Goal: Task Accomplishment & Management: Manage account settings

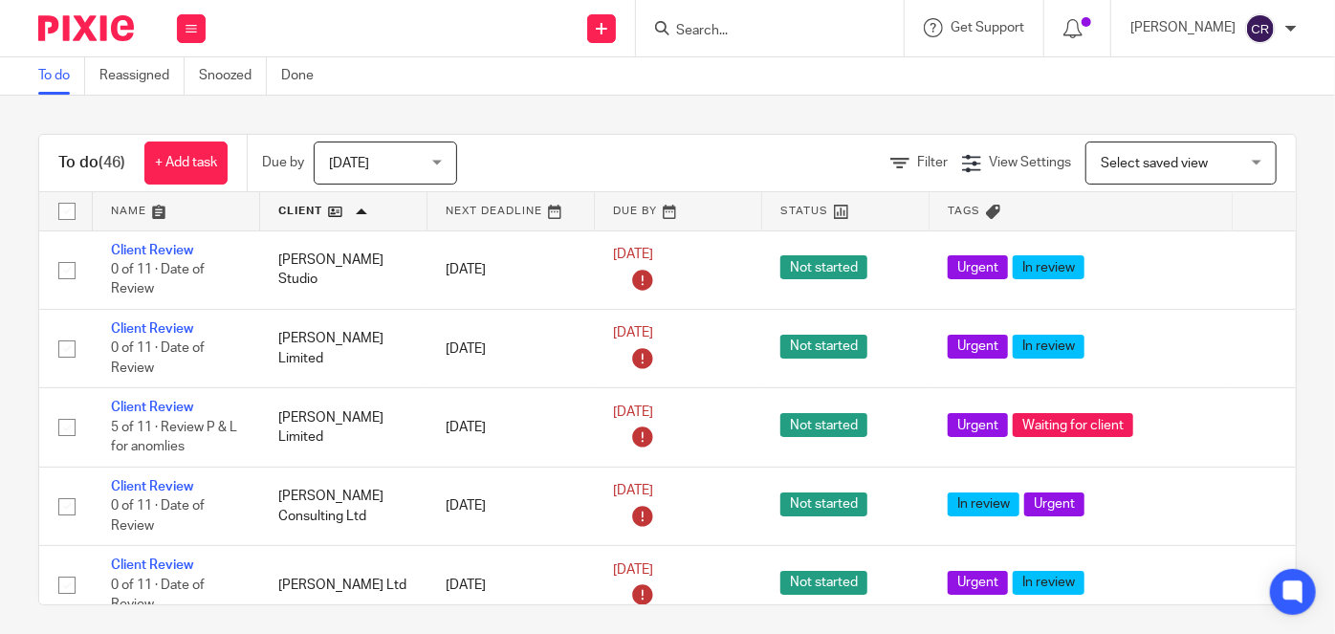
scroll to position [3129, 0]
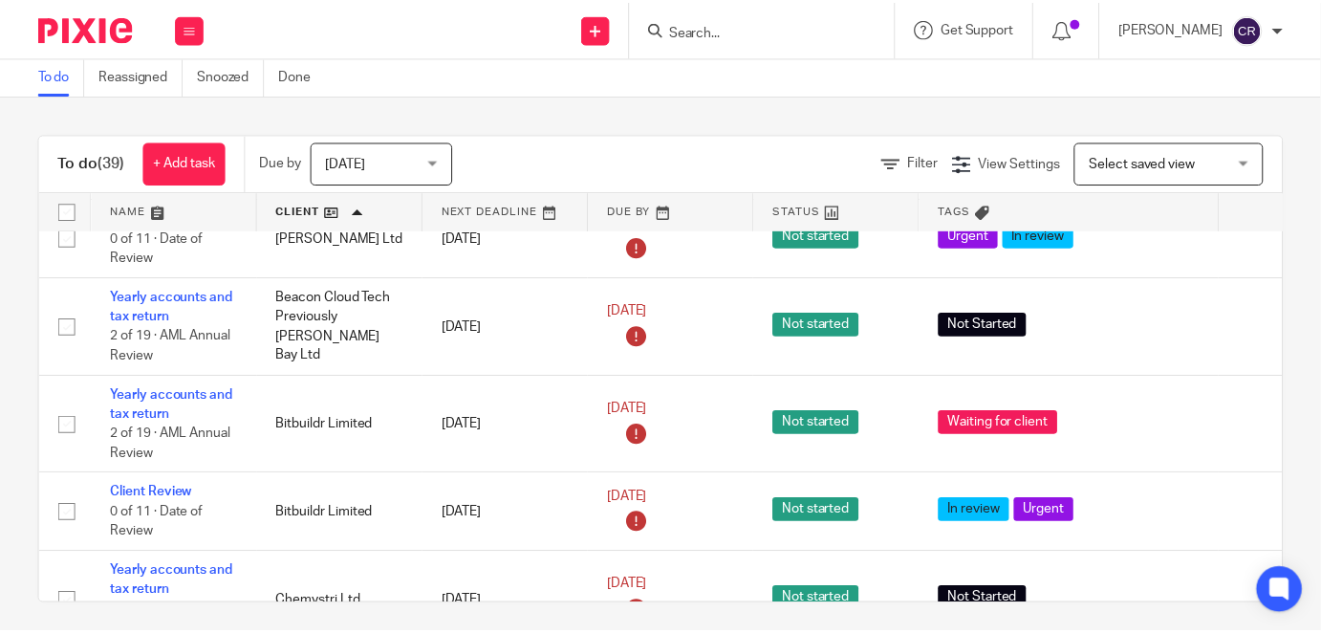
scroll to position [260, 0]
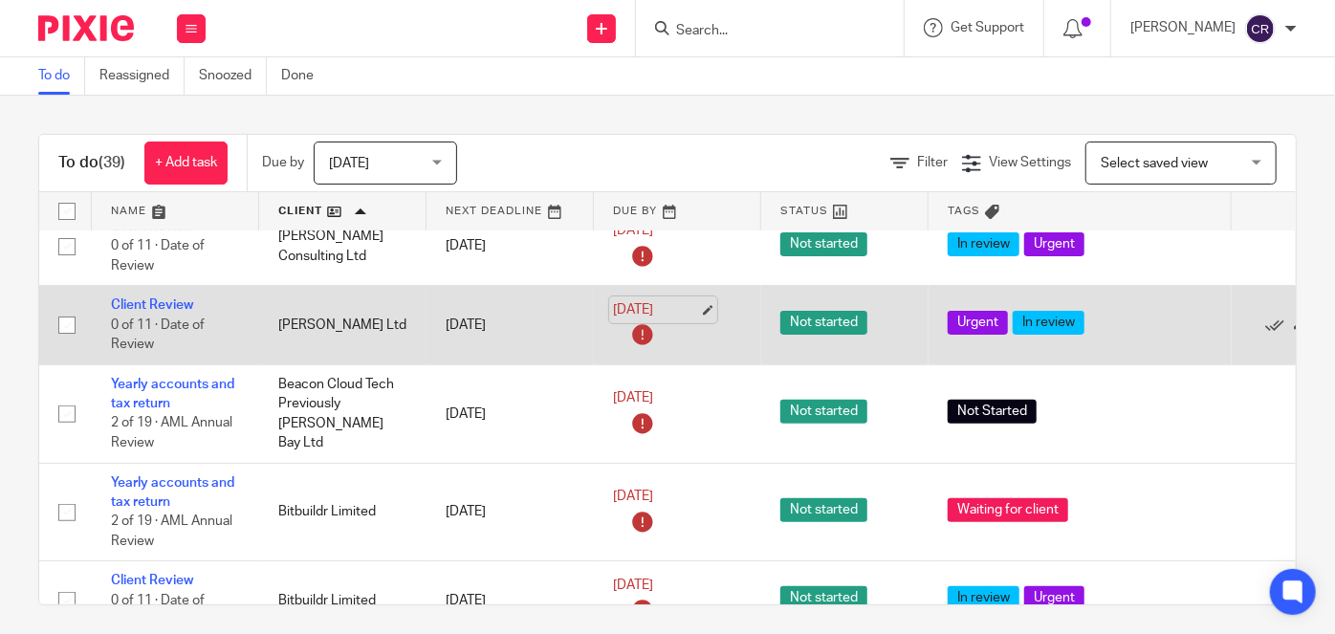
click at [699, 308] on link "[DATE]" at bounding box center [656, 310] width 86 height 20
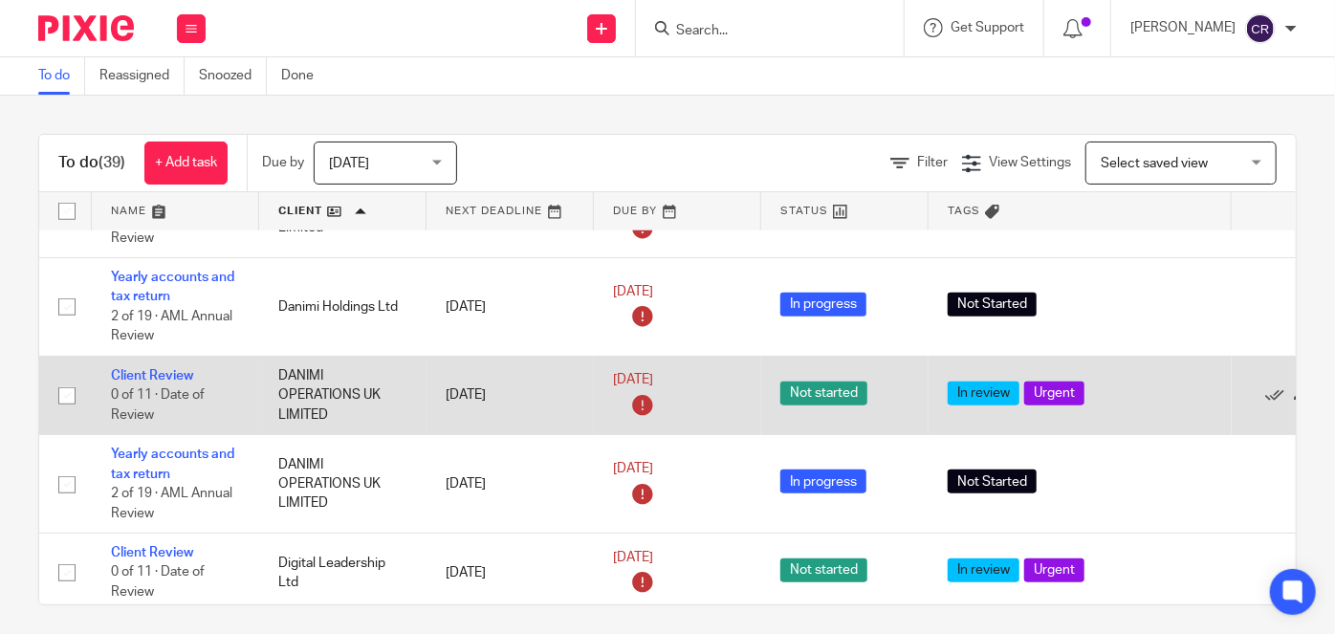
scroll to position [956, 0]
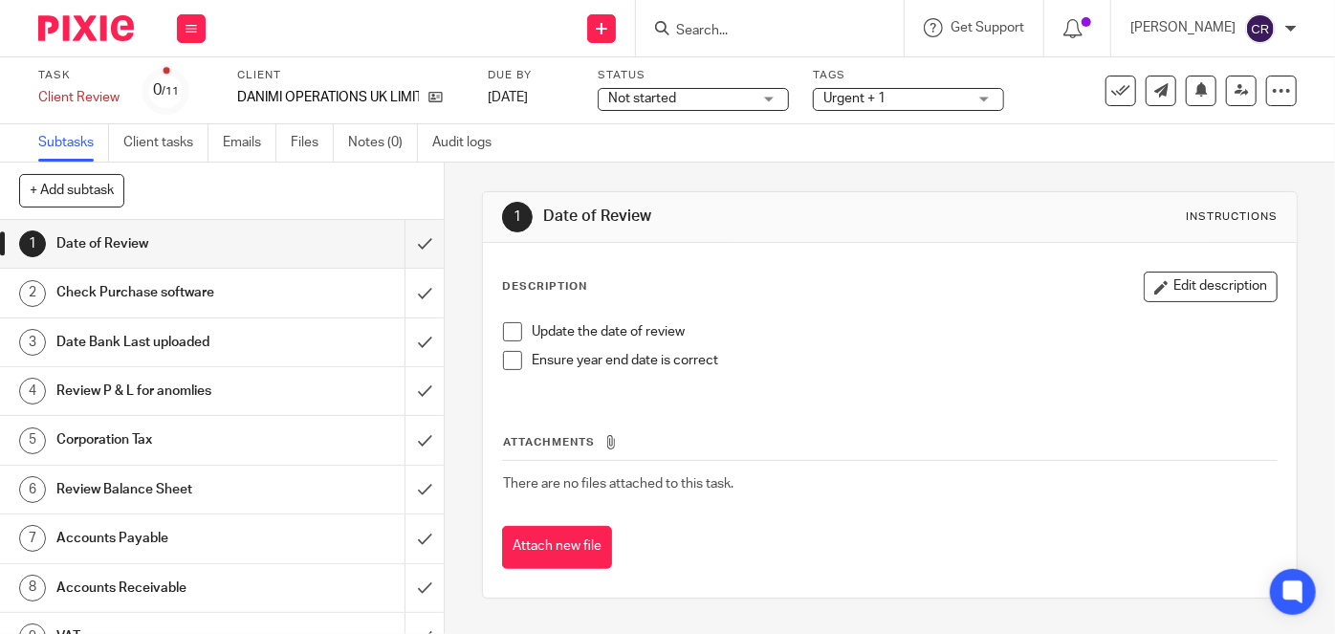
click at [506, 334] on span at bounding box center [512, 331] width 19 height 19
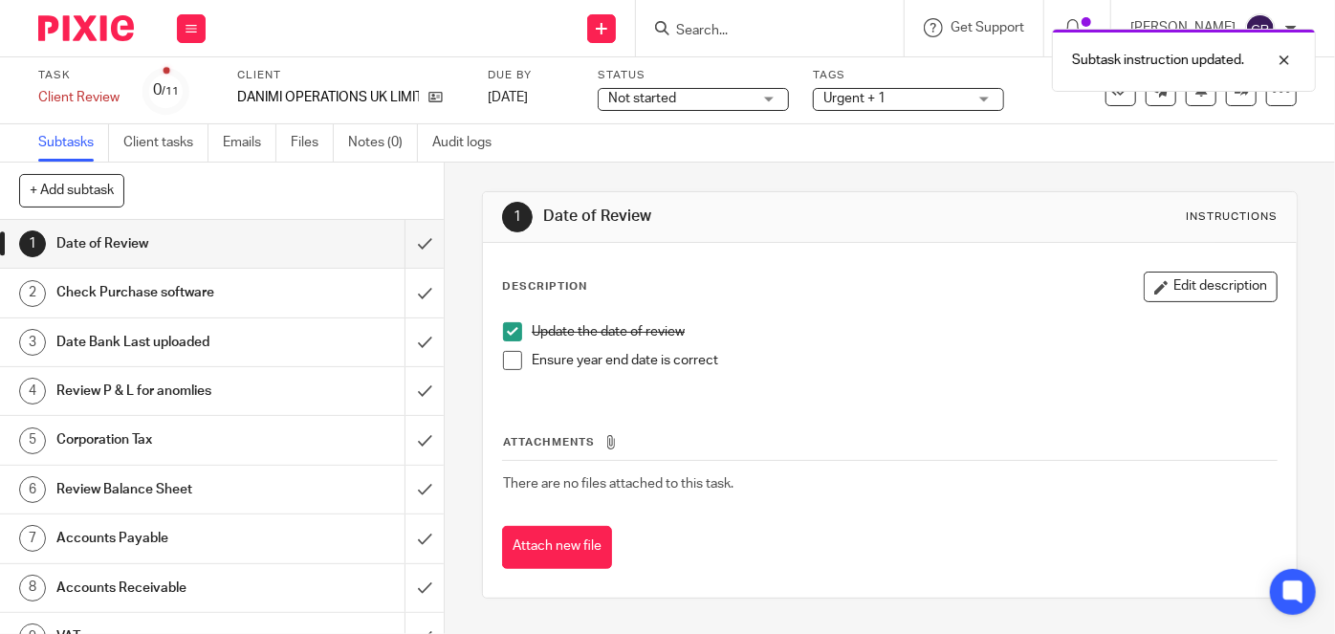
click at [511, 356] on span at bounding box center [512, 360] width 19 height 19
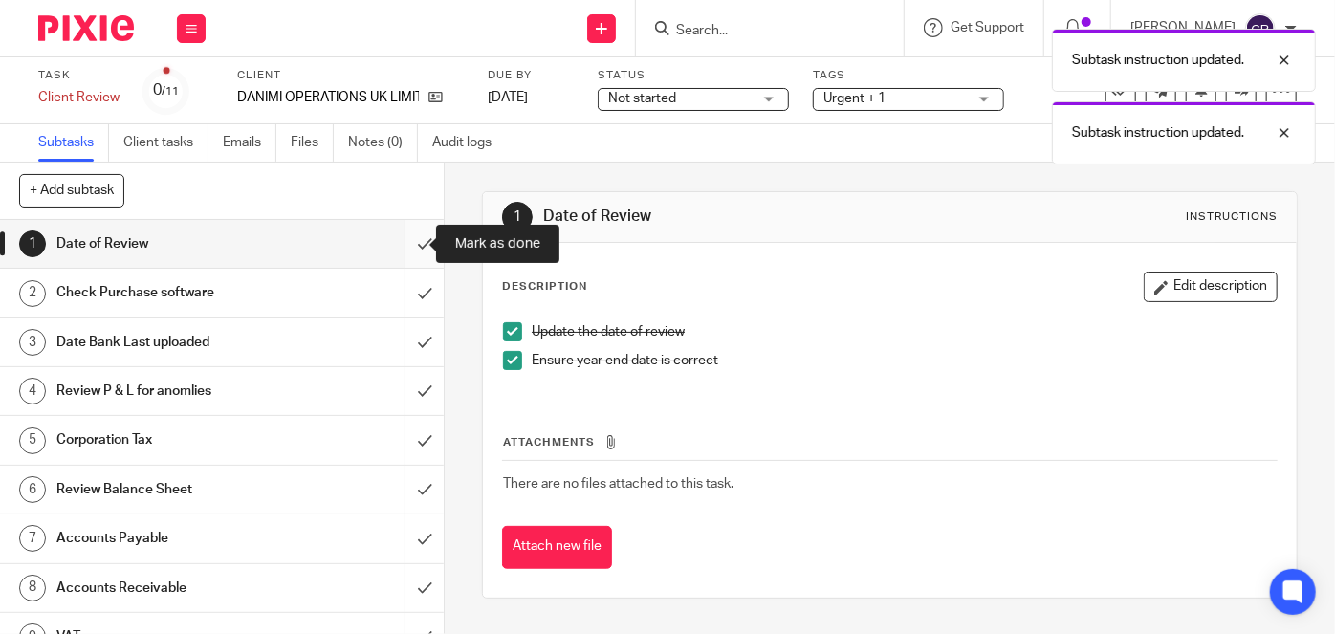
click at [413, 245] on input "submit" at bounding box center [222, 244] width 444 height 48
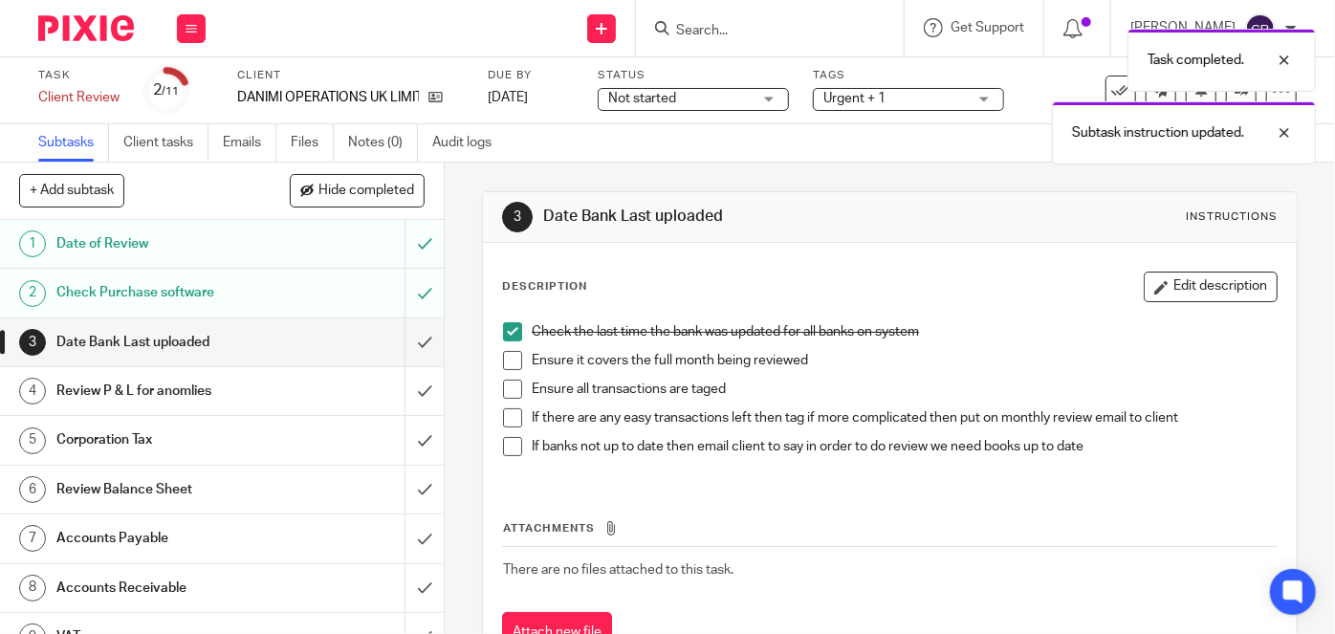
click at [510, 357] on span at bounding box center [512, 360] width 19 height 19
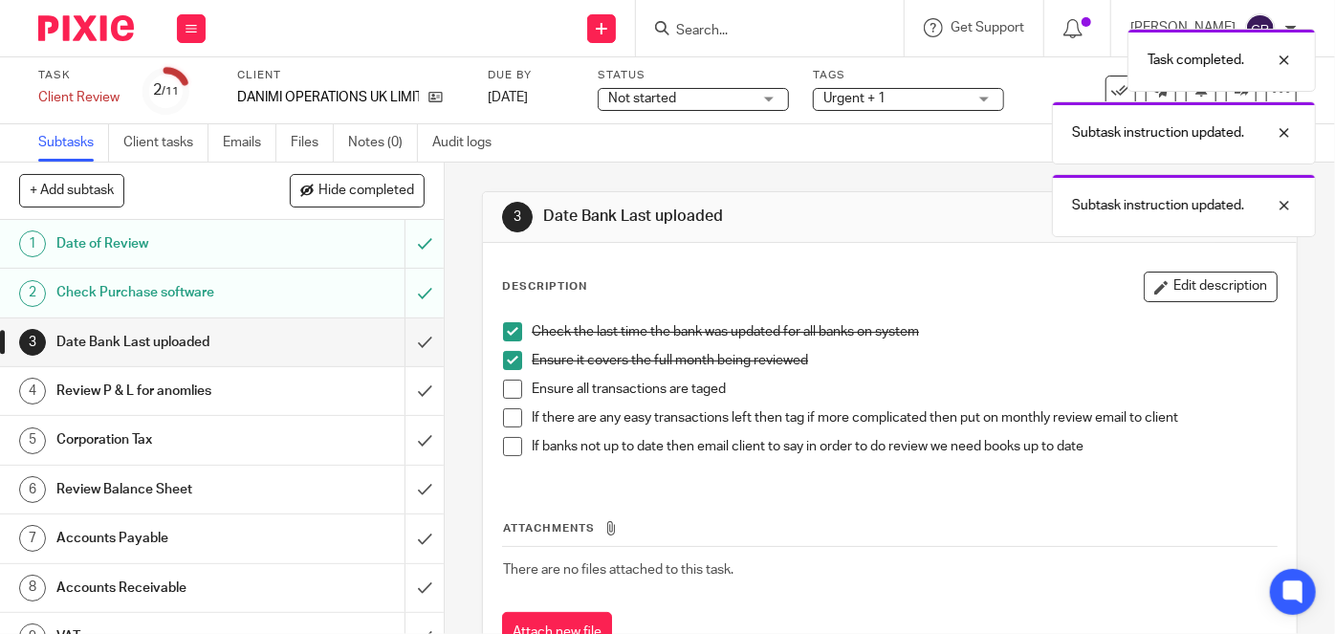
click at [509, 381] on span at bounding box center [512, 389] width 19 height 19
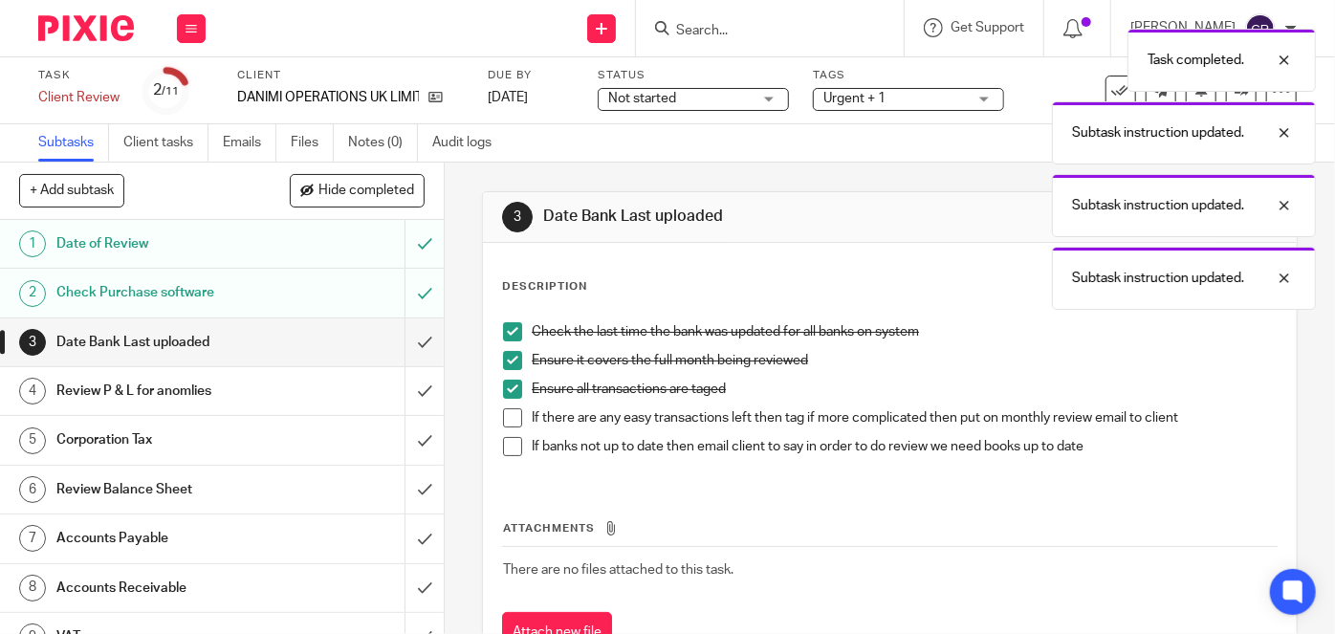
click at [508, 408] on span at bounding box center [512, 417] width 19 height 19
click at [506, 438] on span at bounding box center [512, 446] width 19 height 19
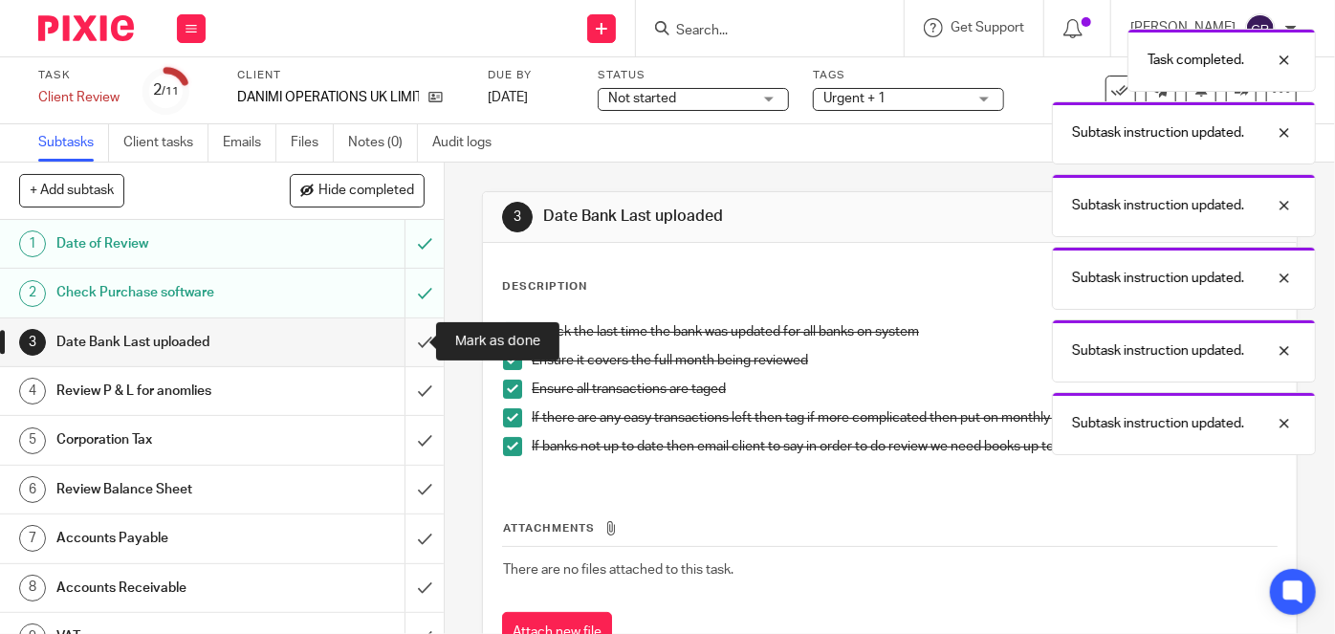
click at [411, 332] on input "submit" at bounding box center [222, 342] width 444 height 48
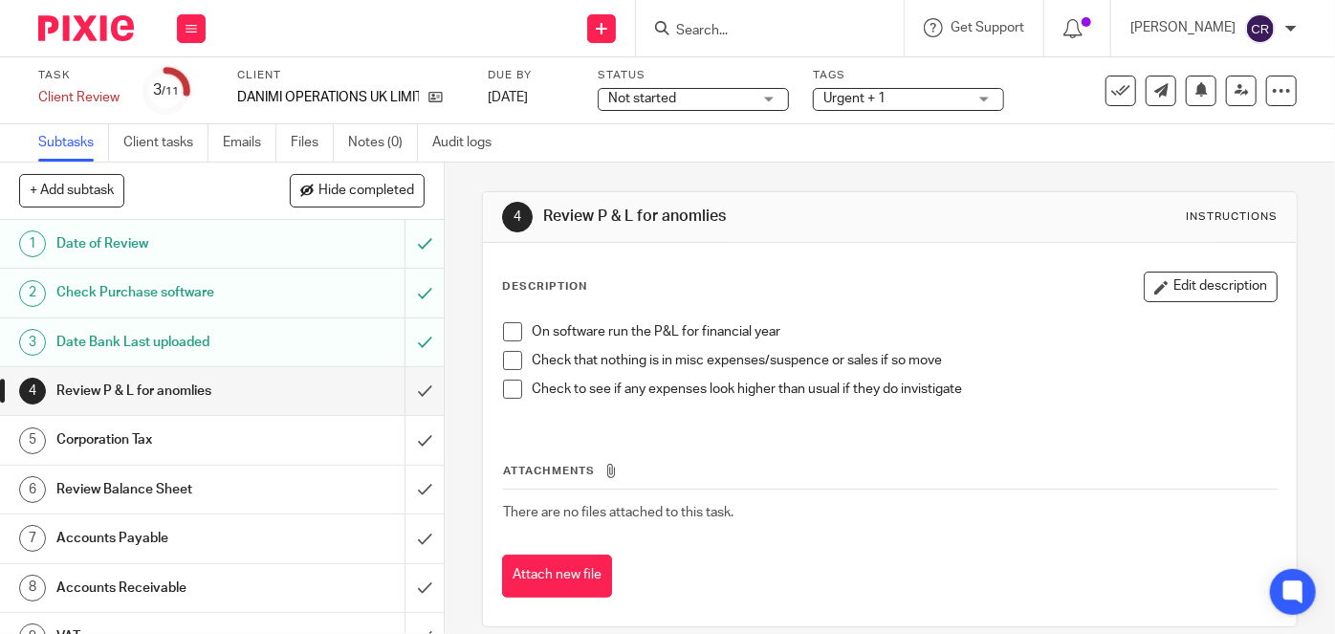
click at [303, 432] on div "Corporation Tax" at bounding box center [221, 439] width 330 height 29
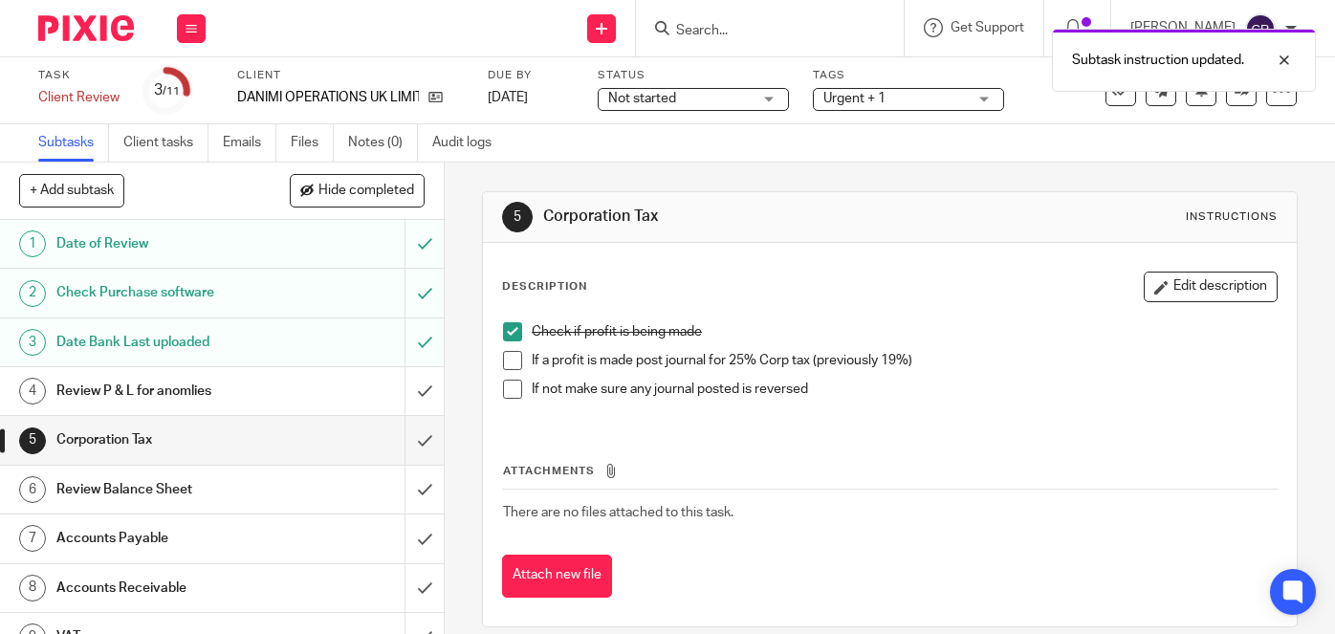
click at [503, 355] on span at bounding box center [512, 360] width 19 height 19
click at [505, 385] on span at bounding box center [512, 389] width 19 height 19
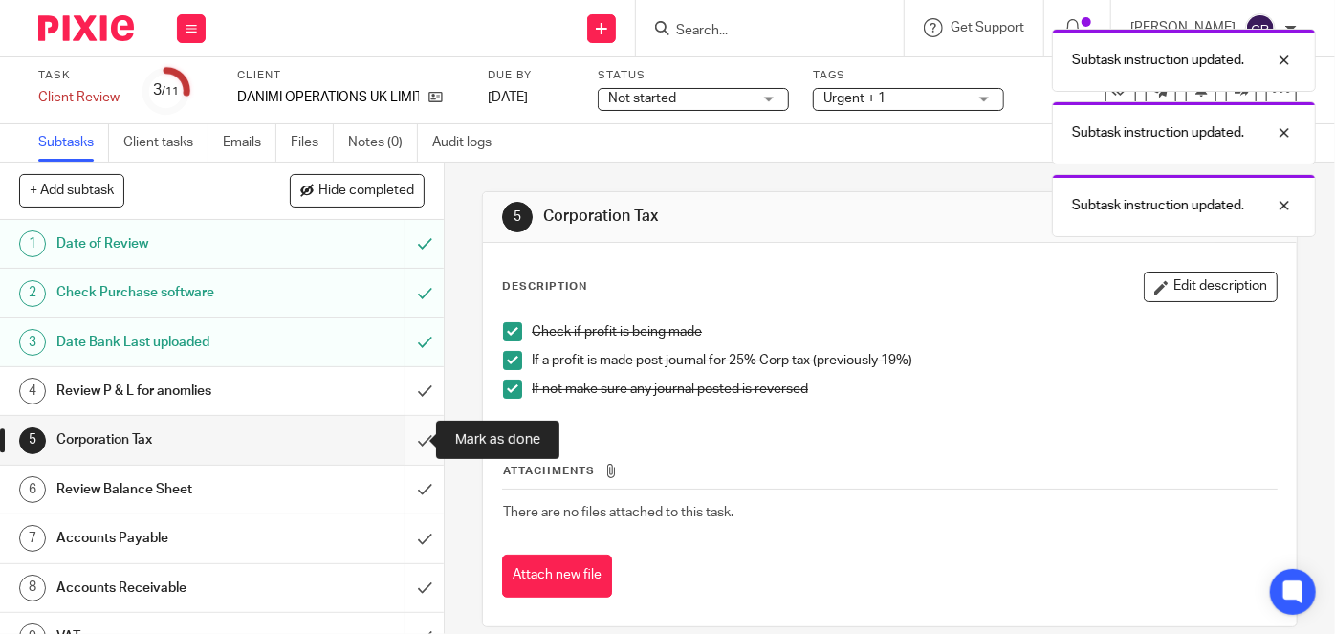
click at [403, 434] on input "submit" at bounding box center [222, 440] width 444 height 48
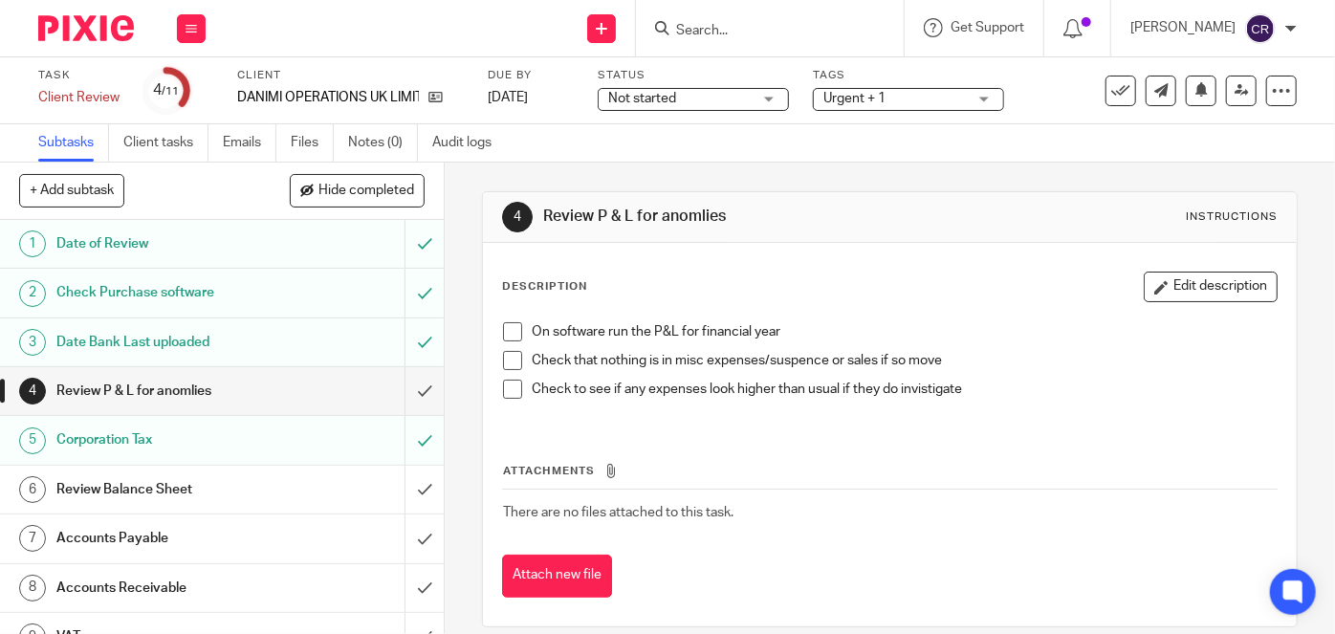
click at [507, 333] on span at bounding box center [512, 331] width 19 height 19
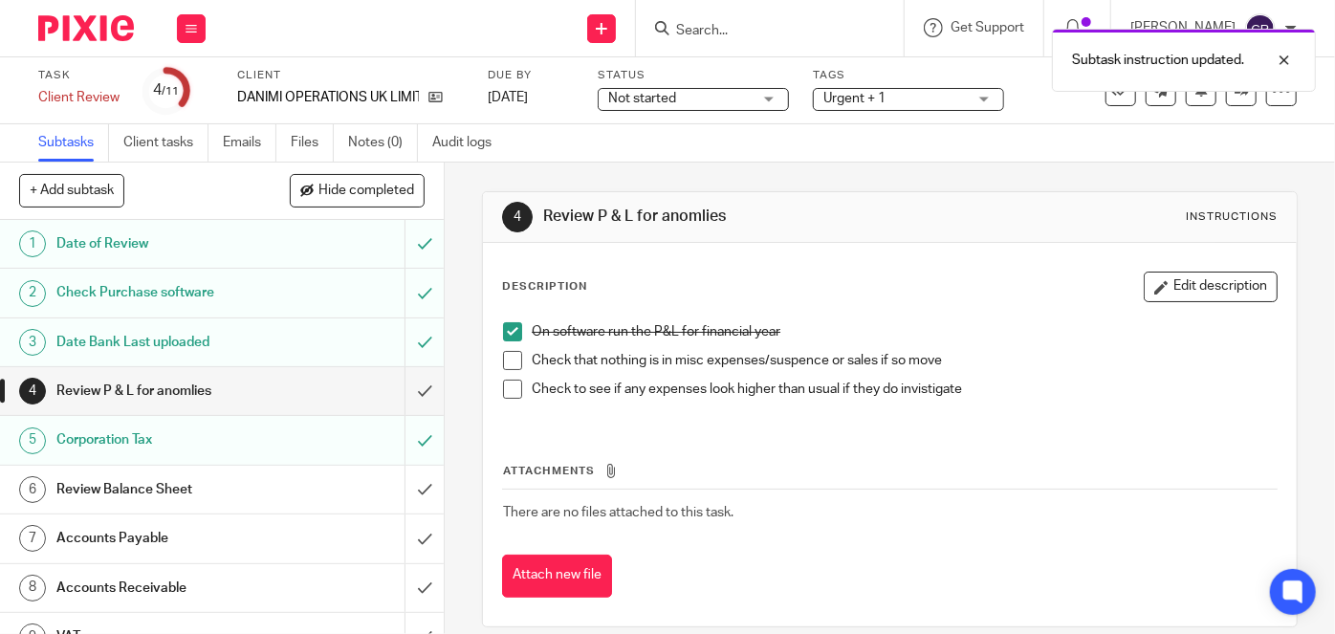
click at [507, 354] on span at bounding box center [512, 360] width 19 height 19
click at [507, 381] on span at bounding box center [512, 389] width 19 height 19
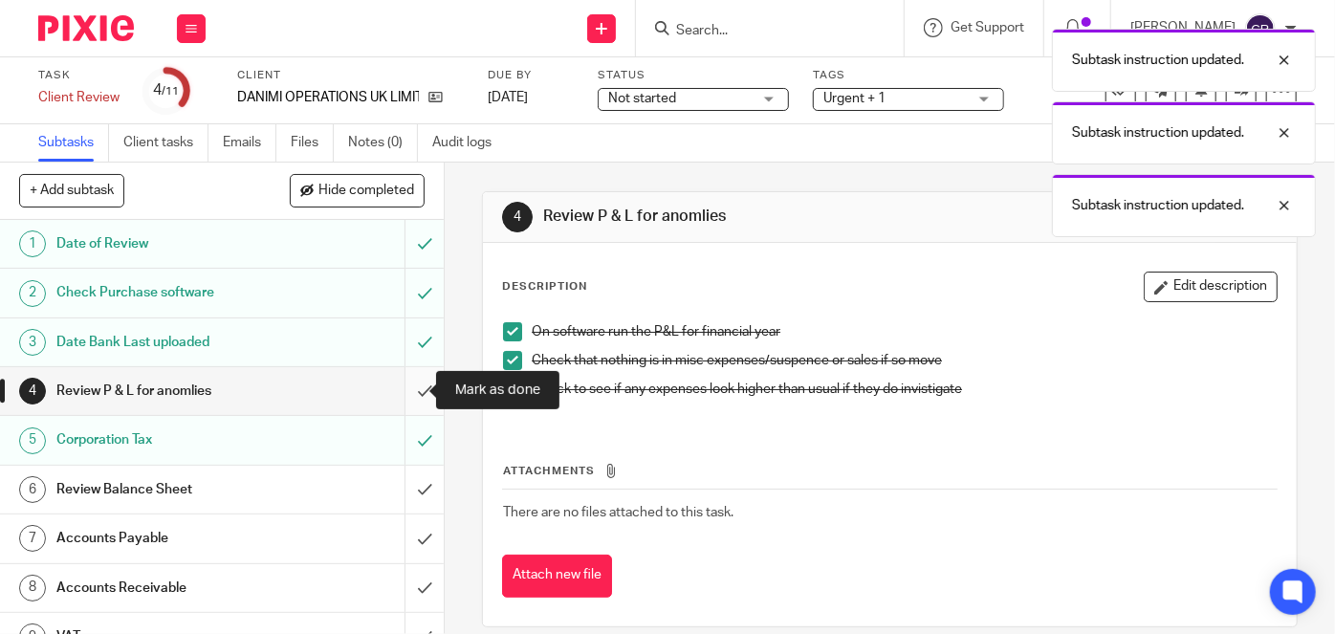
click at [417, 398] on input "submit" at bounding box center [222, 391] width 444 height 48
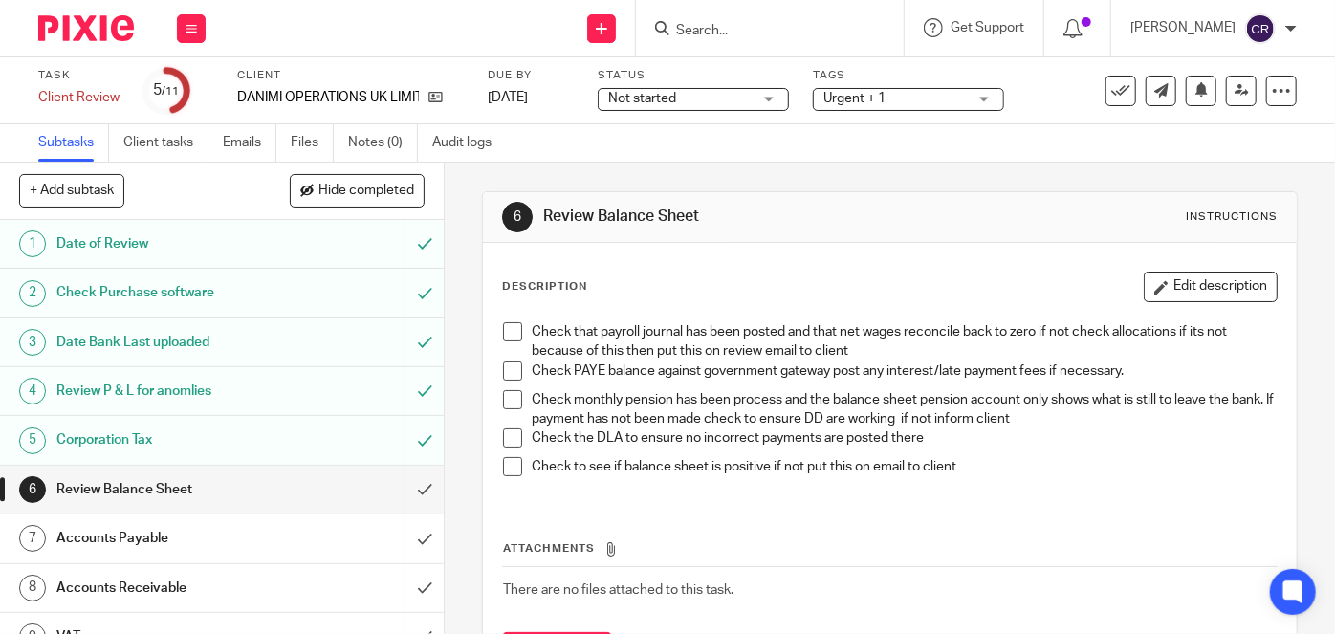
click at [512, 336] on span at bounding box center [512, 331] width 19 height 19
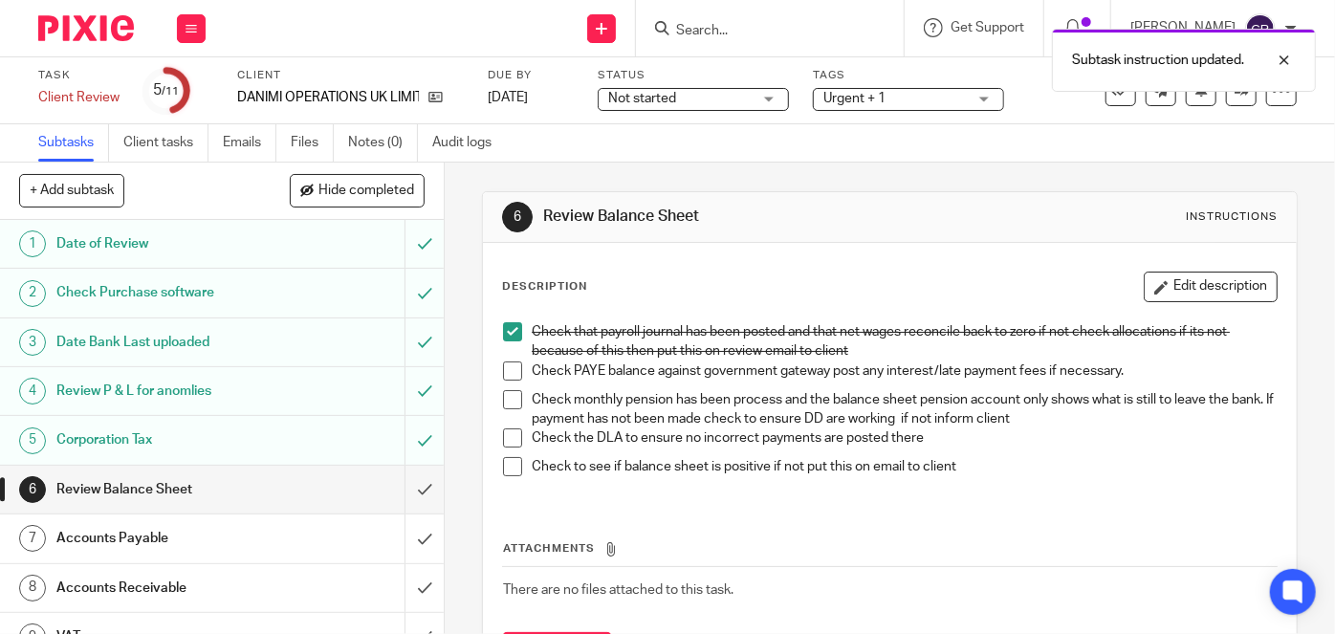
click at [504, 373] on span at bounding box center [512, 370] width 19 height 19
click at [503, 401] on span at bounding box center [512, 399] width 19 height 19
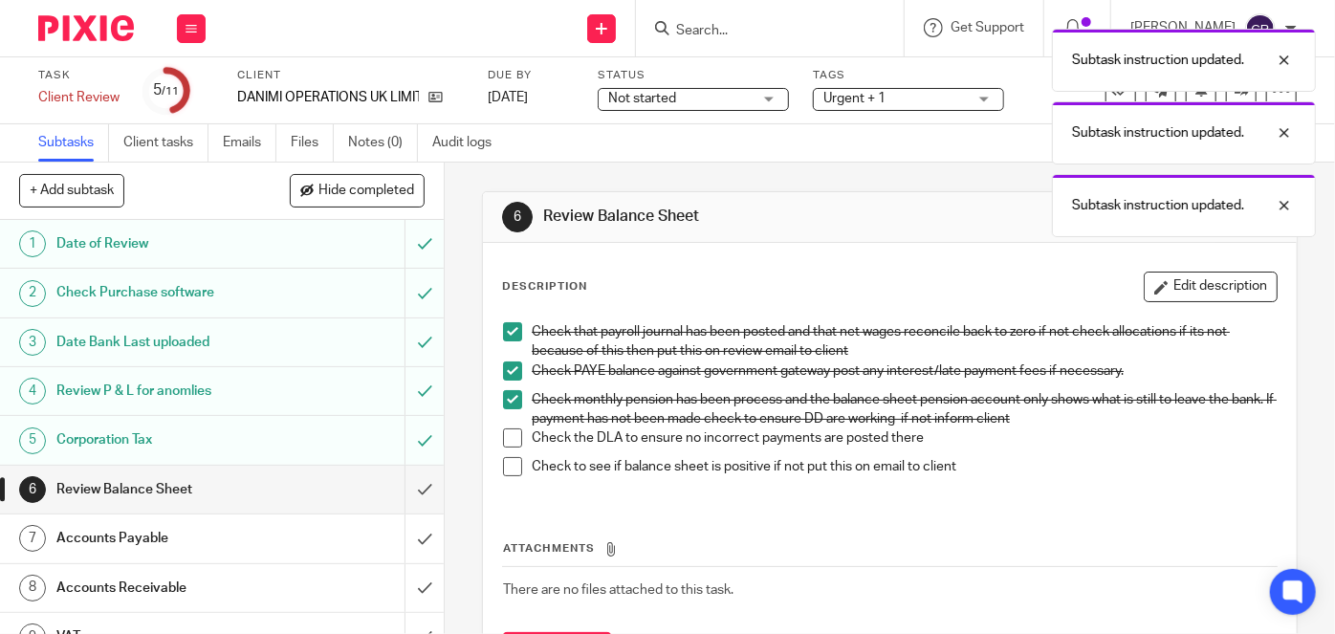
click at [503, 439] on span at bounding box center [512, 437] width 19 height 19
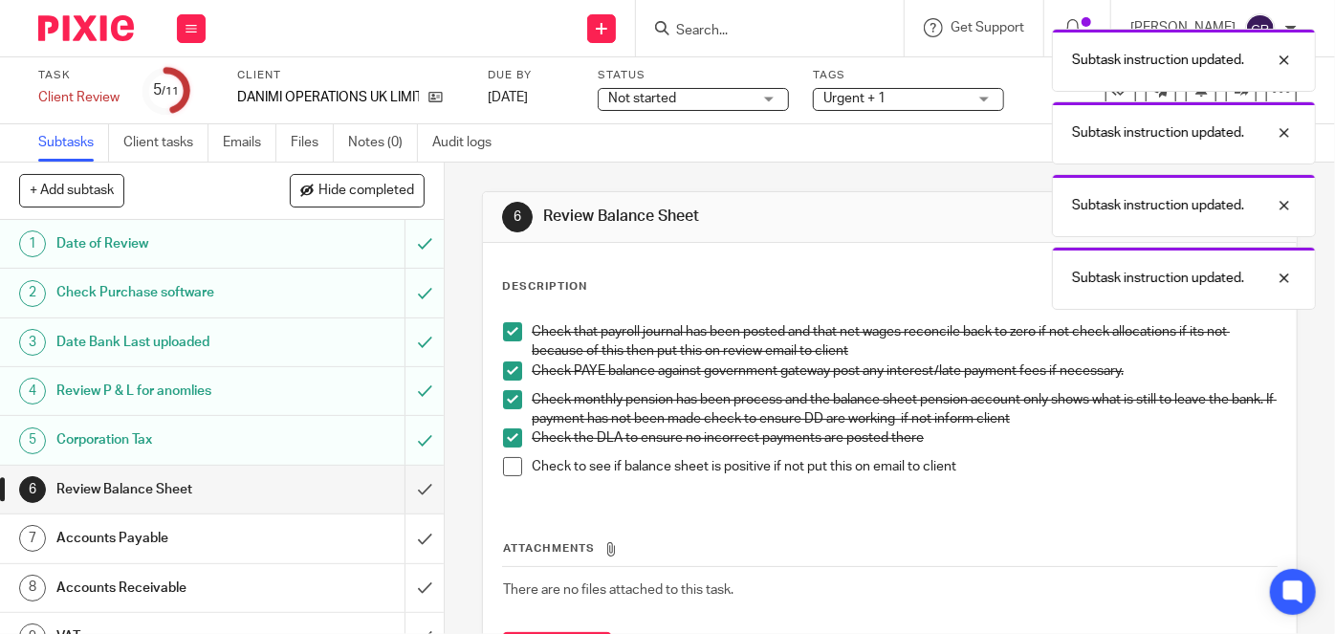
click at [505, 463] on span at bounding box center [512, 466] width 19 height 19
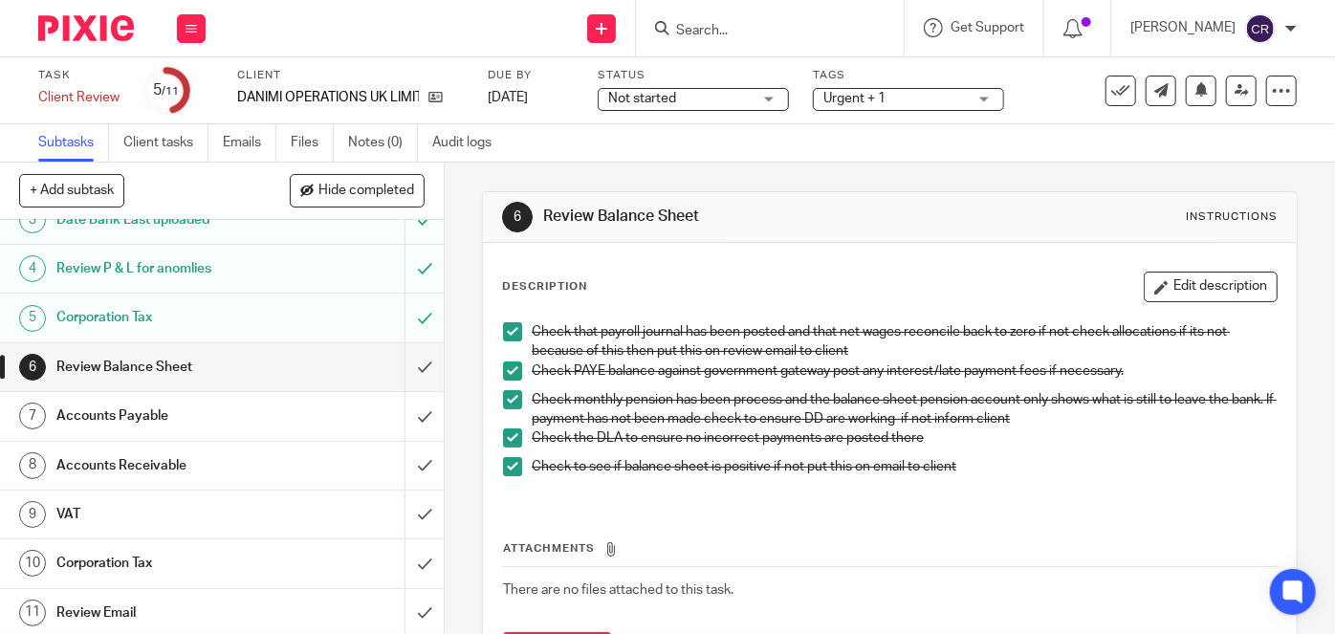
scroll to position [122, 0]
click at [420, 365] on input "submit" at bounding box center [222, 367] width 444 height 48
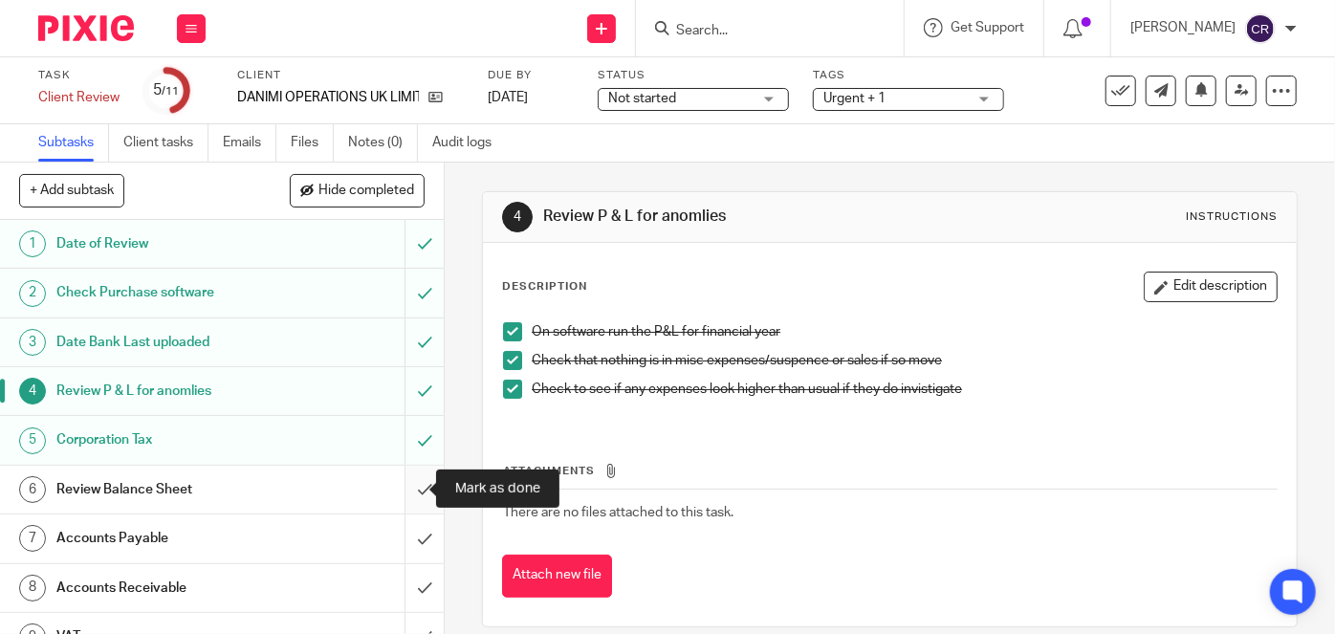
click at [406, 482] on input "submit" at bounding box center [222, 490] width 444 height 48
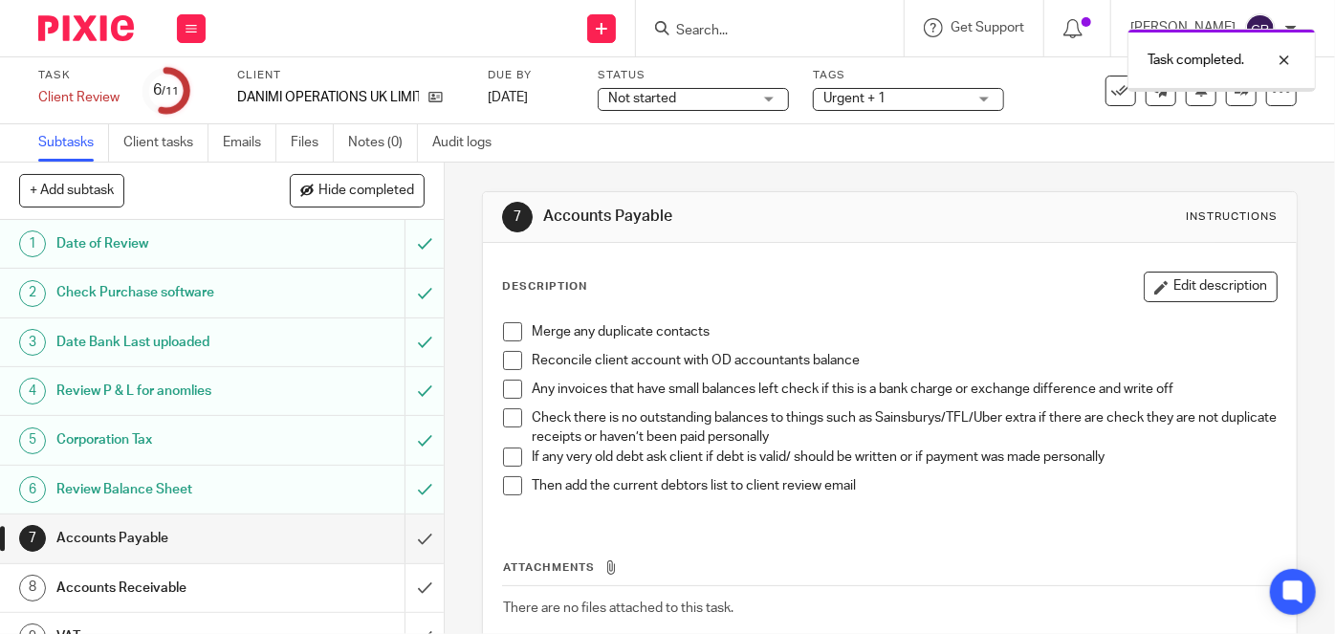
scroll to position [122, 0]
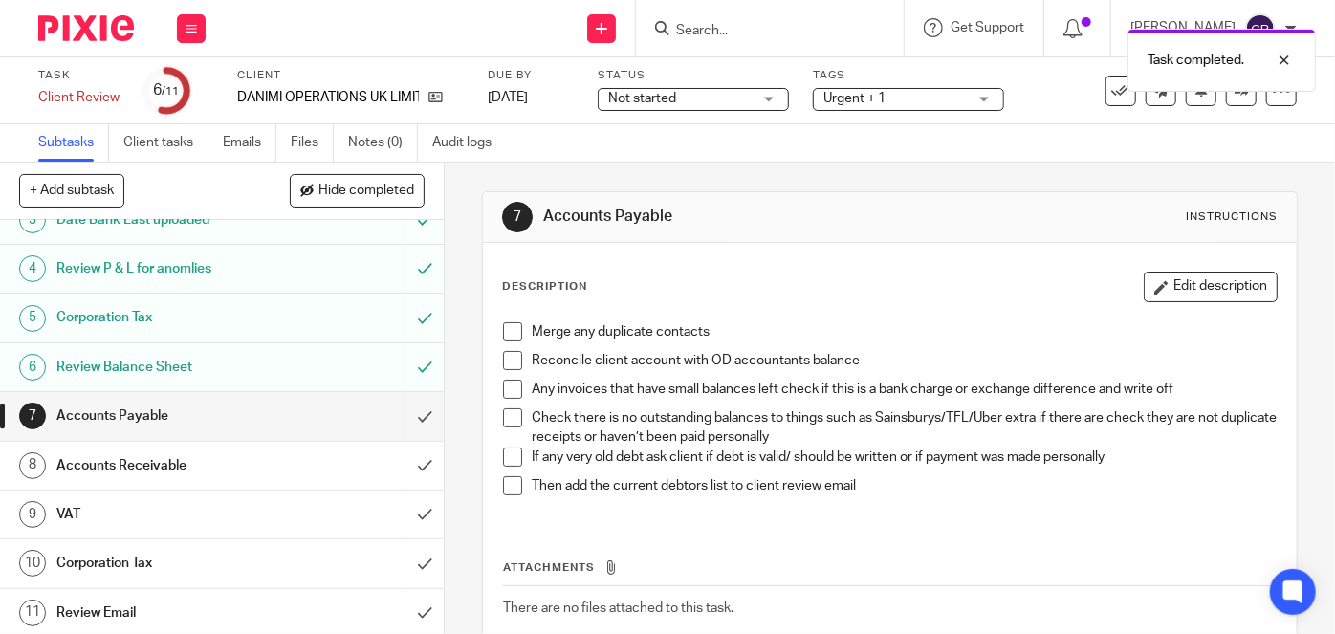
click at [503, 326] on span at bounding box center [512, 331] width 19 height 19
click at [508, 361] on span at bounding box center [512, 360] width 19 height 19
click at [505, 390] on span at bounding box center [512, 389] width 19 height 19
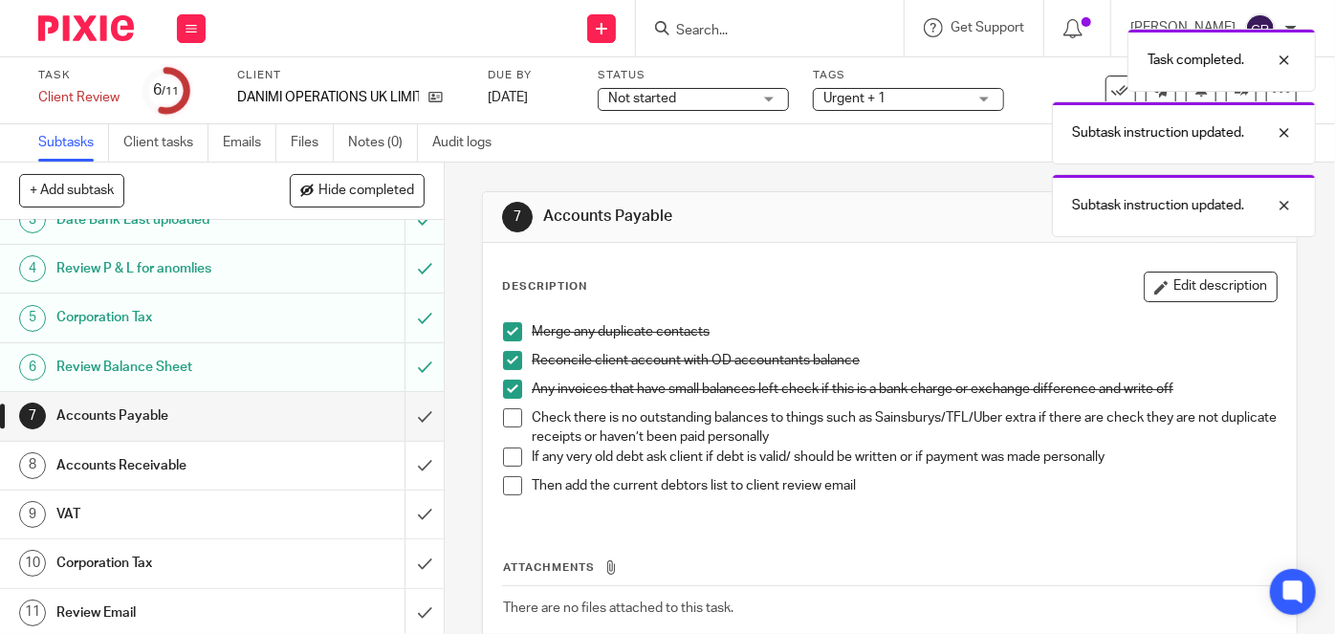
click at [503, 416] on span at bounding box center [512, 417] width 19 height 19
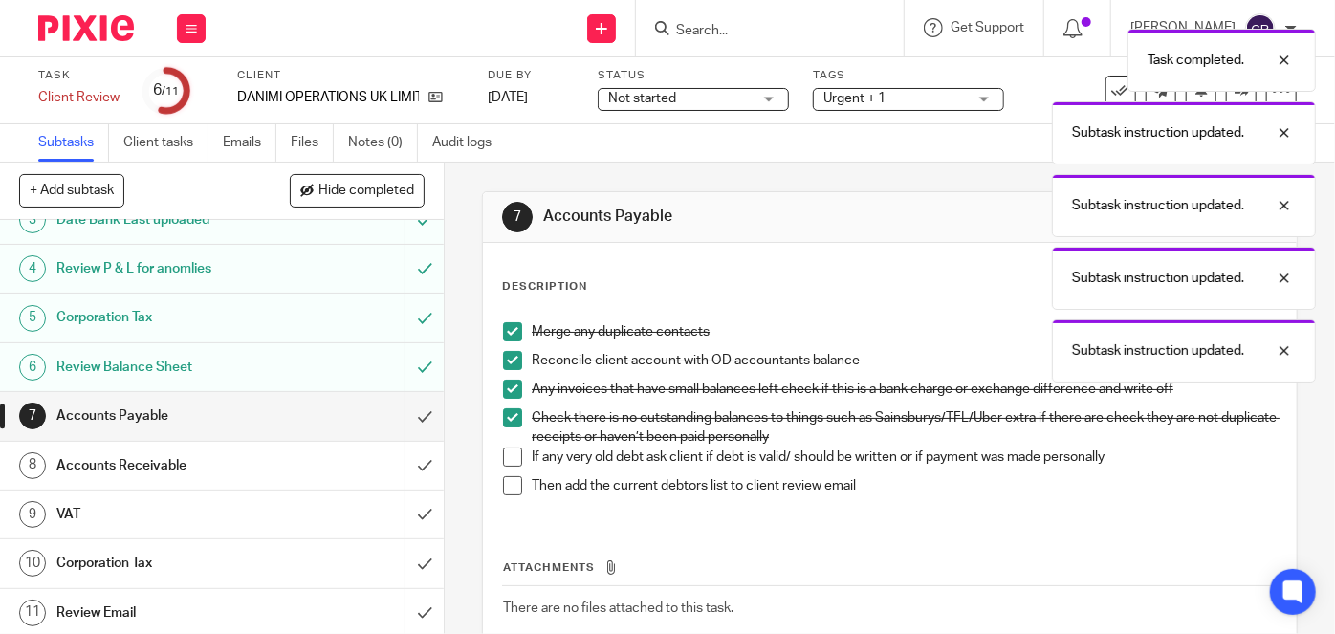
click at [514, 465] on li "If any very old debt ask client if debt is valid/ should be written or if payme…" at bounding box center [890, 461] width 774 height 29
click at [510, 459] on span at bounding box center [512, 456] width 19 height 19
click at [506, 486] on span at bounding box center [512, 485] width 19 height 19
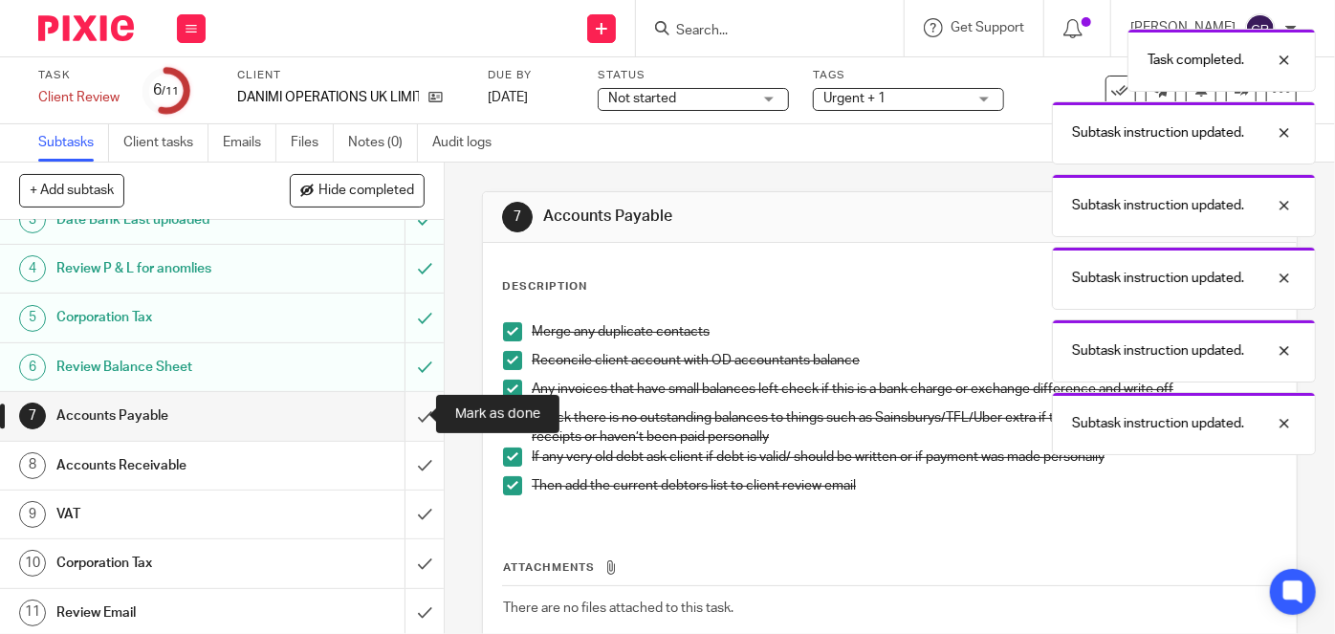
click at [413, 421] on input "submit" at bounding box center [222, 416] width 444 height 48
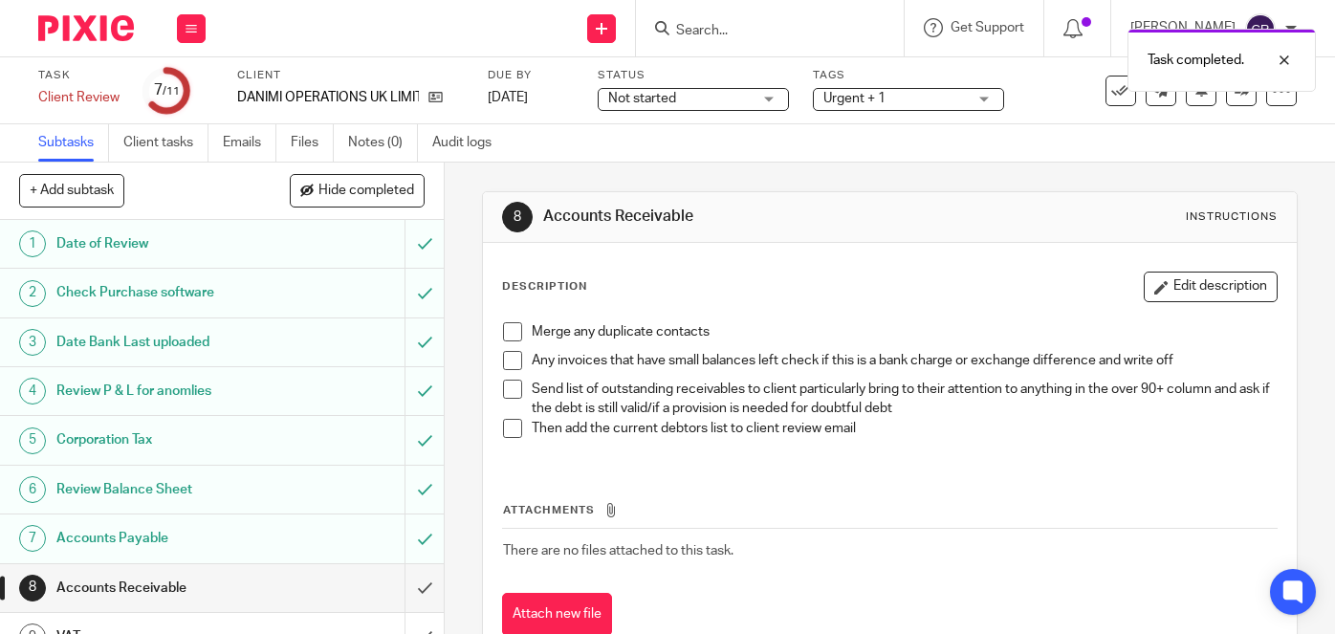
click at [507, 338] on span at bounding box center [512, 331] width 19 height 19
click at [503, 370] on li "Any invoices that have small balances left check if this is a bank charge or ex…" at bounding box center [890, 365] width 774 height 29
click at [503, 364] on span at bounding box center [512, 360] width 19 height 19
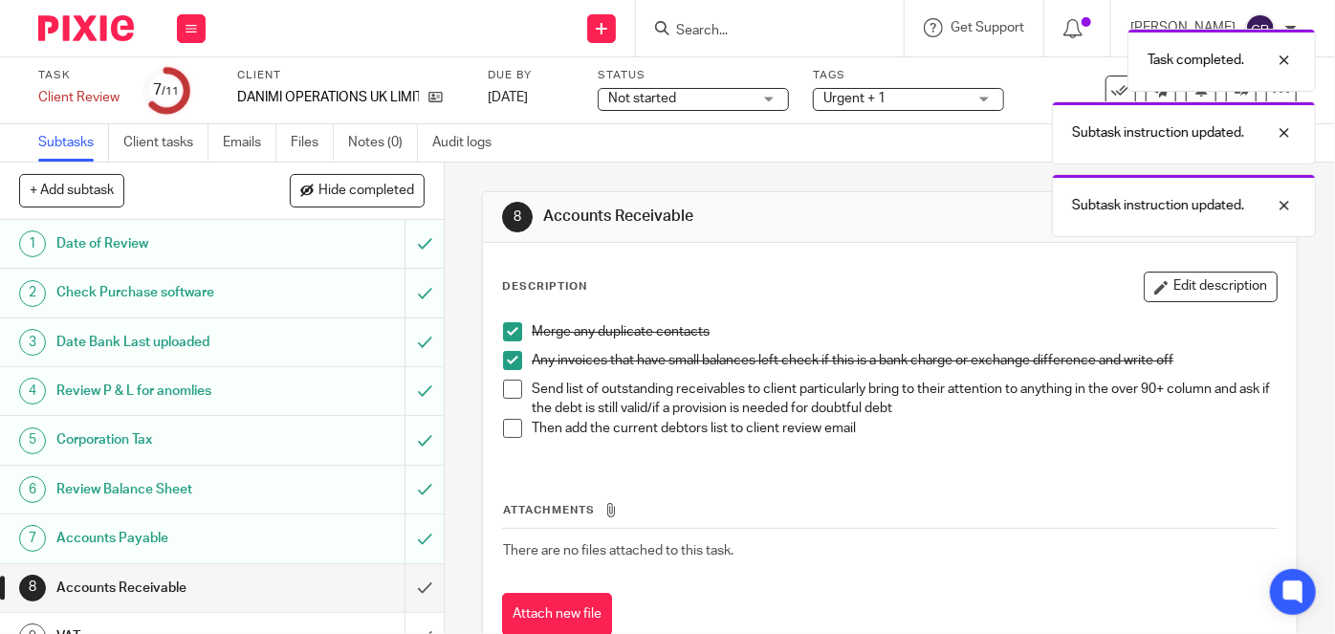
click at [503, 382] on span at bounding box center [512, 389] width 19 height 19
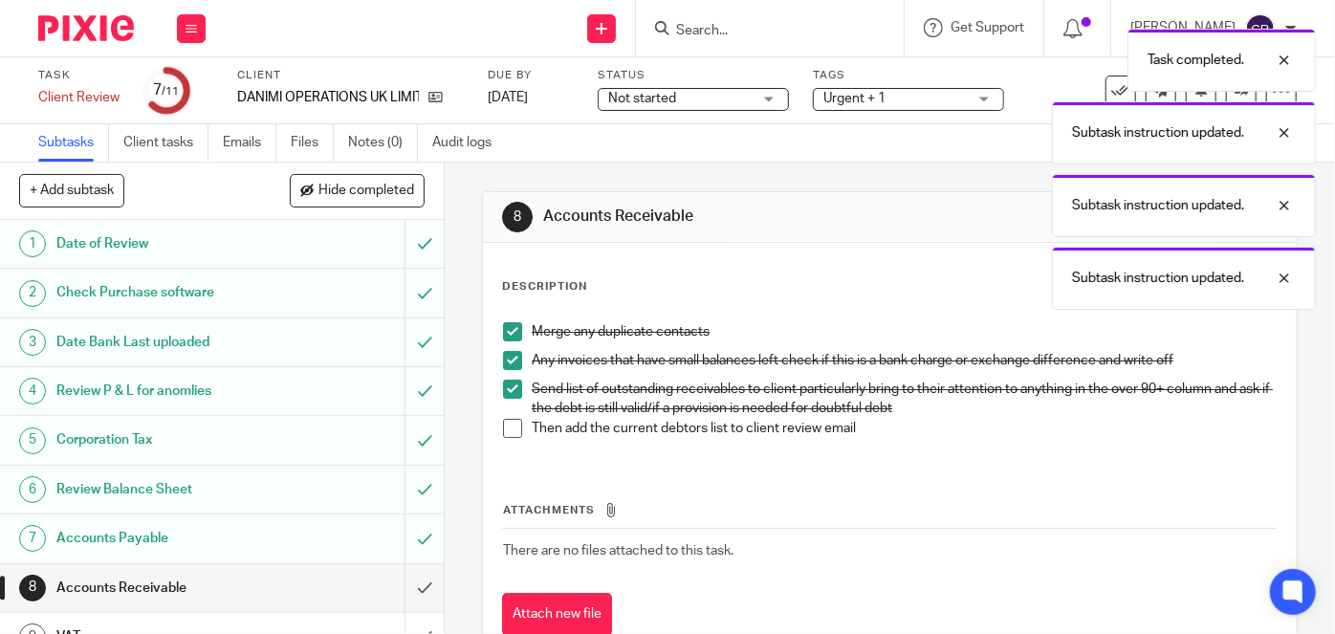
click at [510, 425] on span at bounding box center [512, 428] width 19 height 19
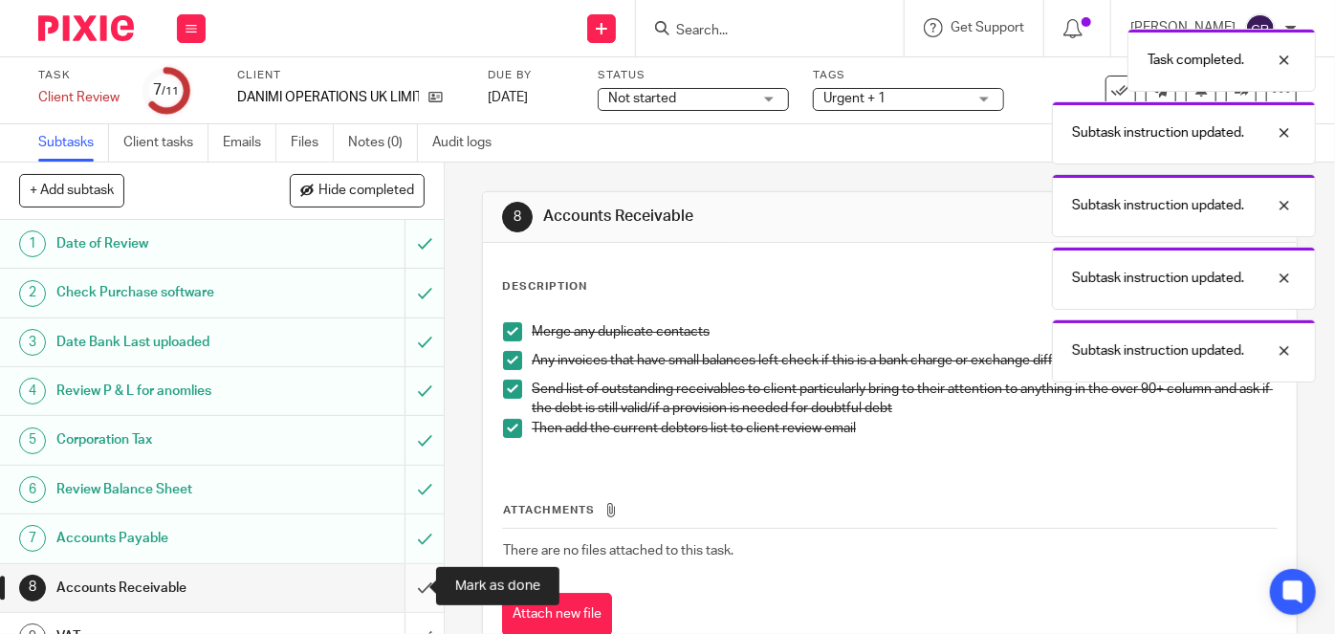
click at [418, 579] on input "submit" at bounding box center [222, 588] width 444 height 48
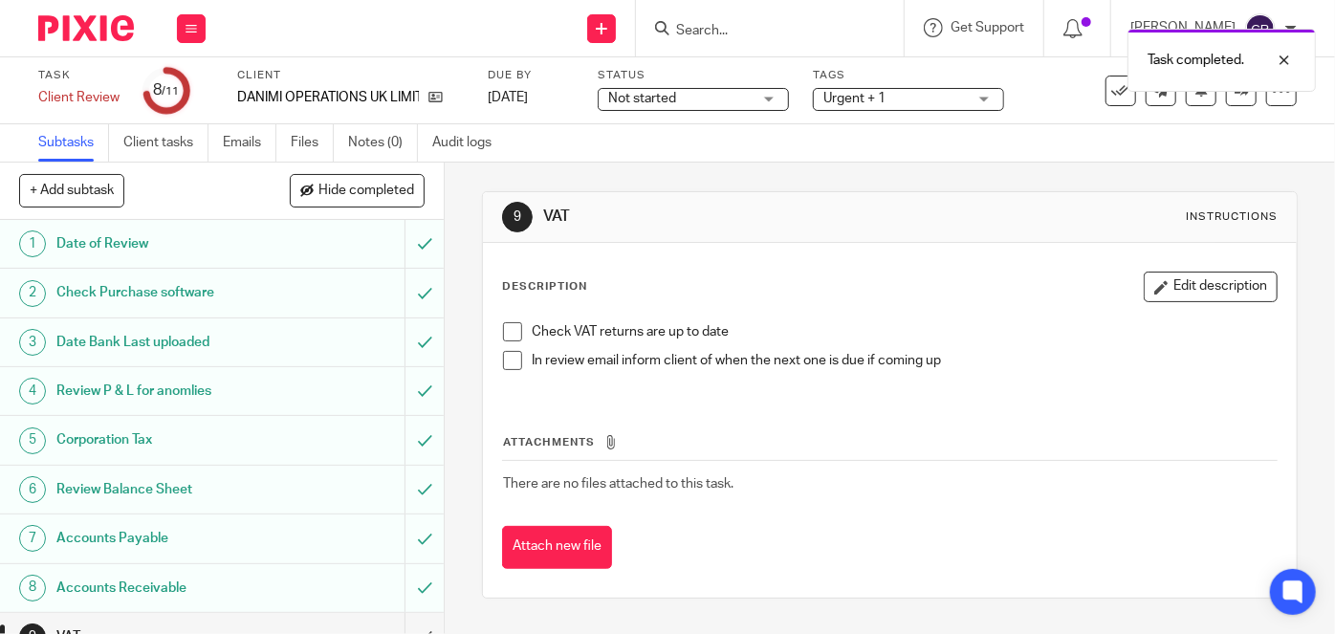
scroll to position [122, 0]
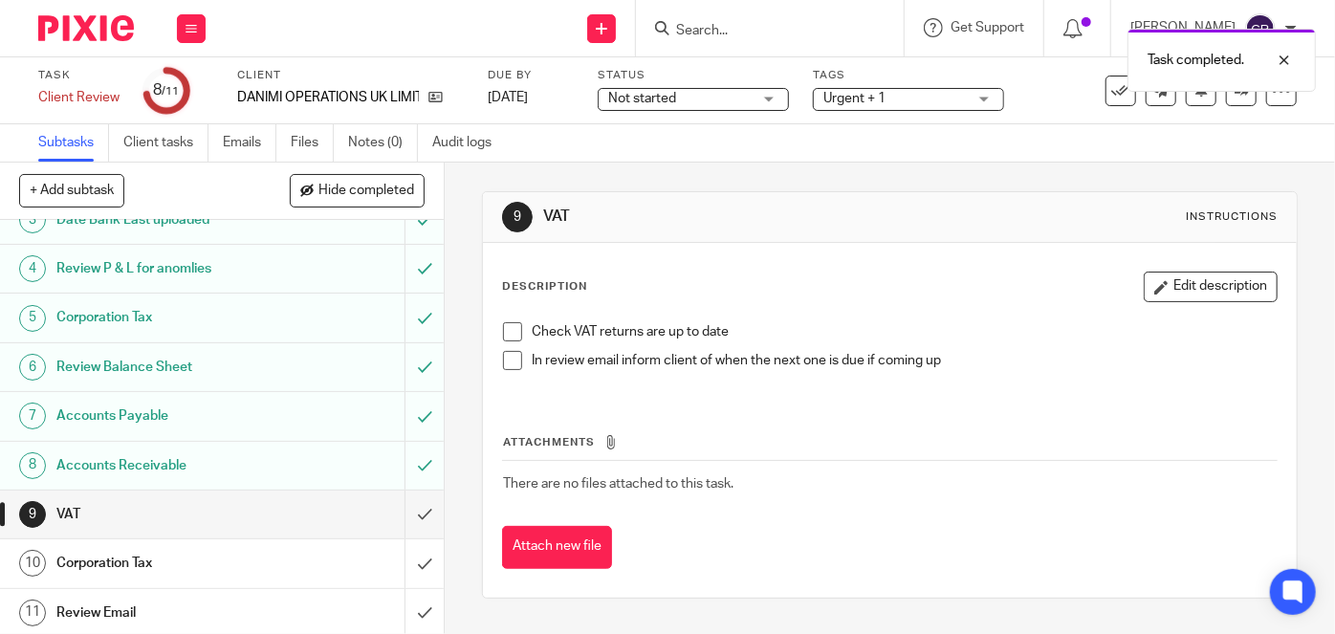
click at [504, 328] on span at bounding box center [512, 331] width 19 height 19
click at [503, 356] on span at bounding box center [512, 360] width 19 height 19
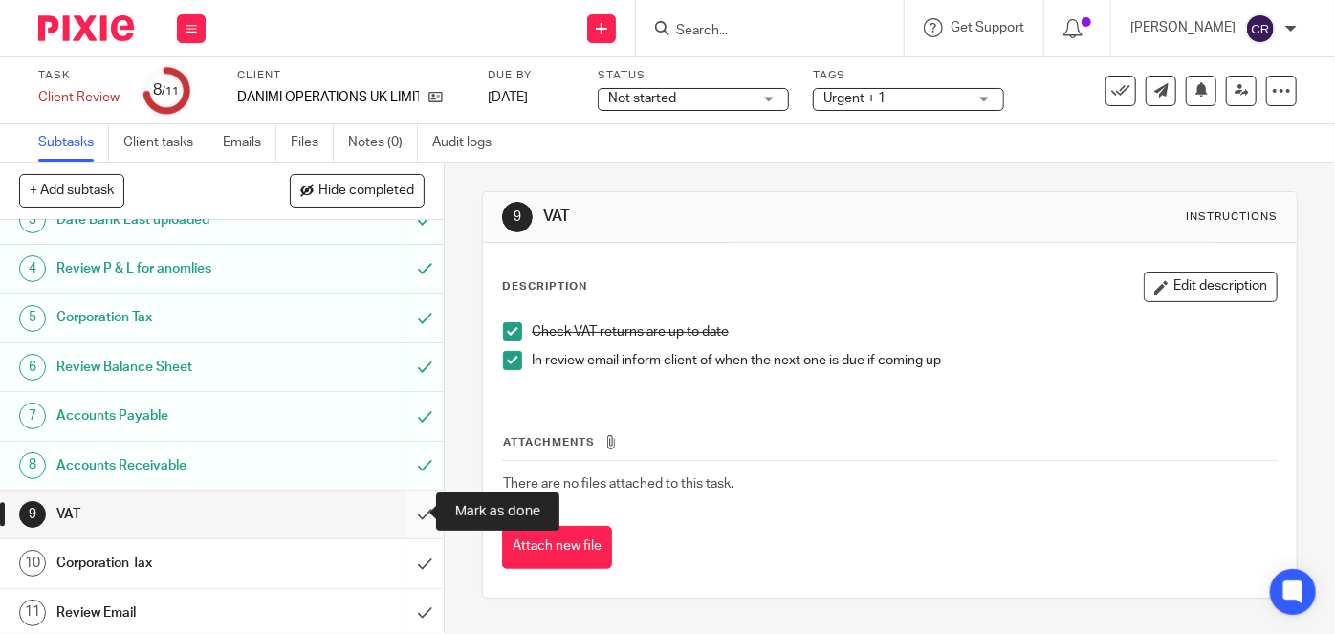
click at [417, 505] on input "submit" at bounding box center [222, 515] width 444 height 48
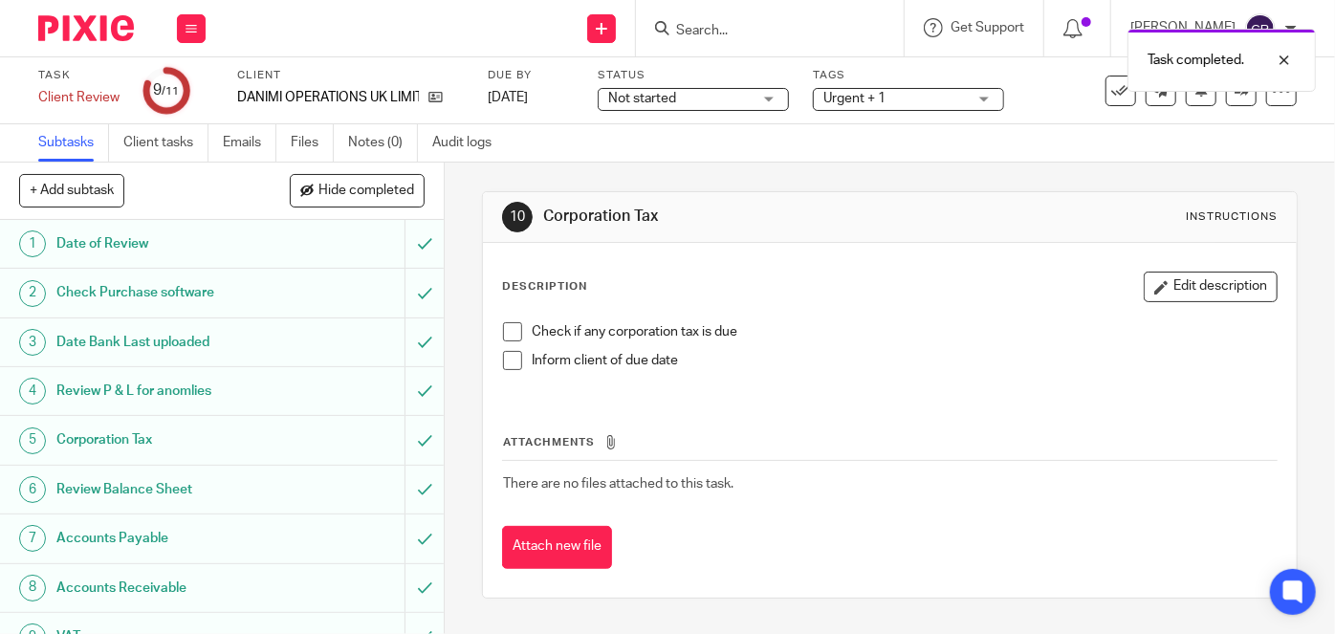
click at [508, 329] on span at bounding box center [512, 331] width 19 height 19
click at [505, 367] on span at bounding box center [512, 360] width 19 height 19
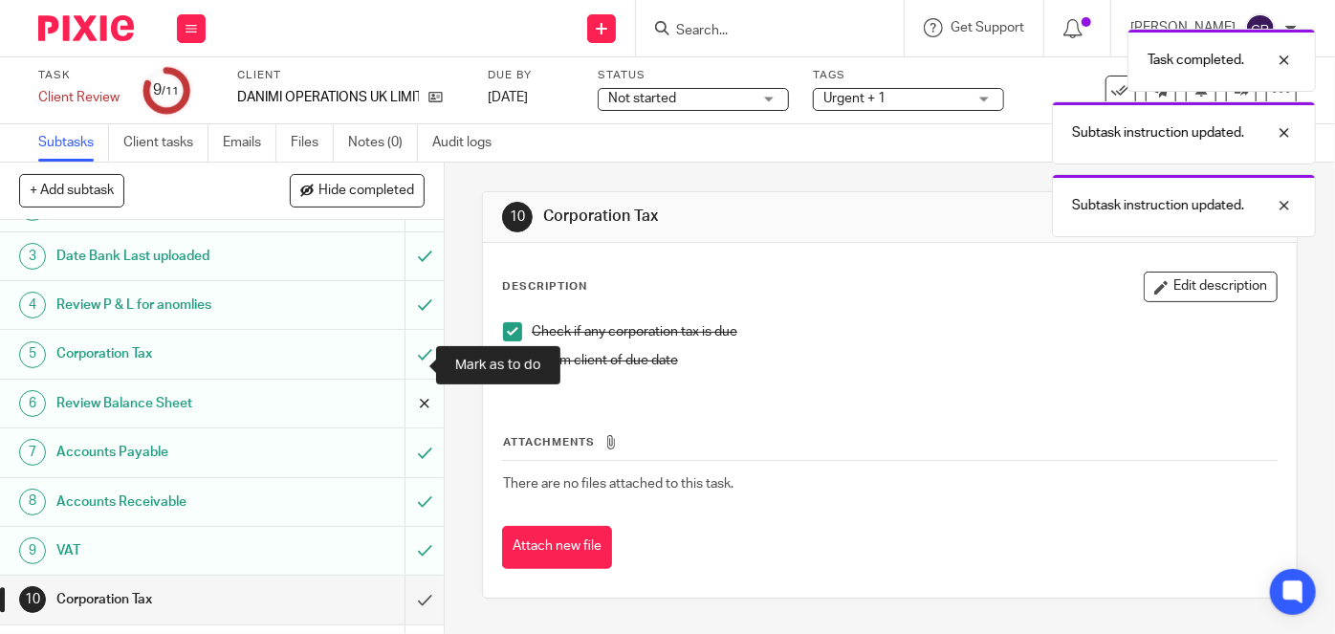
scroll to position [122, 0]
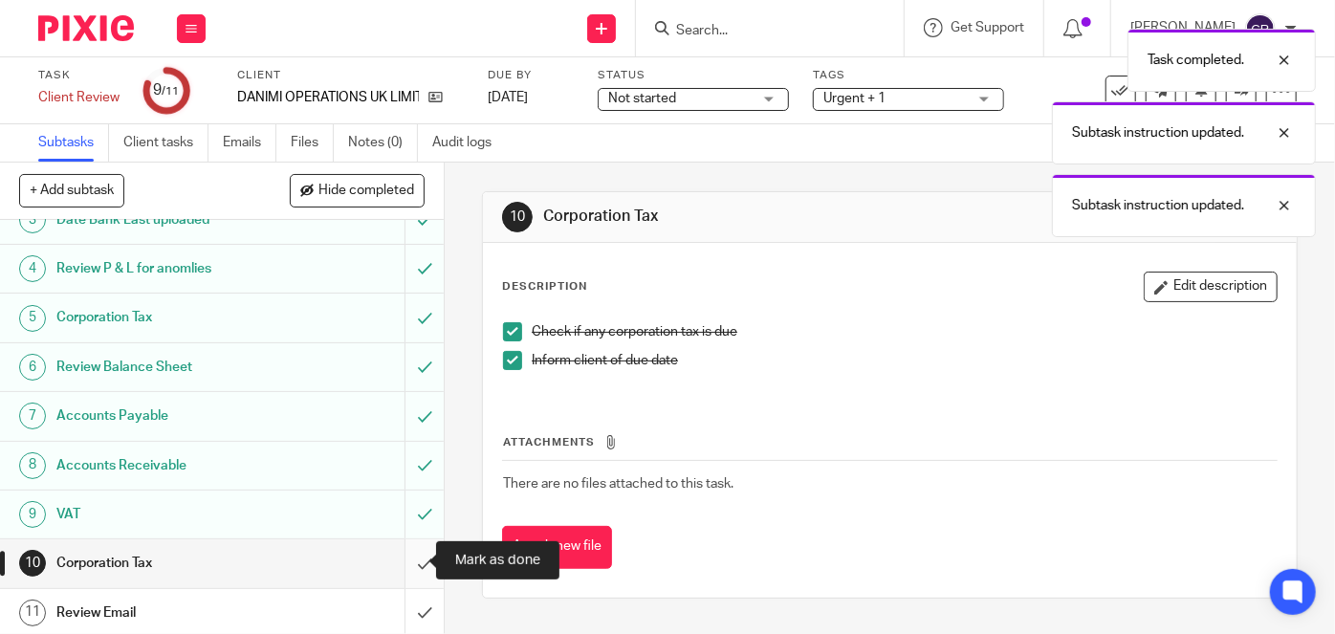
click at [412, 559] on input "submit" at bounding box center [222, 563] width 444 height 48
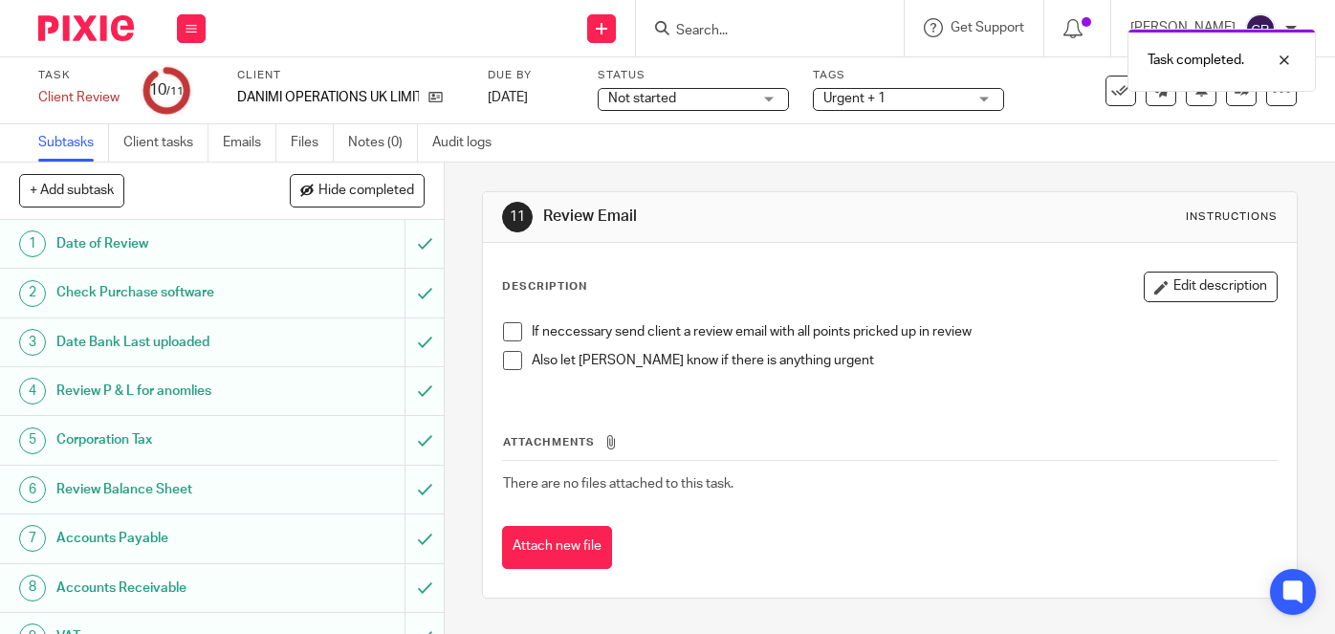
click at [517, 332] on li "If neccessary send client a review email with all points pricked up in review" at bounding box center [890, 336] width 774 height 29
click at [512, 328] on span at bounding box center [512, 331] width 19 height 19
click at [503, 359] on span at bounding box center [512, 360] width 19 height 19
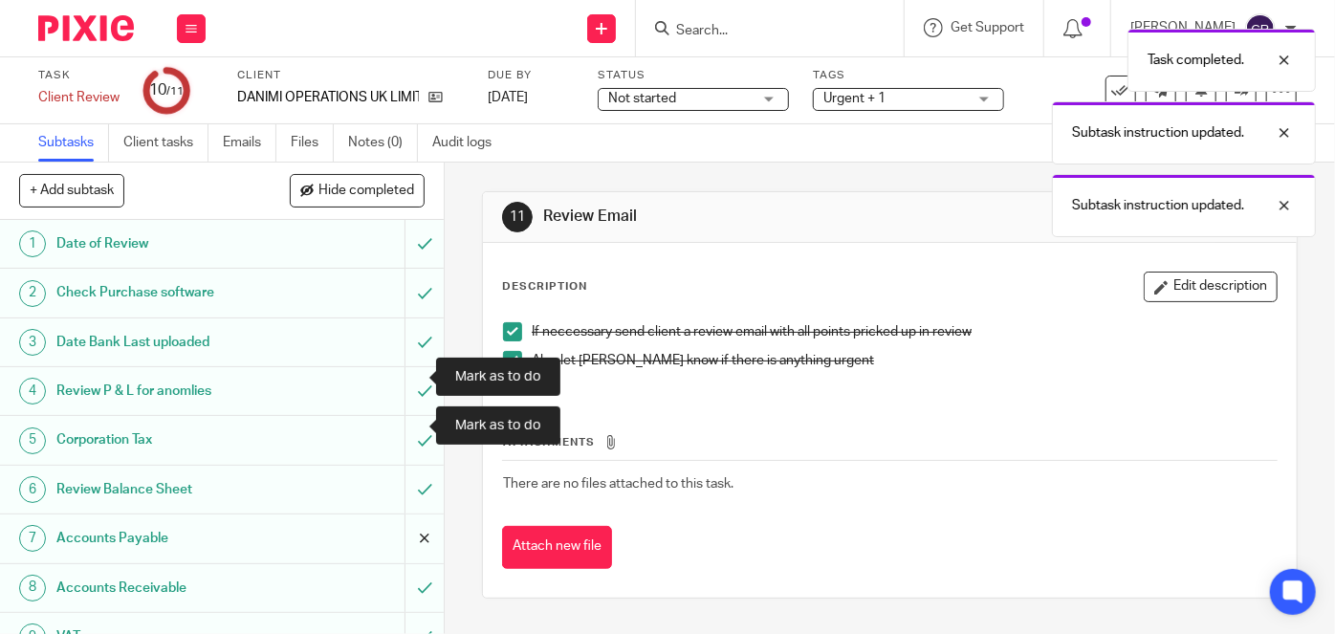
scroll to position [122, 0]
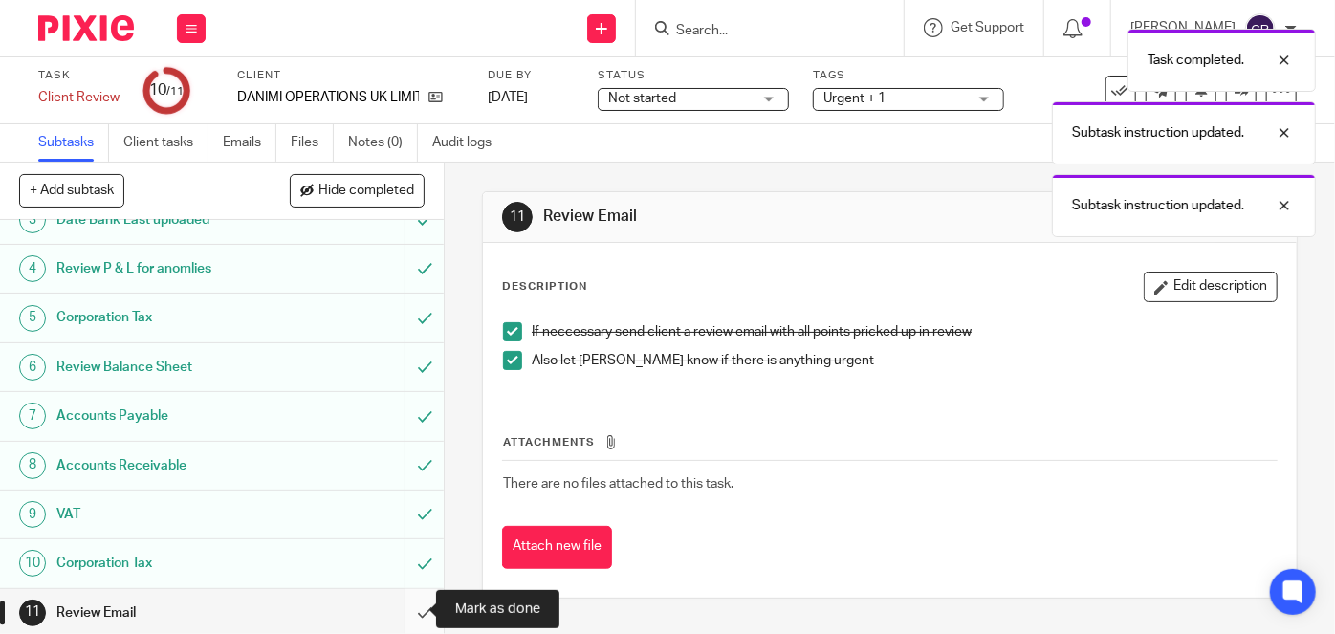
click at [411, 620] on input "submit" at bounding box center [222, 613] width 444 height 48
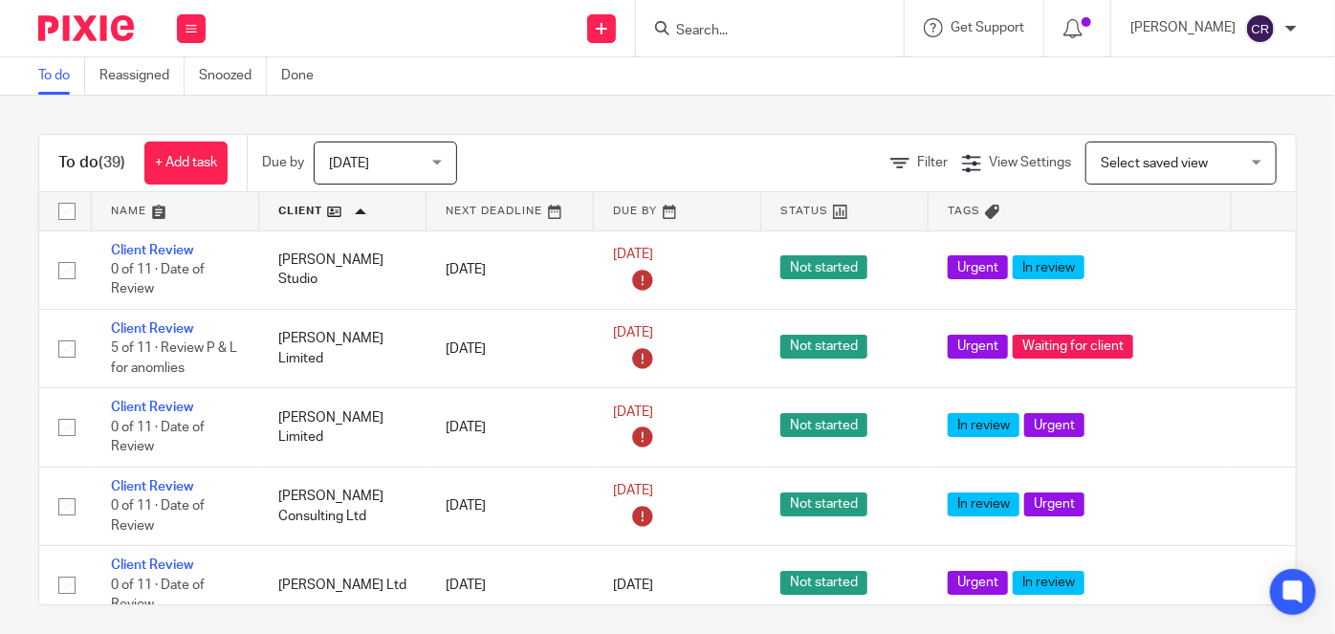
scroll to position [956, 0]
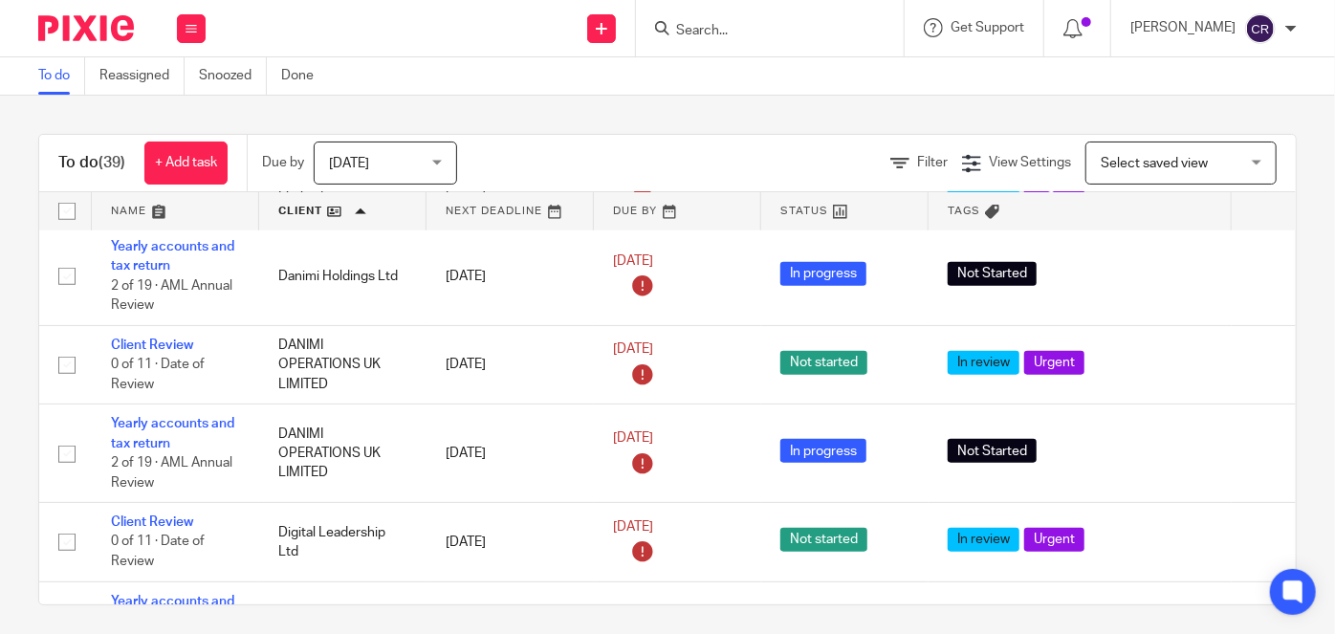
click at [138, 210] on link at bounding box center [175, 211] width 167 height 38
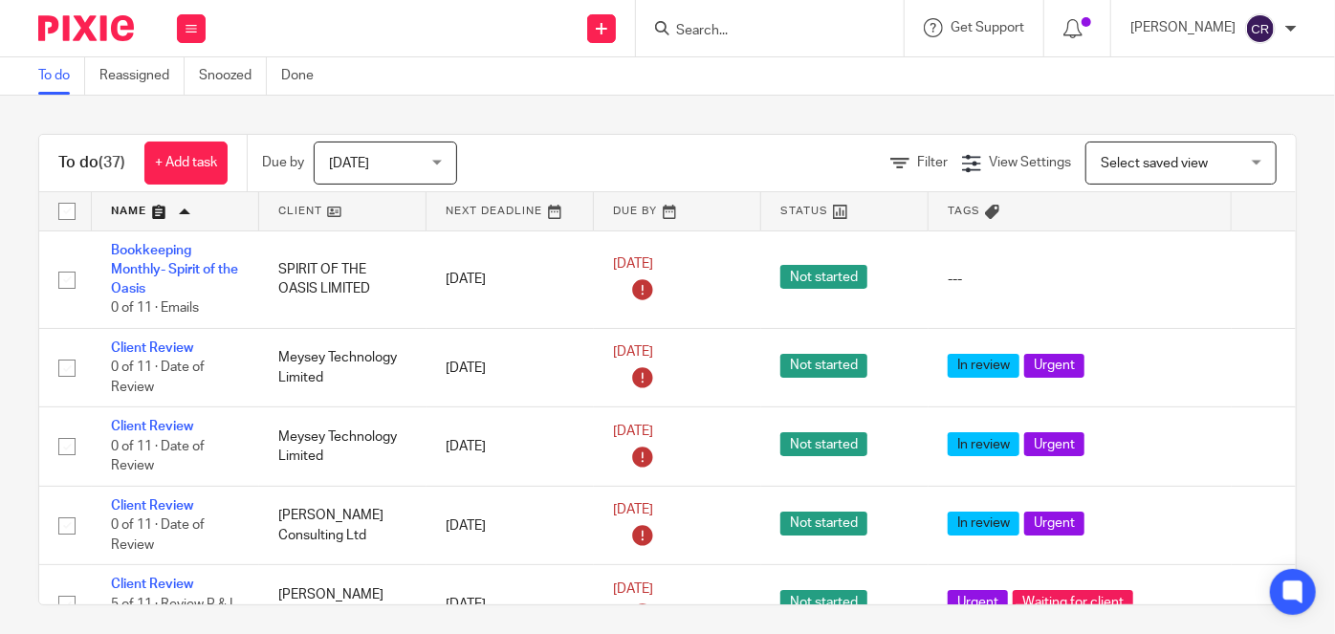
click at [316, 210] on link at bounding box center [342, 211] width 167 height 38
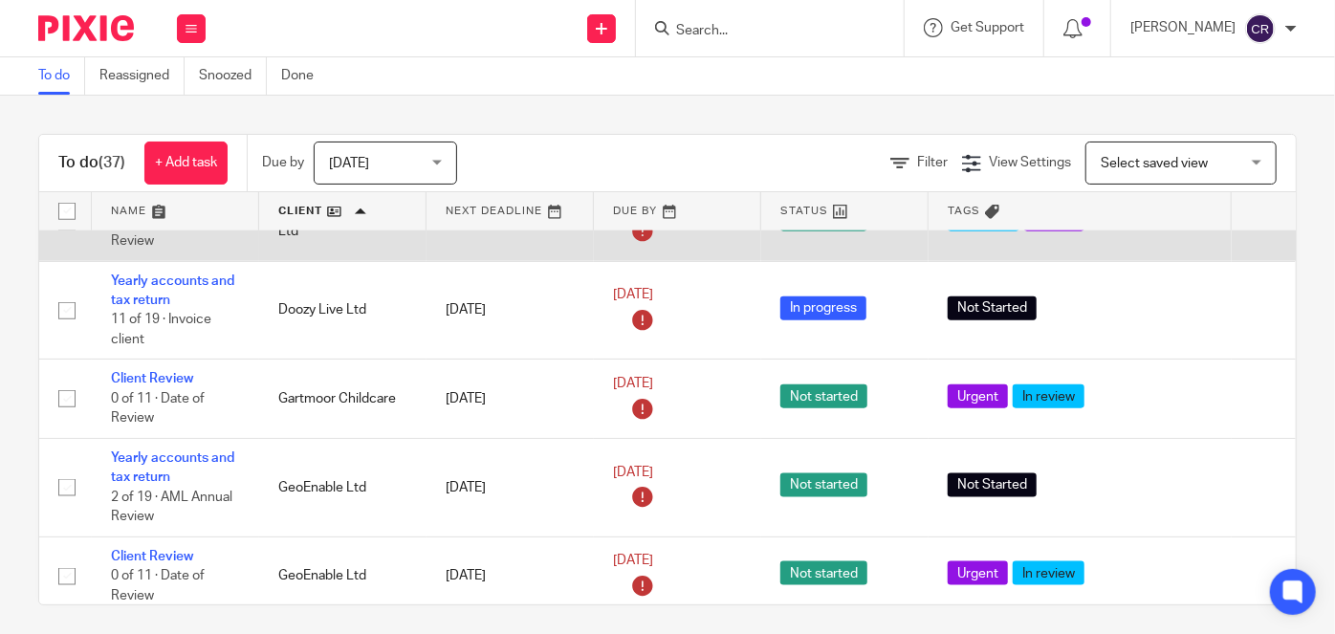
scroll to position [1129, 0]
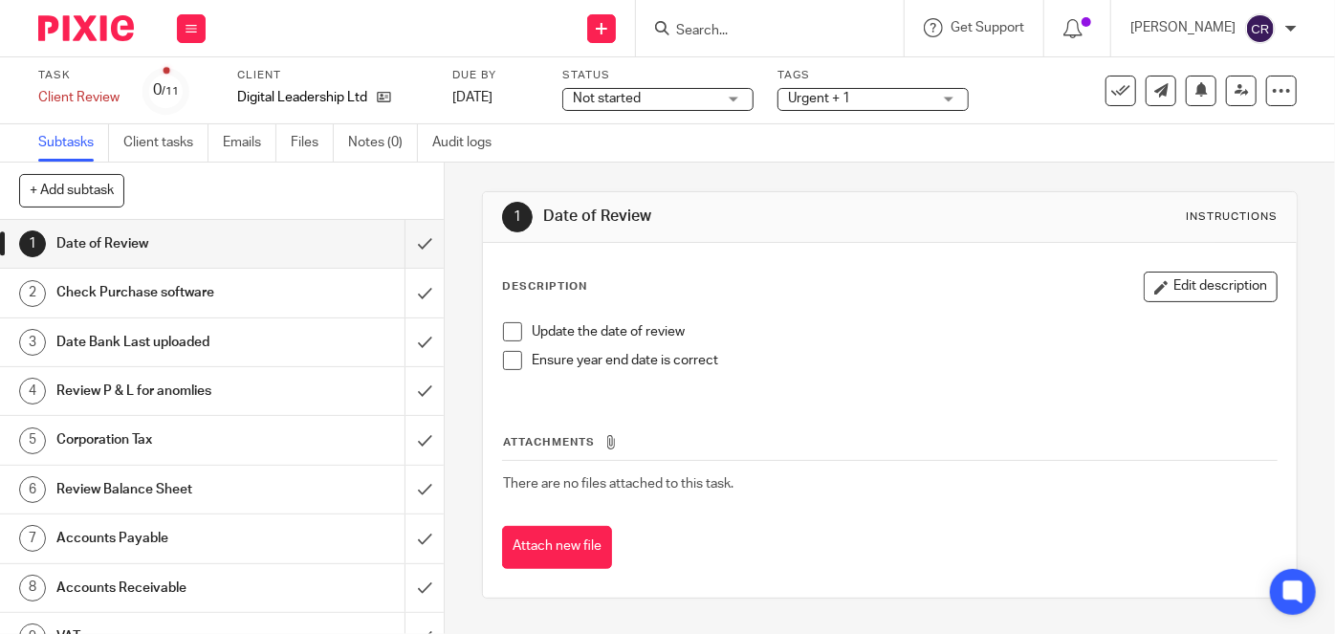
click at [511, 338] on span at bounding box center [512, 331] width 19 height 19
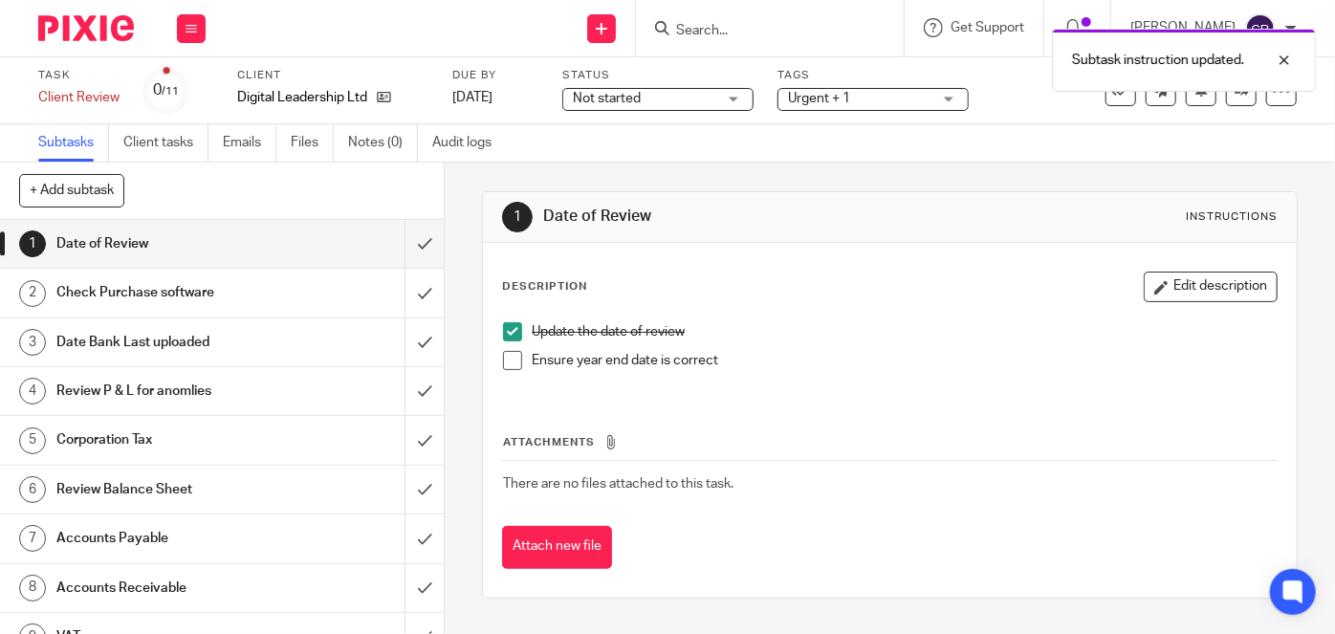
click at [508, 358] on span at bounding box center [512, 360] width 19 height 19
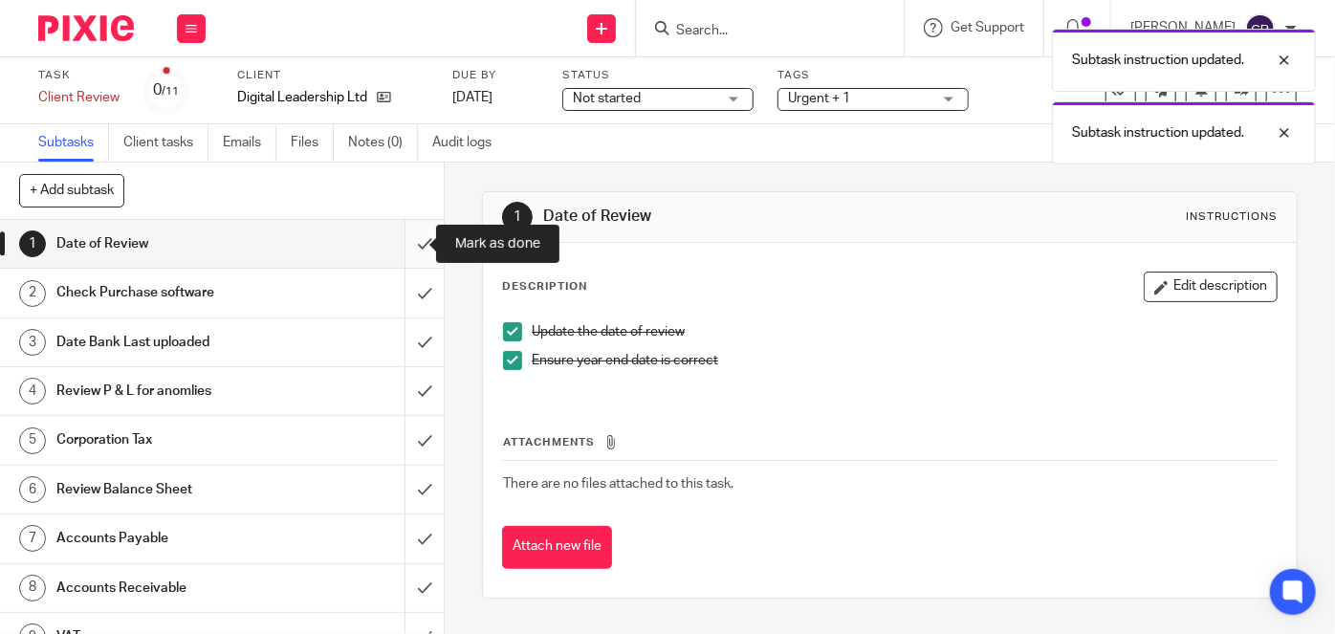
click at [410, 240] on input "submit" at bounding box center [222, 244] width 444 height 48
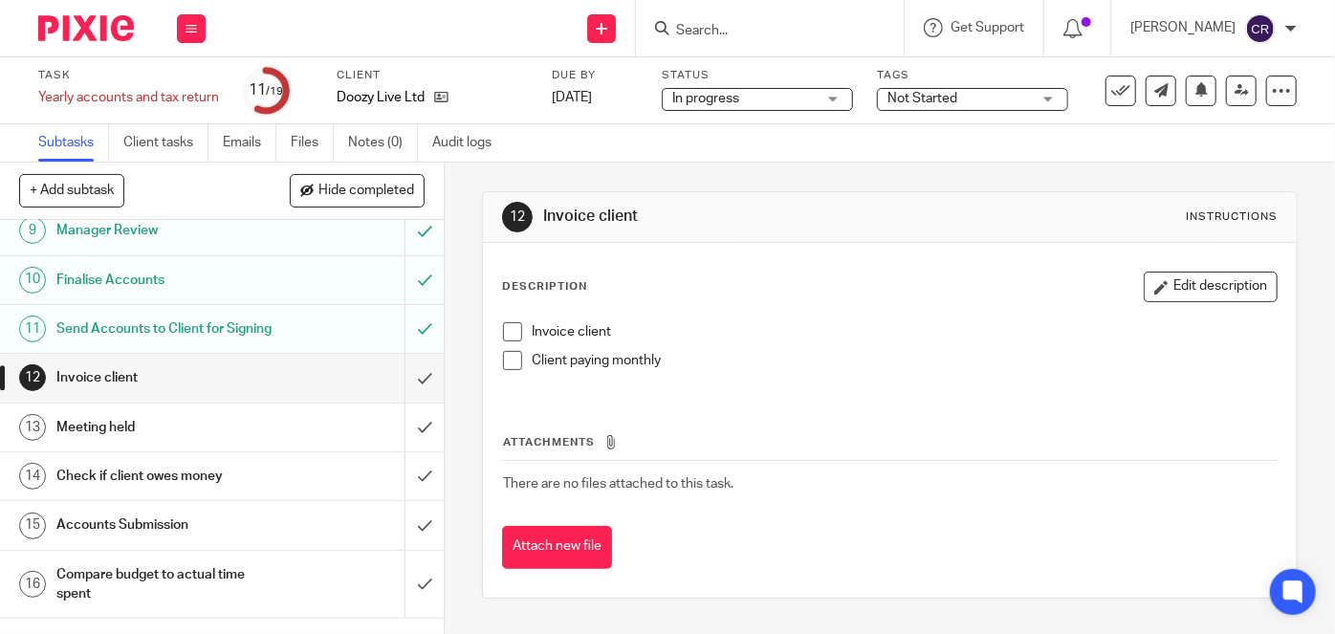
scroll to position [434, 0]
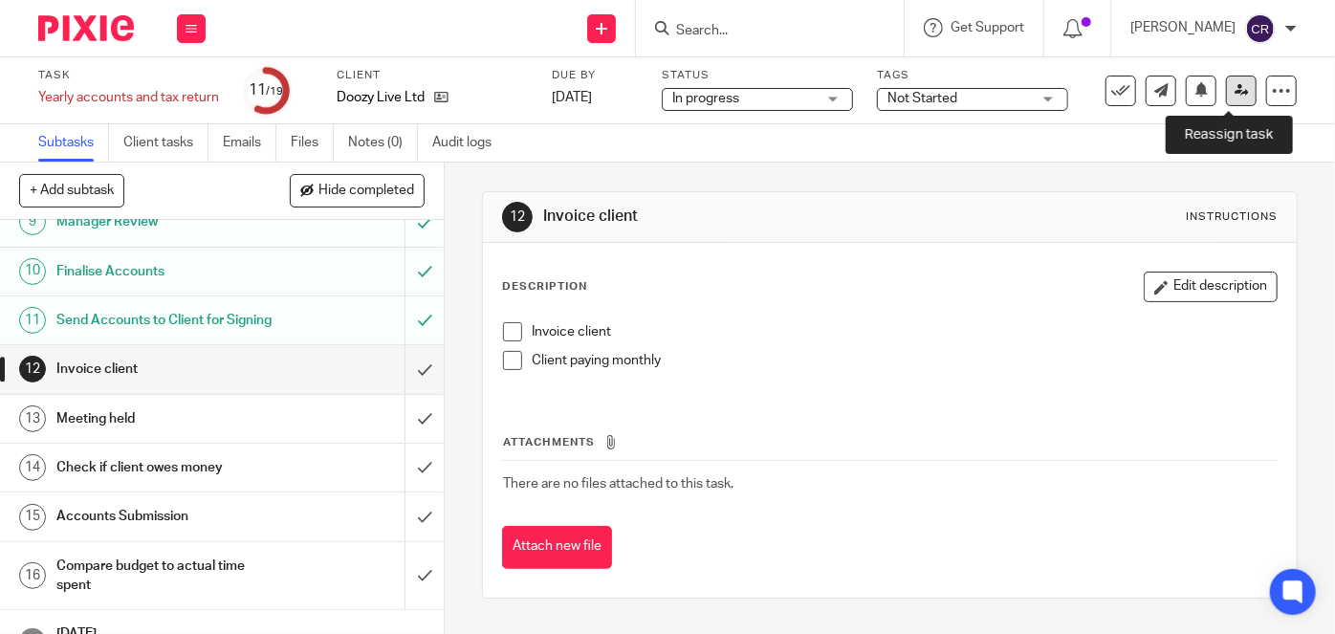
click at [1226, 79] on link at bounding box center [1241, 91] width 31 height 31
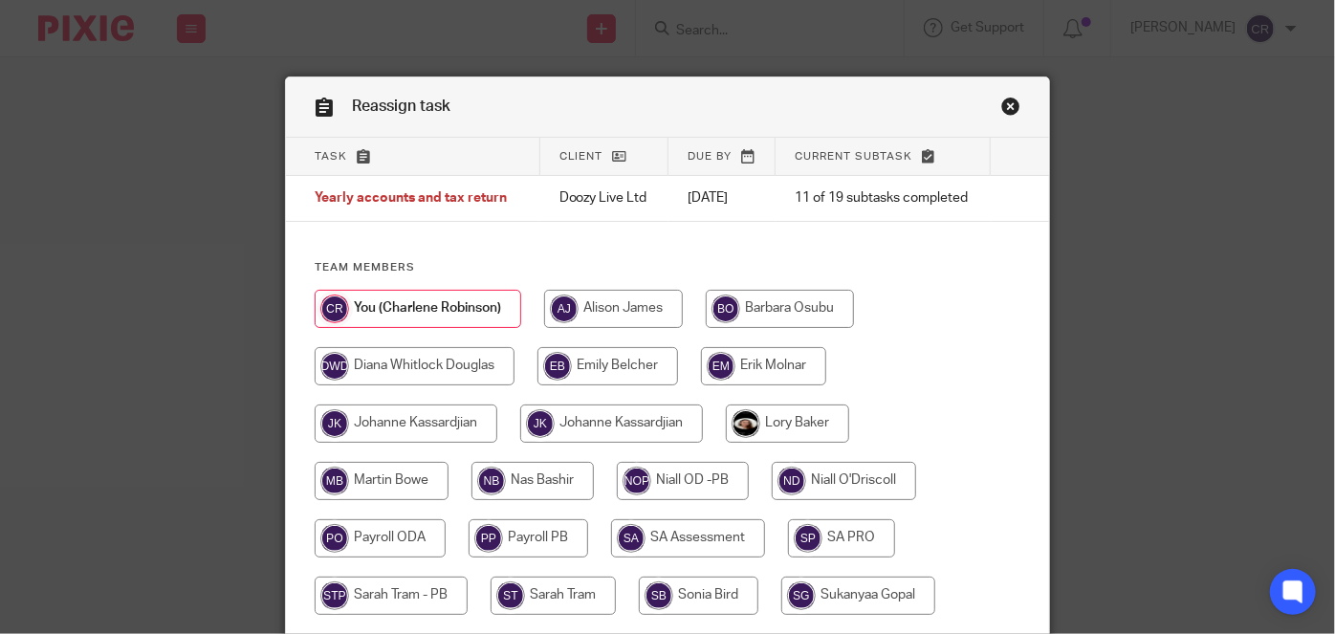
scroll to position [173, 0]
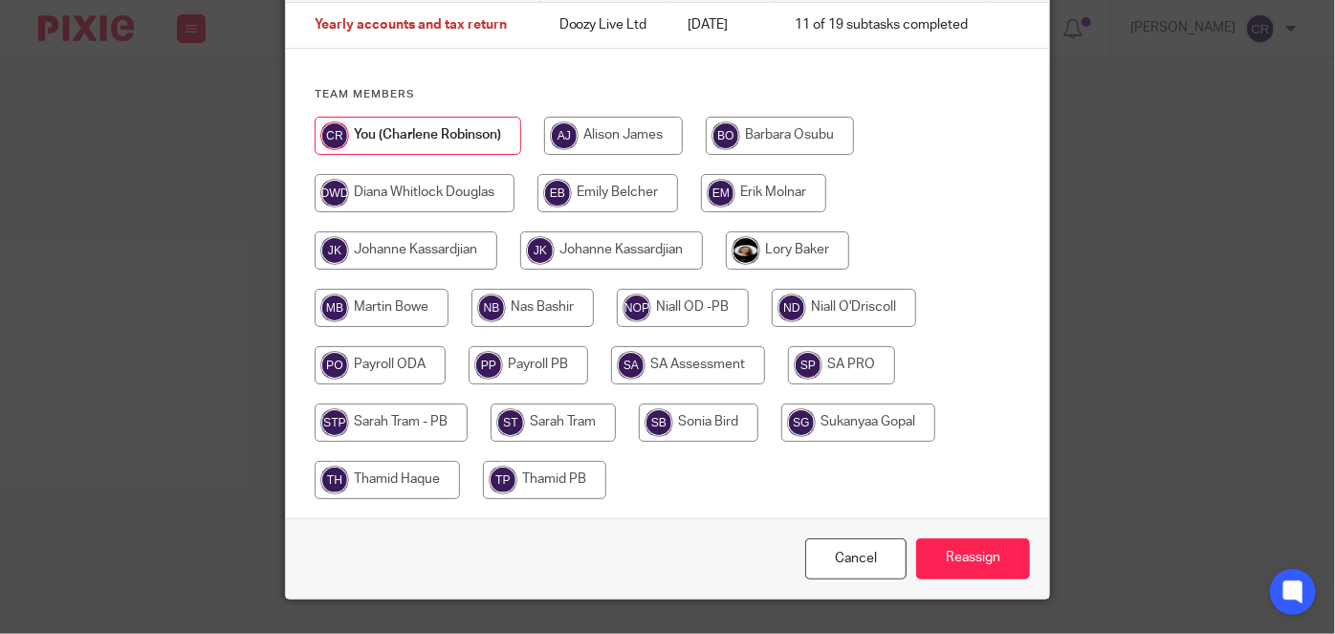
click at [564, 425] on input "radio" at bounding box center [553, 422] width 125 height 38
radio input "true"
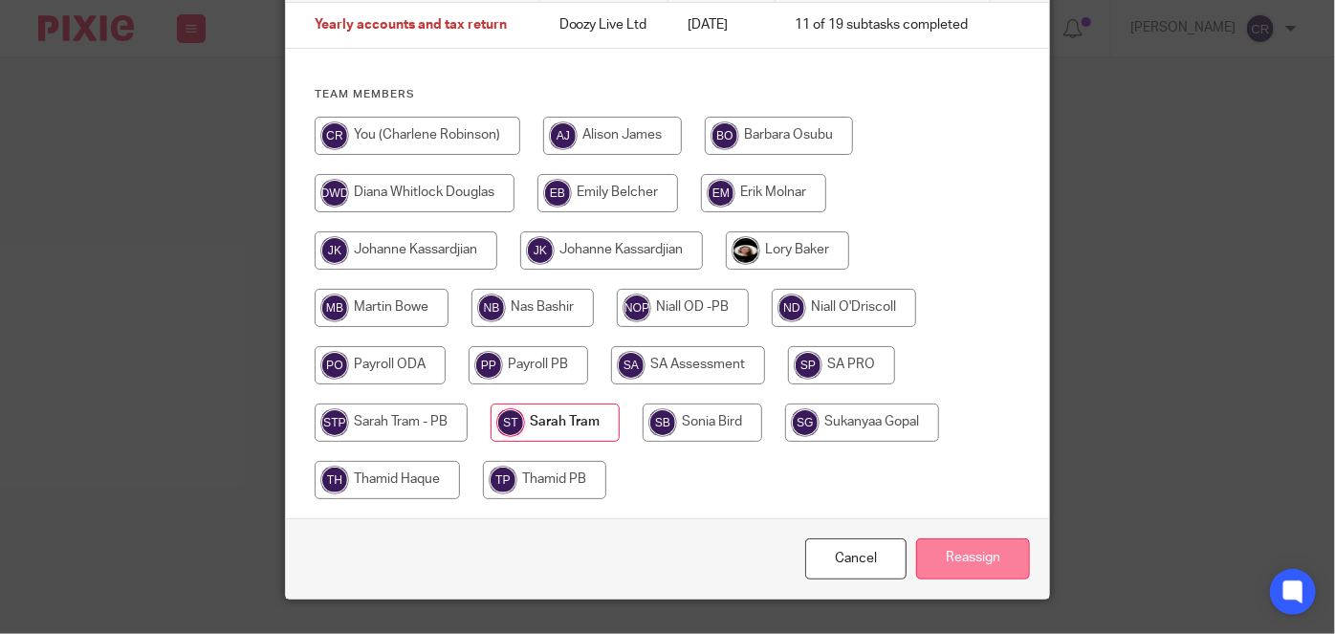
click at [968, 548] on input "Reassign" at bounding box center [973, 558] width 114 height 41
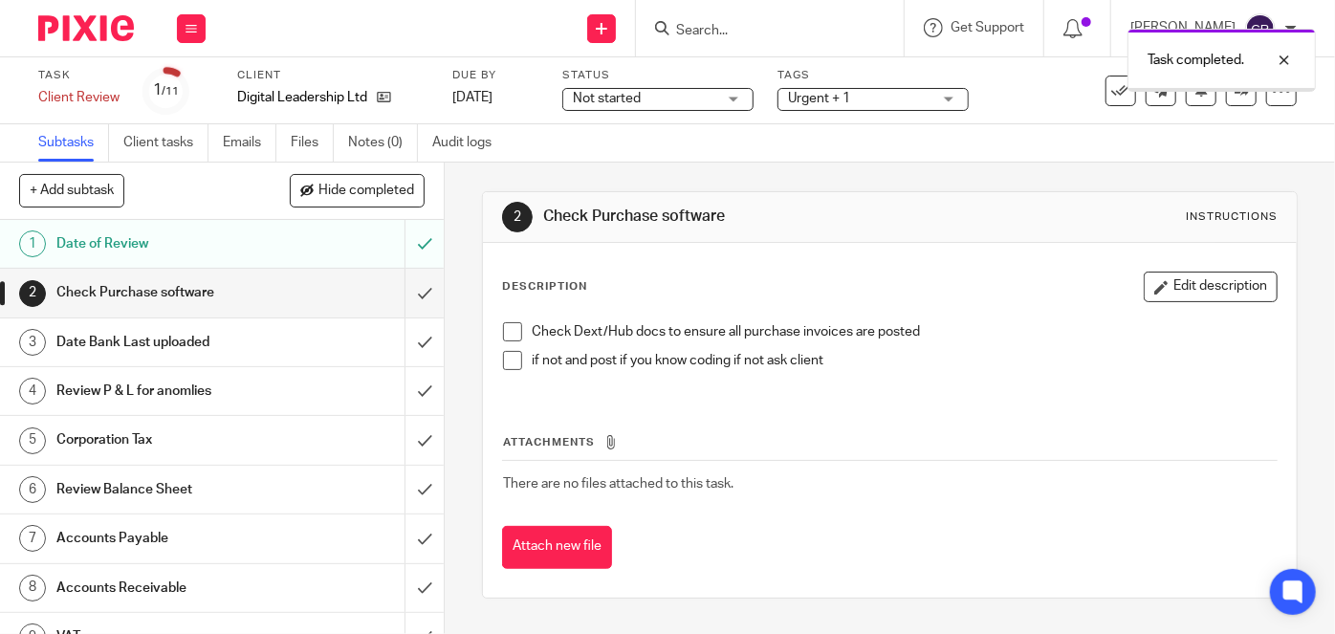
click at [507, 329] on span at bounding box center [512, 331] width 19 height 19
click at [507, 358] on span at bounding box center [512, 360] width 19 height 19
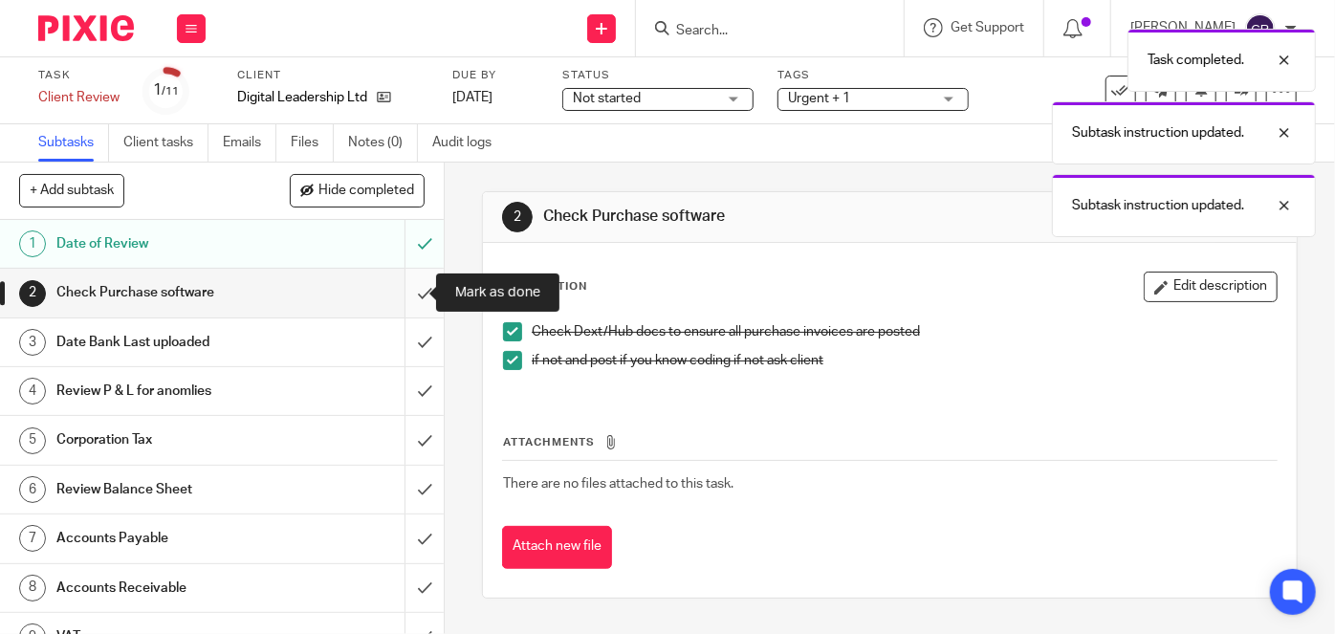
click at [410, 296] on input "submit" at bounding box center [222, 293] width 444 height 48
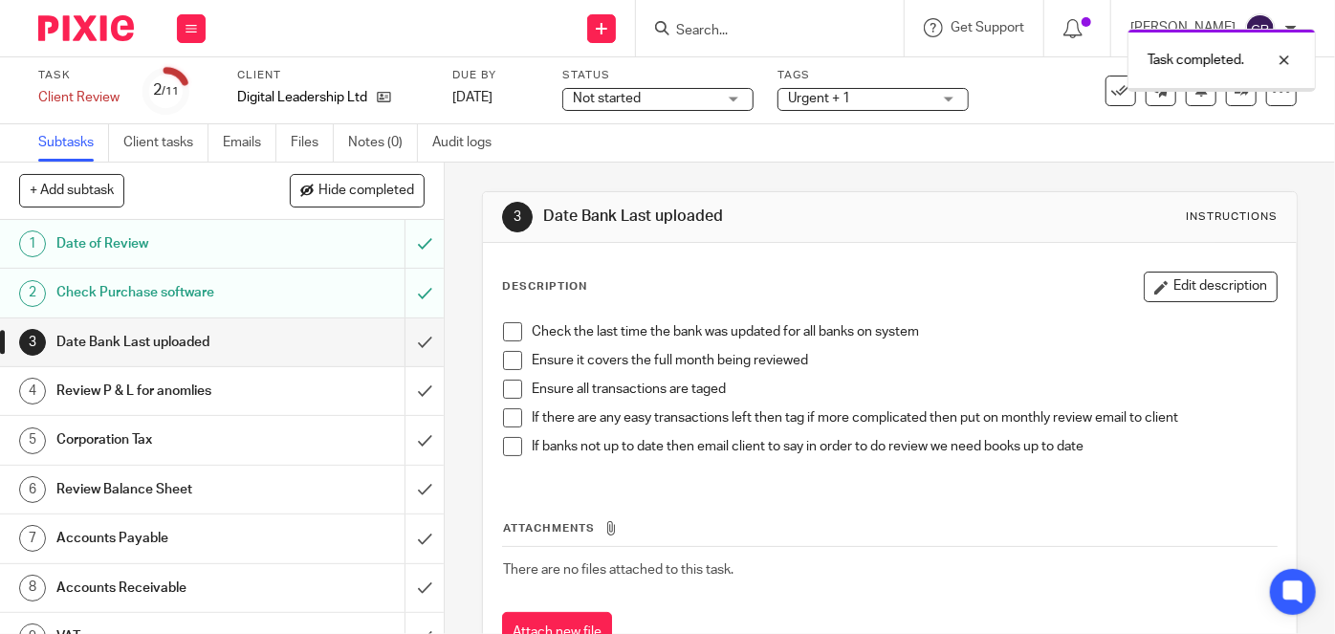
click at [505, 329] on span at bounding box center [512, 331] width 19 height 19
click at [506, 355] on span at bounding box center [512, 360] width 19 height 19
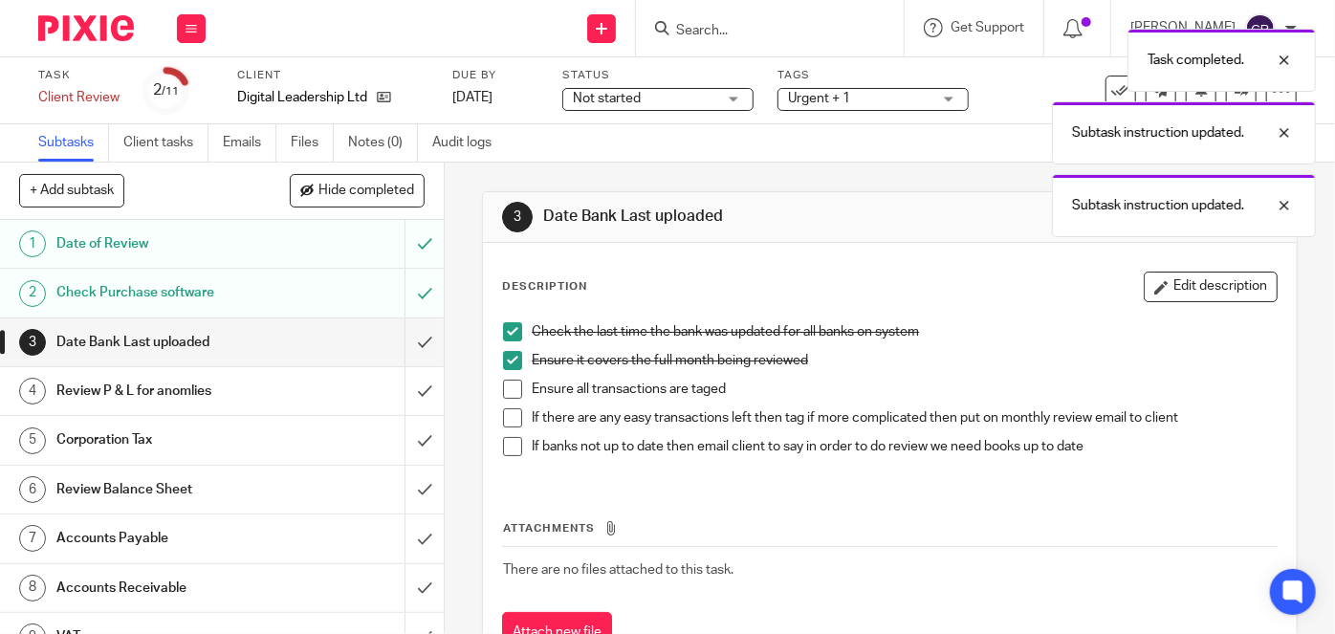
click at [506, 386] on span at bounding box center [512, 389] width 19 height 19
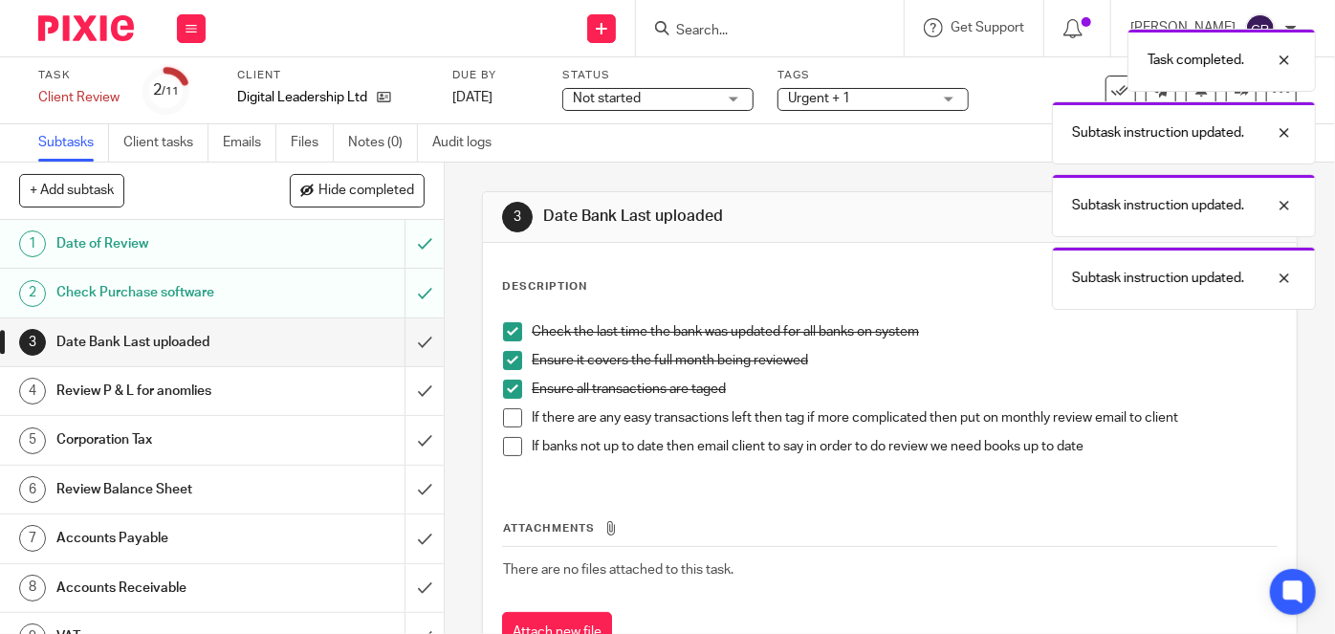
click at [506, 414] on span at bounding box center [512, 417] width 19 height 19
click at [506, 457] on li "If banks not up to date then email client to say in order to do review we need …" at bounding box center [890, 451] width 774 height 29
click at [506, 448] on span at bounding box center [512, 446] width 19 height 19
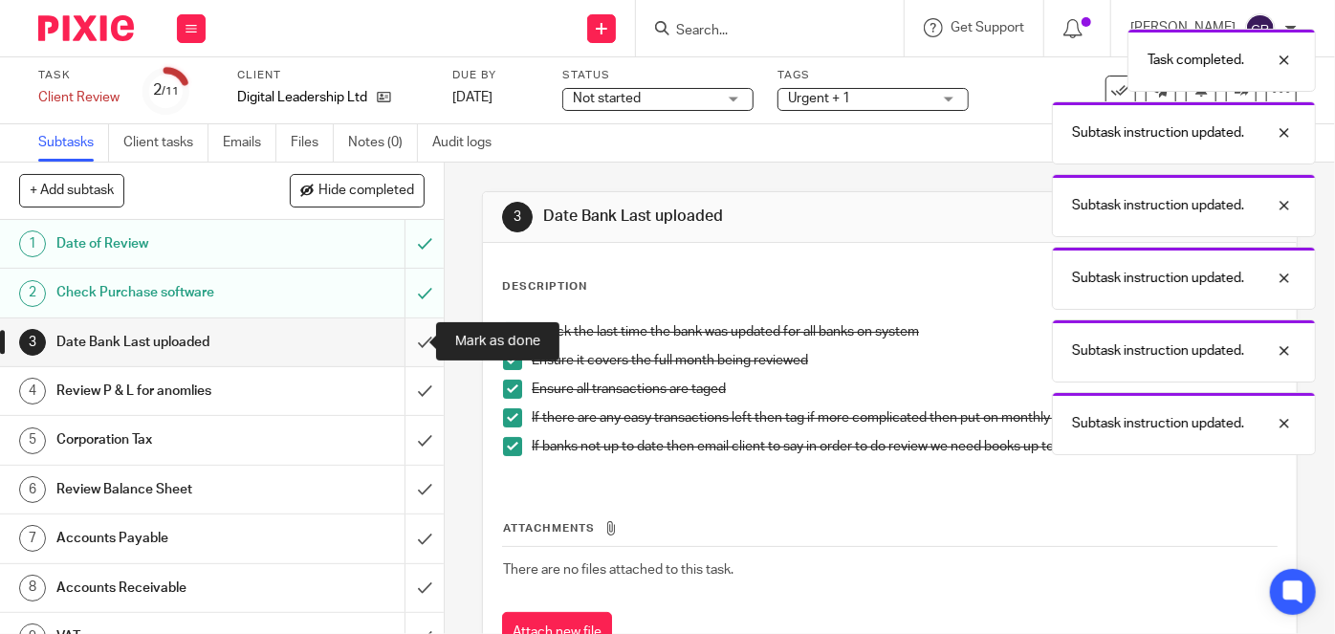
click at [415, 344] on input "submit" at bounding box center [222, 342] width 444 height 48
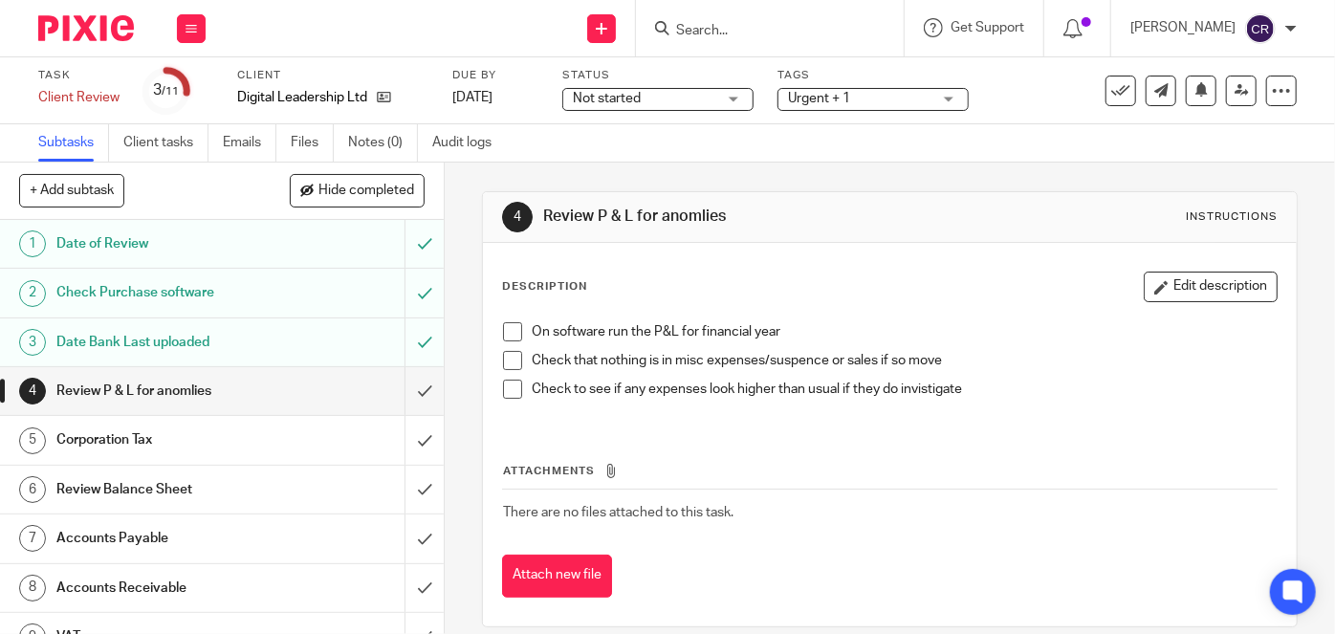
click at [512, 338] on span at bounding box center [512, 331] width 19 height 19
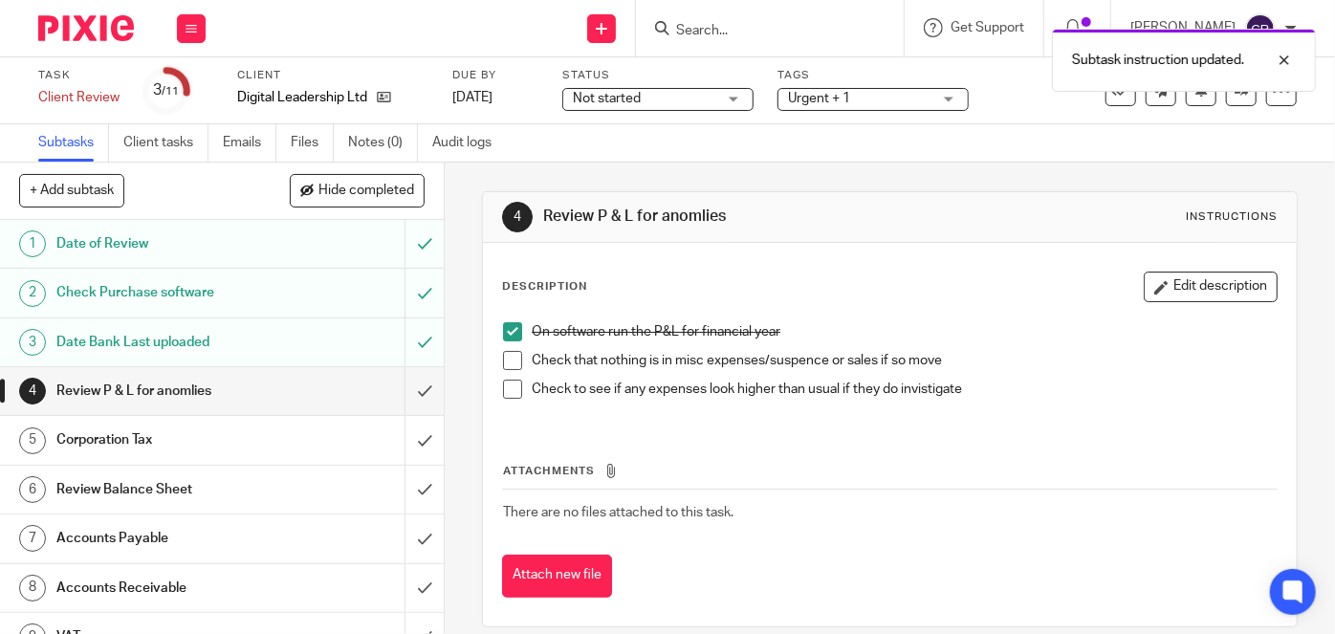
click at [510, 357] on span at bounding box center [512, 360] width 19 height 19
click at [508, 382] on span at bounding box center [512, 389] width 19 height 19
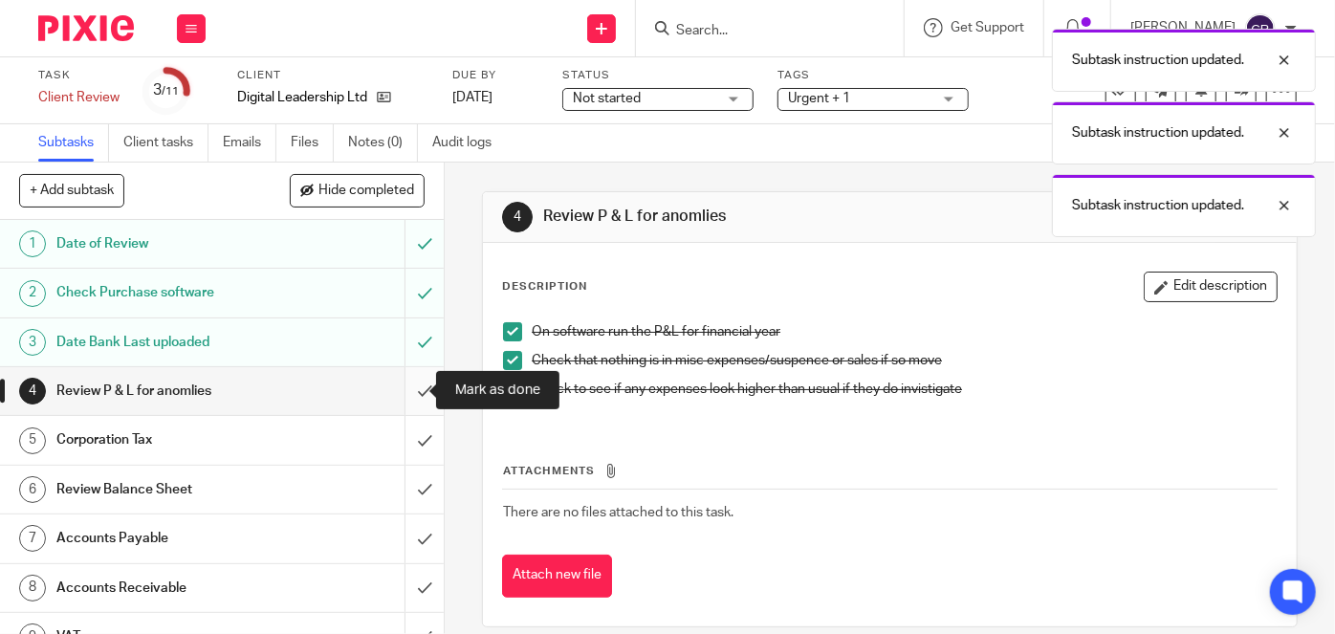
click at [407, 396] on input "submit" at bounding box center [222, 391] width 444 height 48
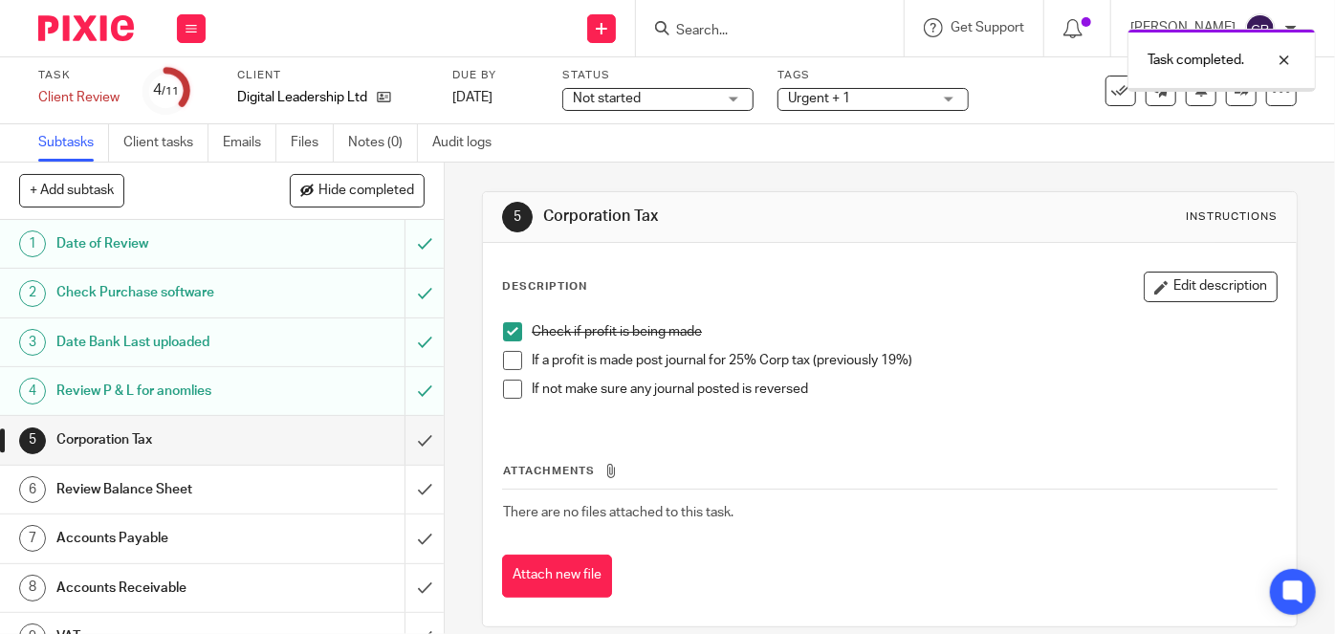
click at [512, 358] on span at bounding box center [512, 360] width 19 height 19
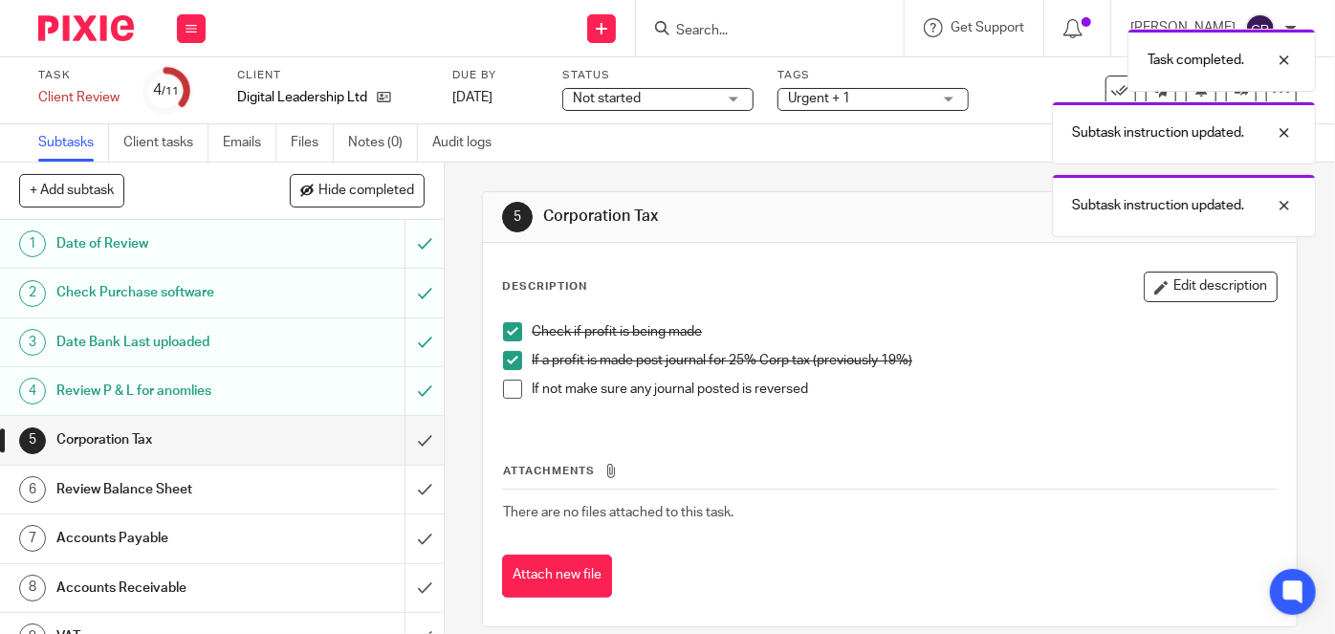
click at [512, 394] on span at bounding box center [512, 389] width 19 height 19
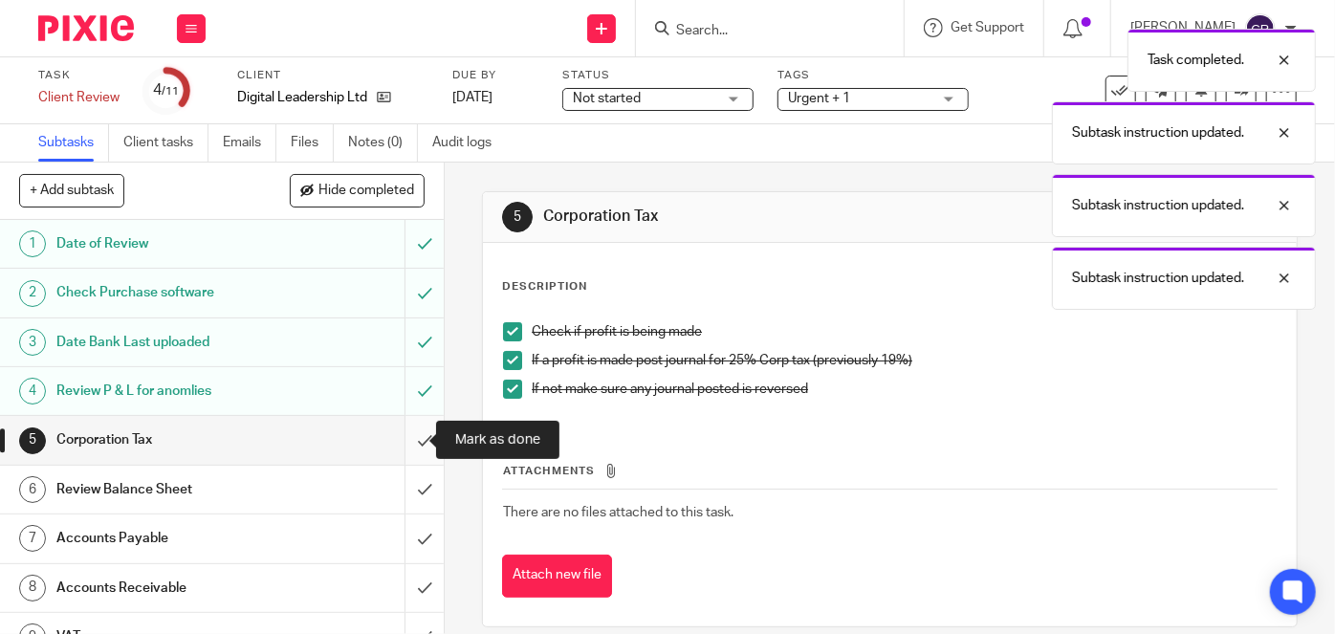
click at [416, 436] on input "submit" at bounding box center [222, 440] width 444 height 48
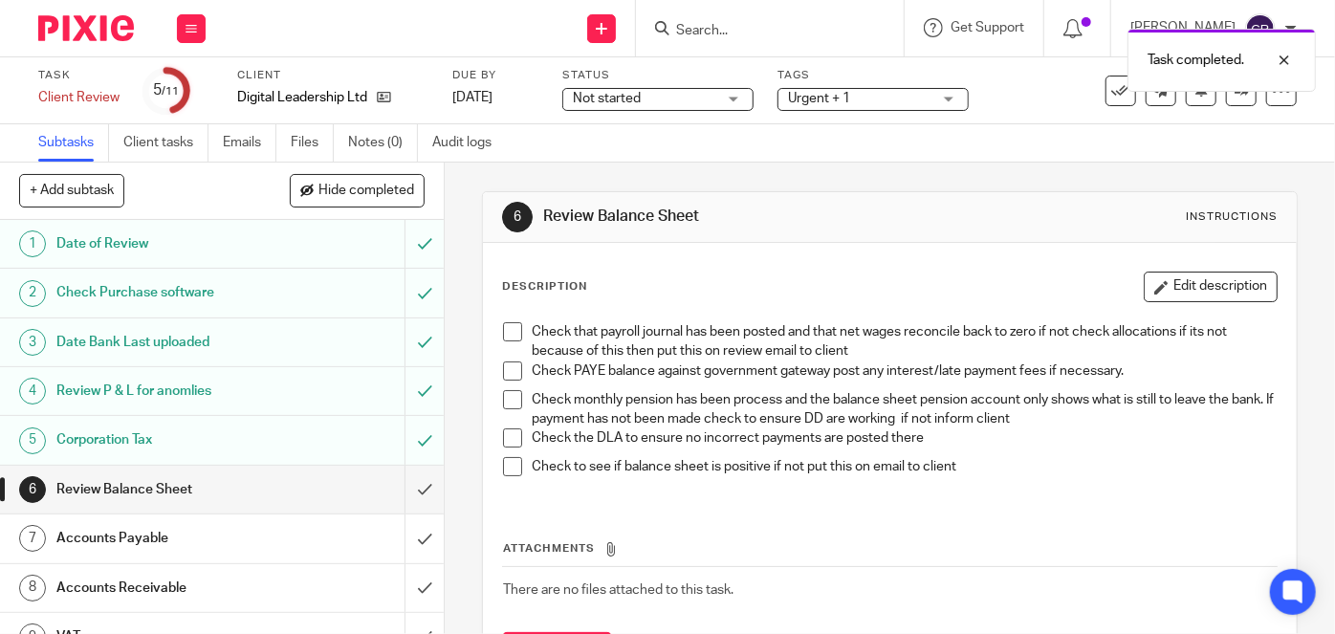
click at [272, 526] on div "Accounts Payable" at bounding box center [221, 538] width 330 height 29
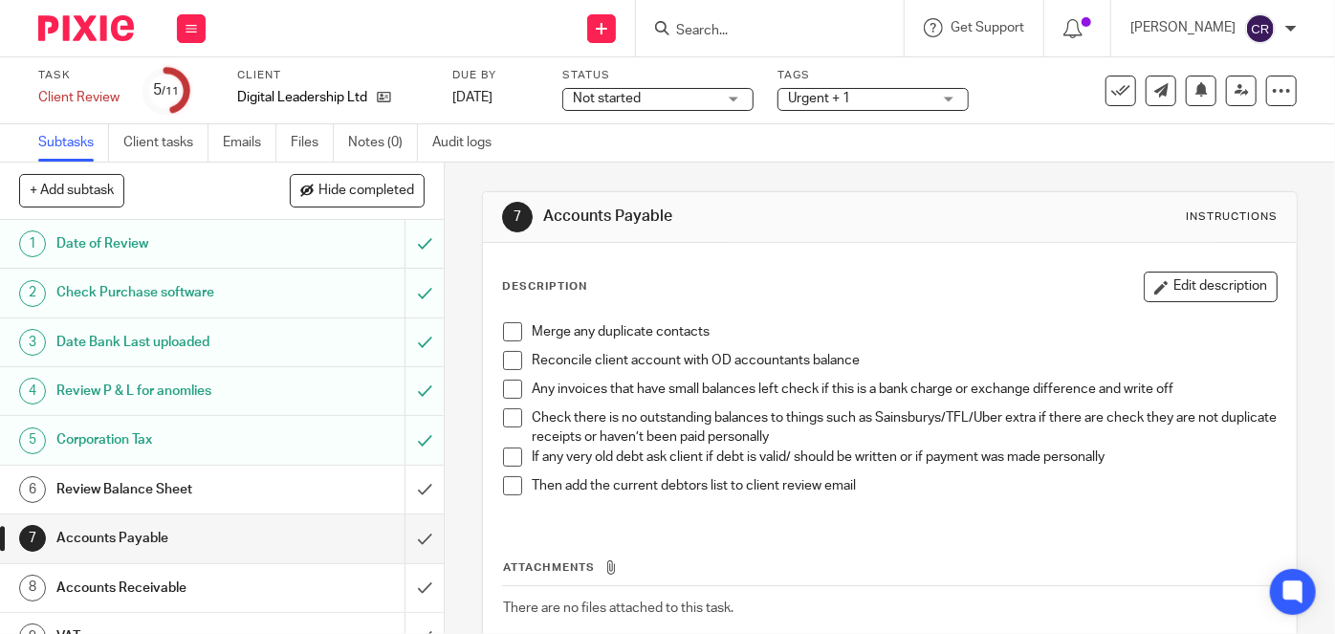
click at [509, 339] on span at bounding box center [512, 331] width 19 height 19
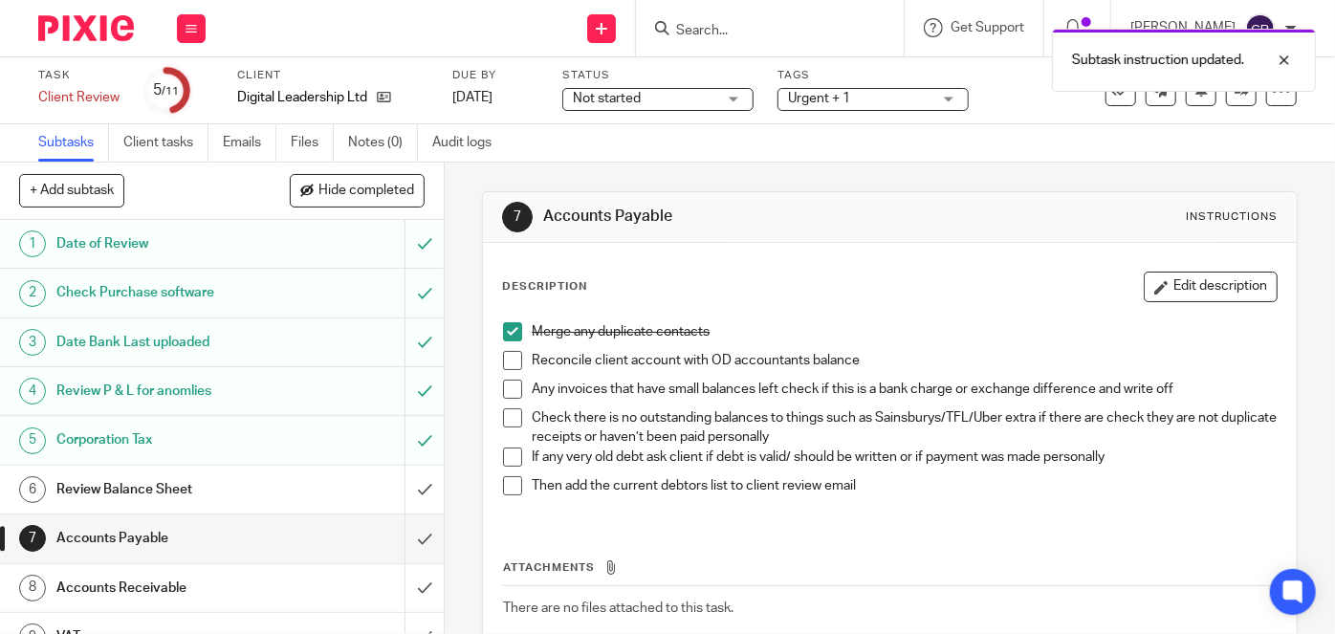
click at [503, 360] on span at bounding box center [512, 360] width 19 height 19
click at [512, 408] on span at bounding box center [512, 417] width 19 height 19
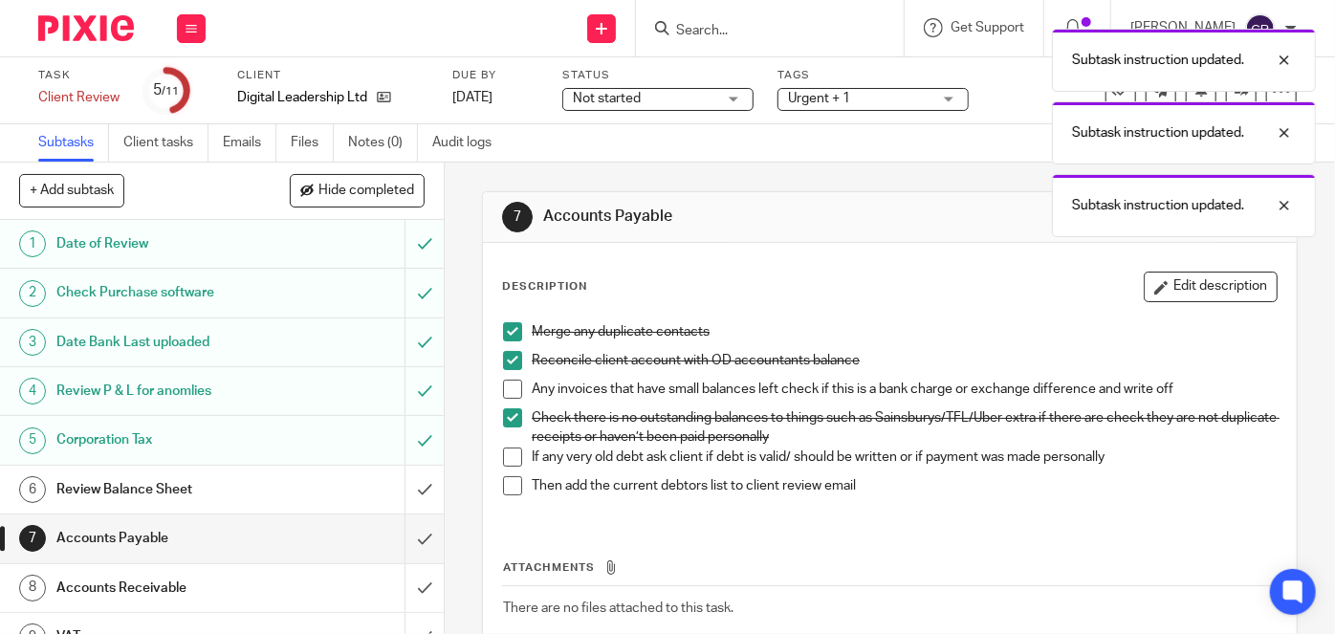
click at [509, 385] on span at bounding box center [512, 389] width 19 height 19
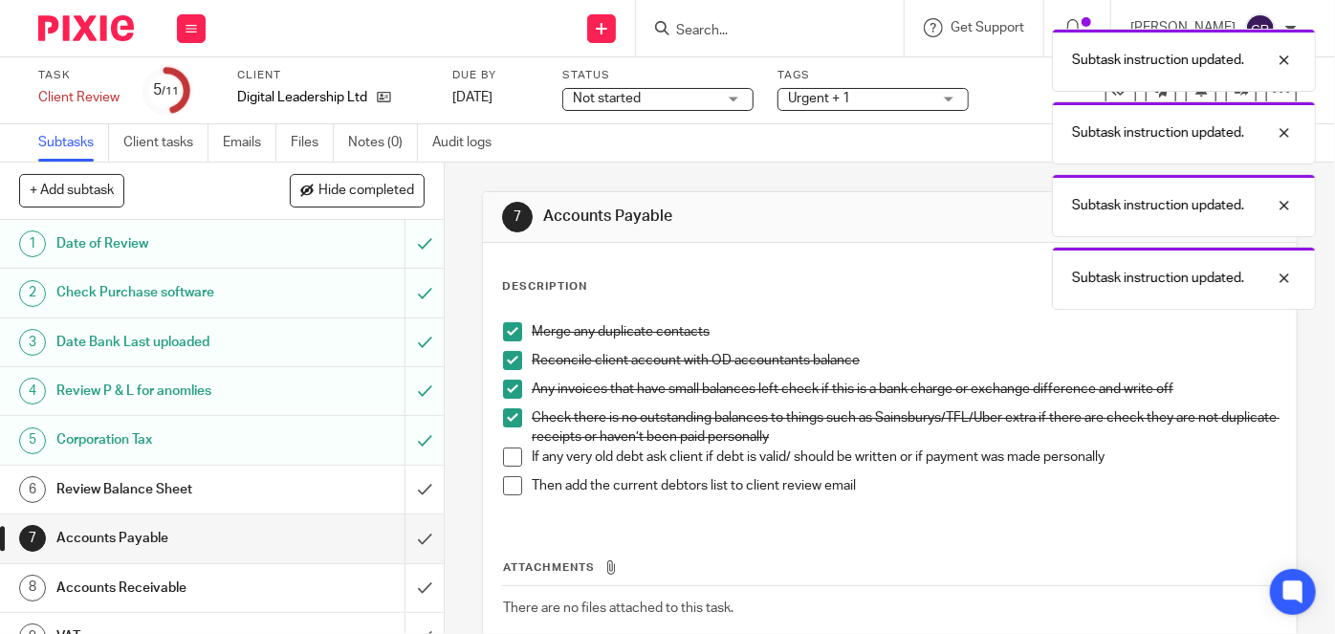
click at [503, 440] on li "Check there is no outstanding balances to things such as Sainsburys/TFL/Uber ex…" at bounding box center [890, 427] width 774 height 39
click at [507, 467] on li "If any very old debt ask client if debt is valid/ should be written or if payme…" at bounding box center [890, 461] width 774 height 29
click at [515, 461] on span at bounding box center [512, 456] width 19 height 19
click at [506, 484] on span at bounding box center [512, 485] width 19 height 19
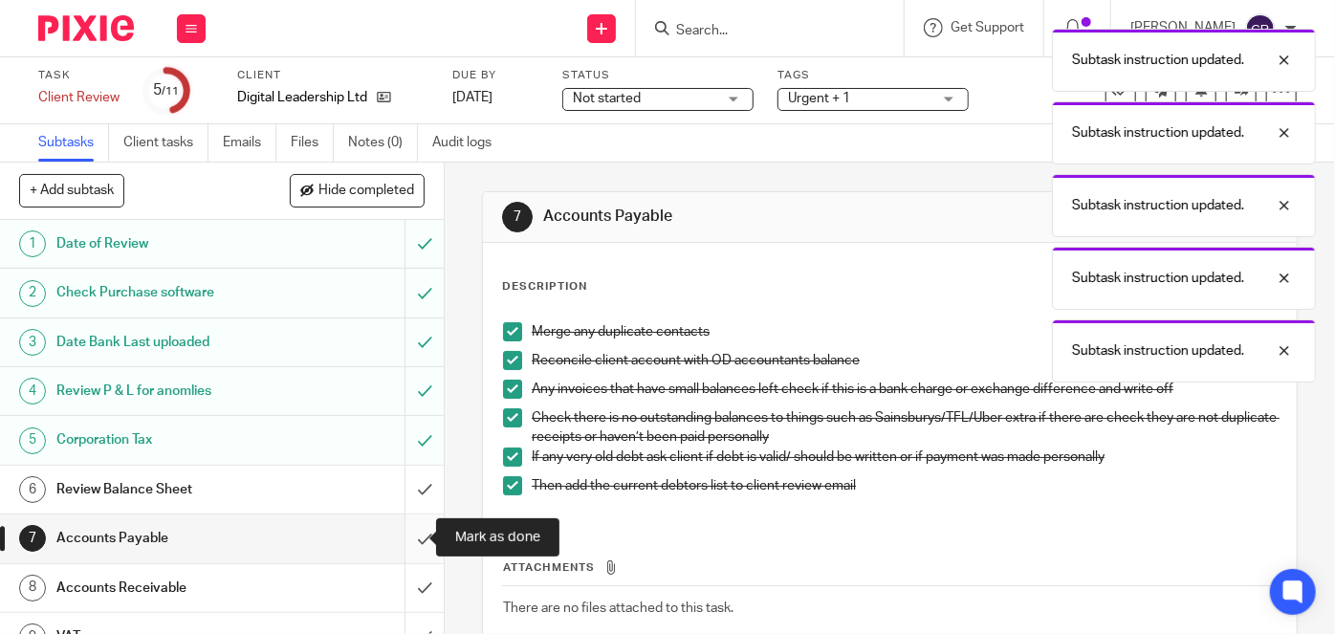
click at [396, 536] on input "submit" at bounding box center [222, 538] width 444 height 48
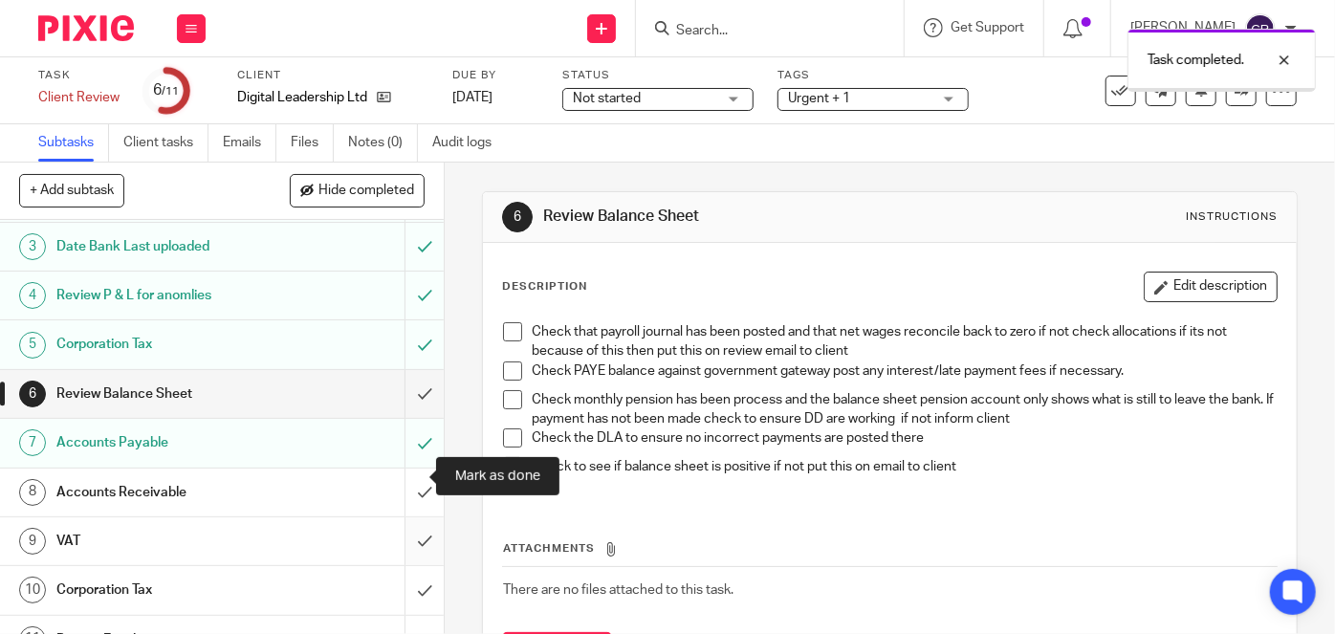
scroll to position [122, 0]
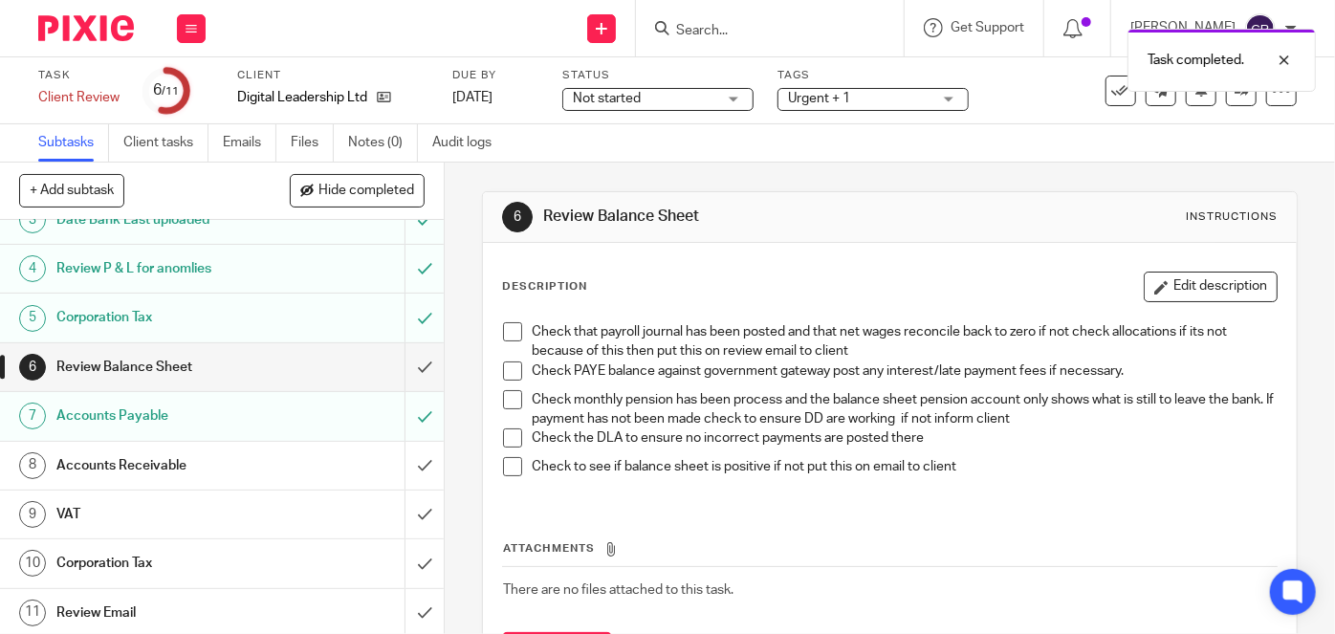
click at [270, 466] on div "Accounts Receivable" at bounding box center [221, 465] width 330 height 29
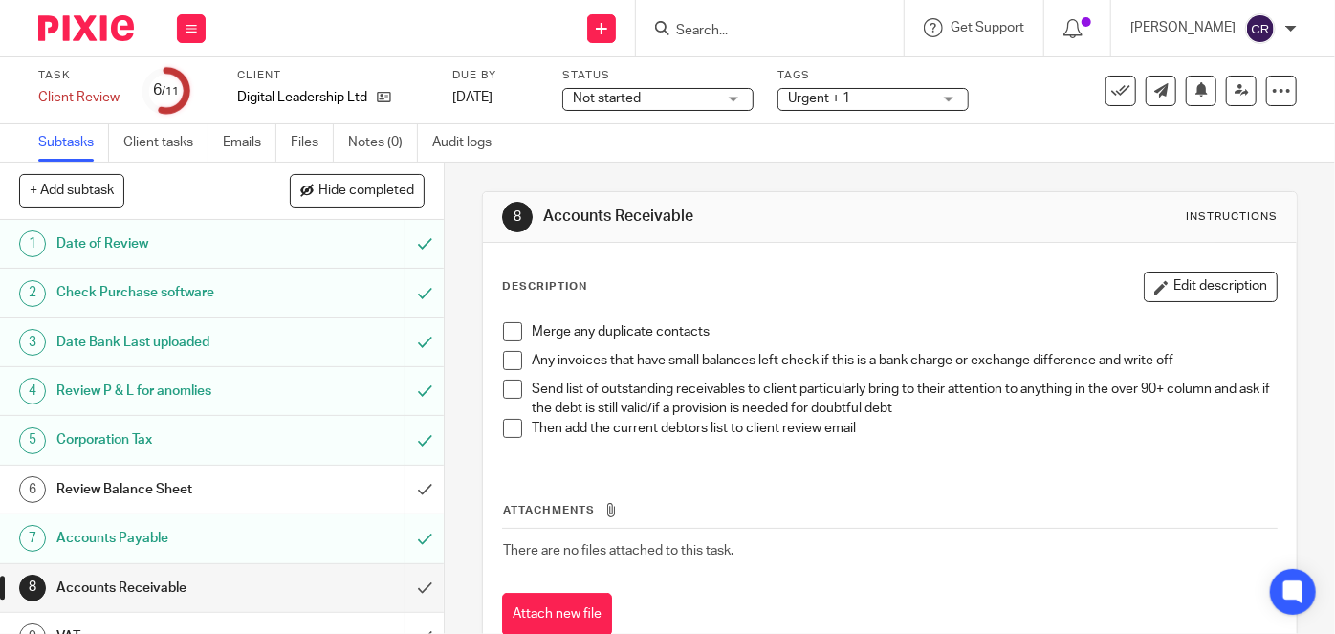
click at [514, 329] on span at bounding box center [512, 331] width 19 height 19
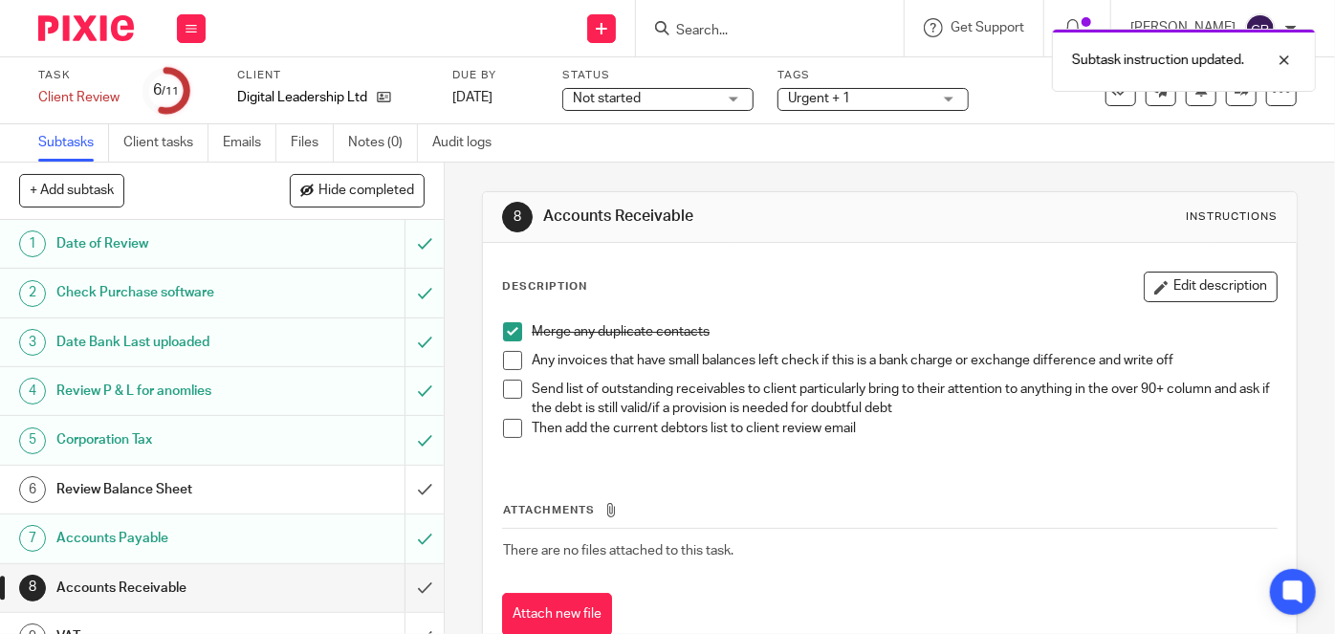
click at [505, 360] on span at bounding box center [512, 360] width 19 height 19
click at [507, 387] on span at bounding box center [512, 389] width 19 height 19
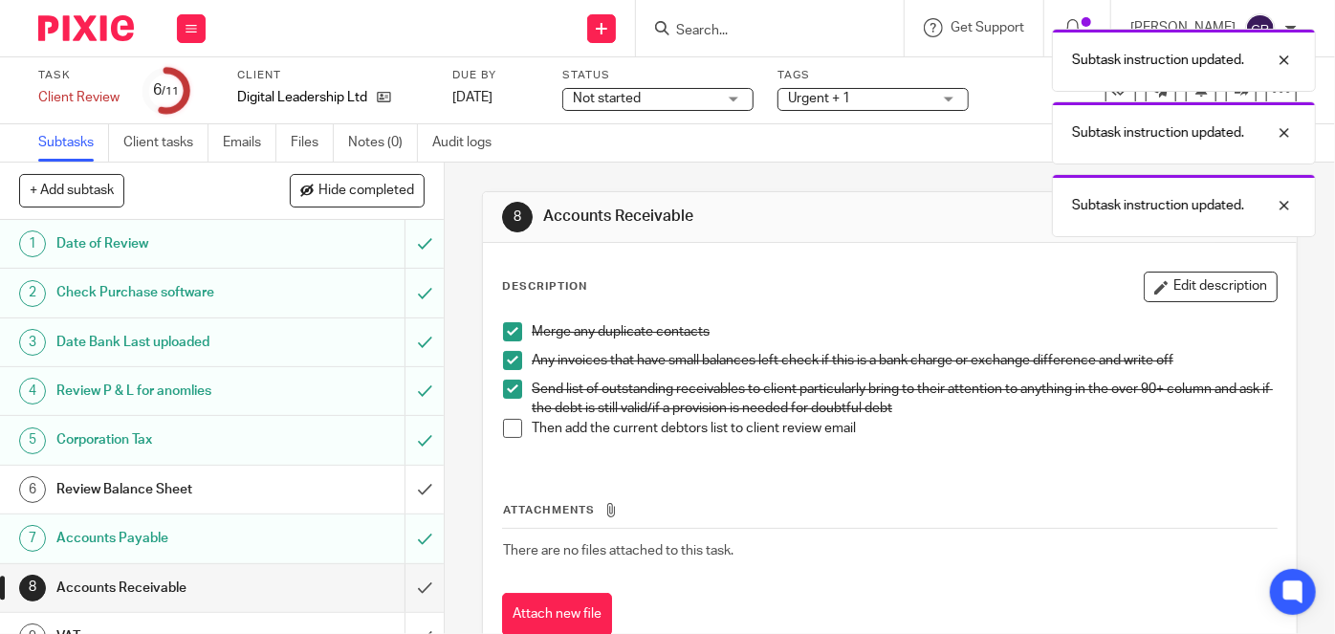
click at [507, 437] on li "Then add the current debtors list to client review email" at bounding box center [890, 433] width 774 height 29
click at [522, 421] on li "Then add the current debtors list to client review email" at bounding box center [890, 433] width 774 height 29
click at [511, 424] on span at bounding box center [512, 428] width 19 height 19
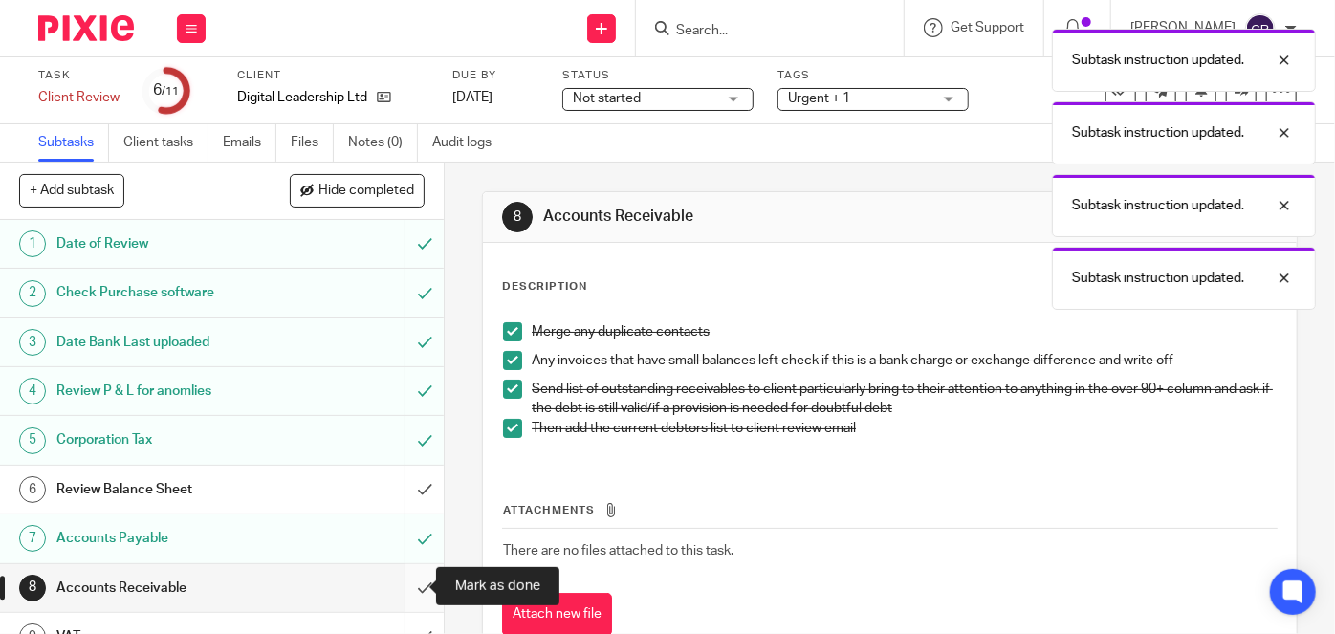
click at [406, 577] on input "submit" at bounding box center [222, 588] width 444 height 48
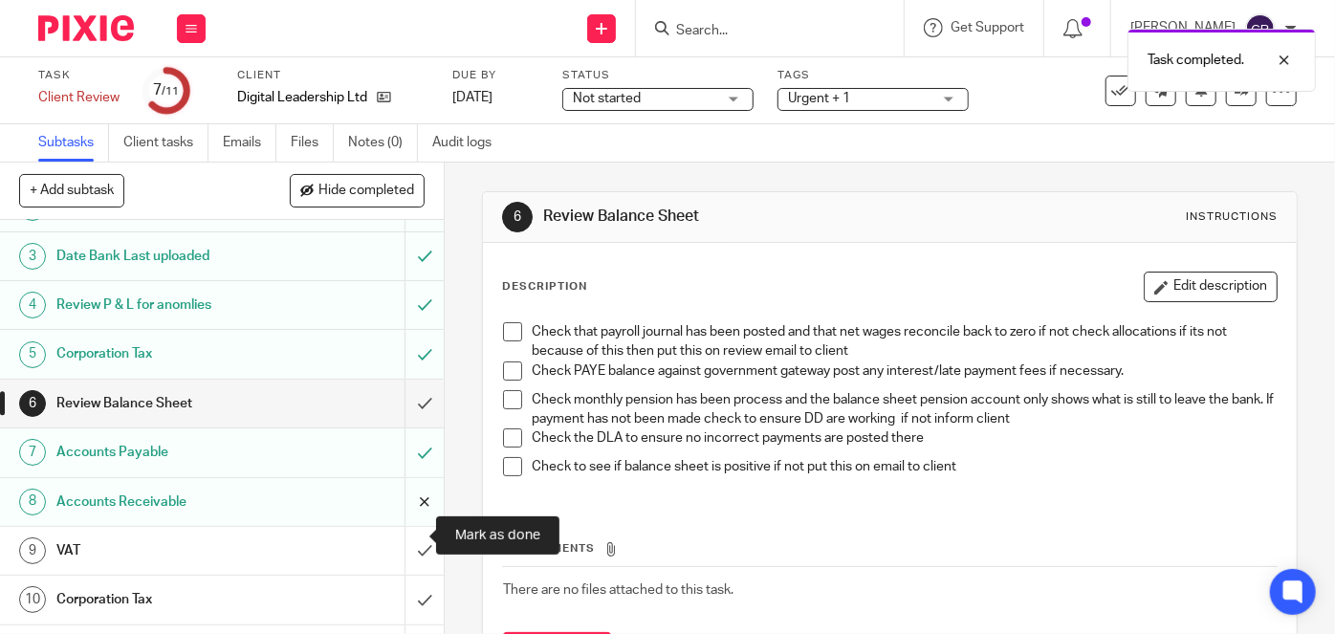
scroll to position [122, 0]
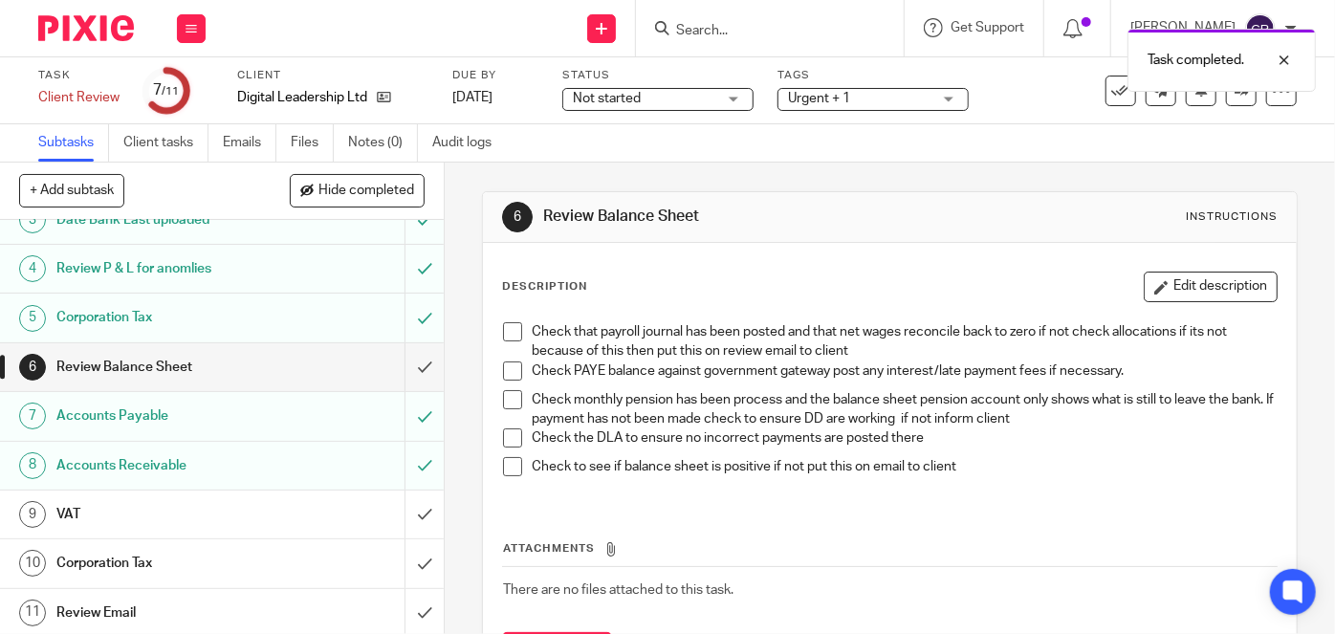
click at [302, 520] on div "VAT" at bounding box center [221, 514] width 330 height 29
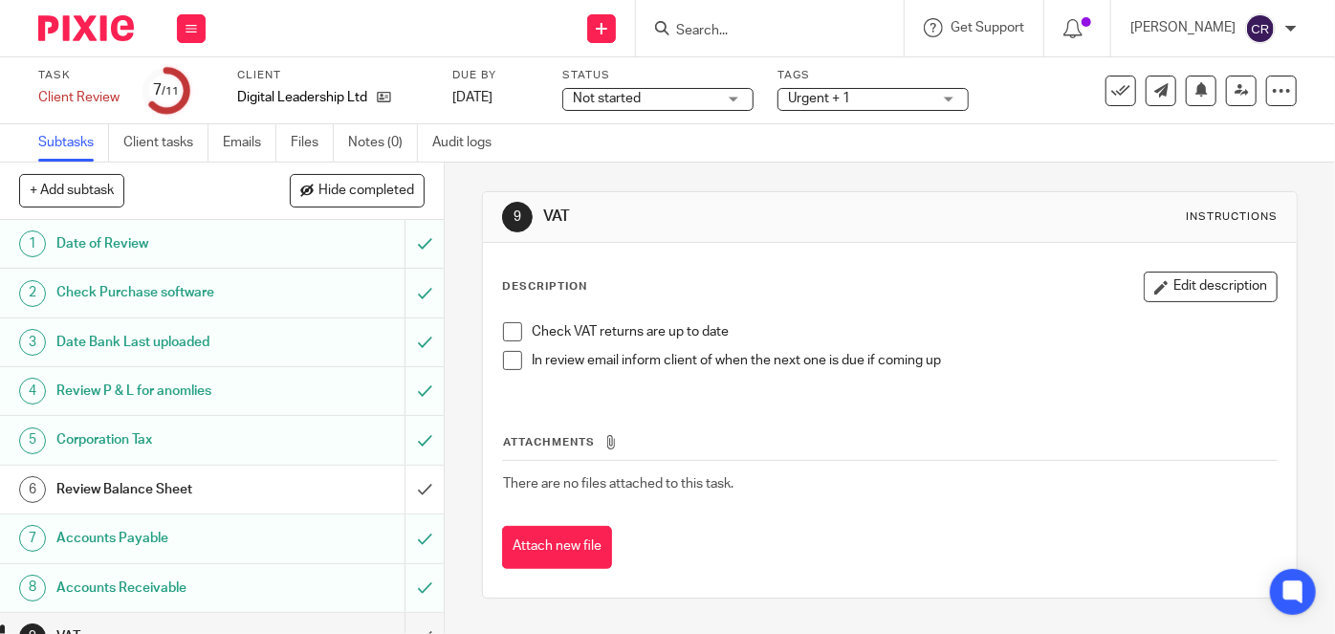
click at [503, 333] on span at bounding box center [512, 331] width 19 height 19
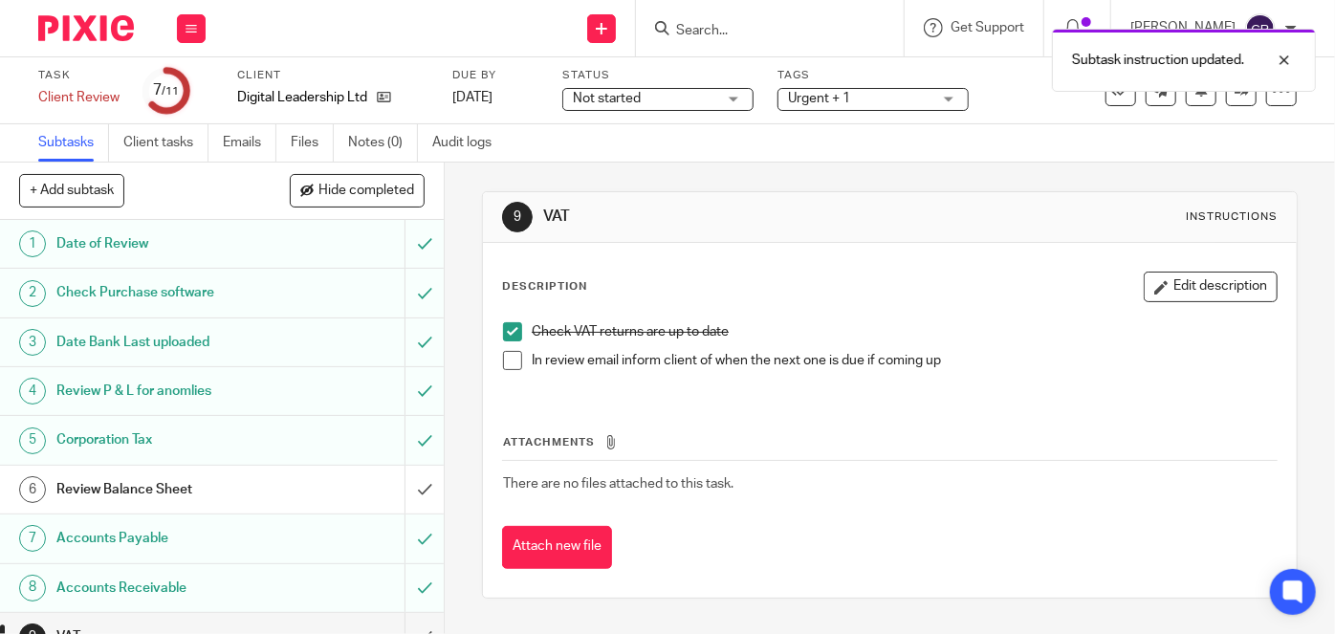
click at [503, 354] on span at bounding box center [512, 360] width 19 height 19
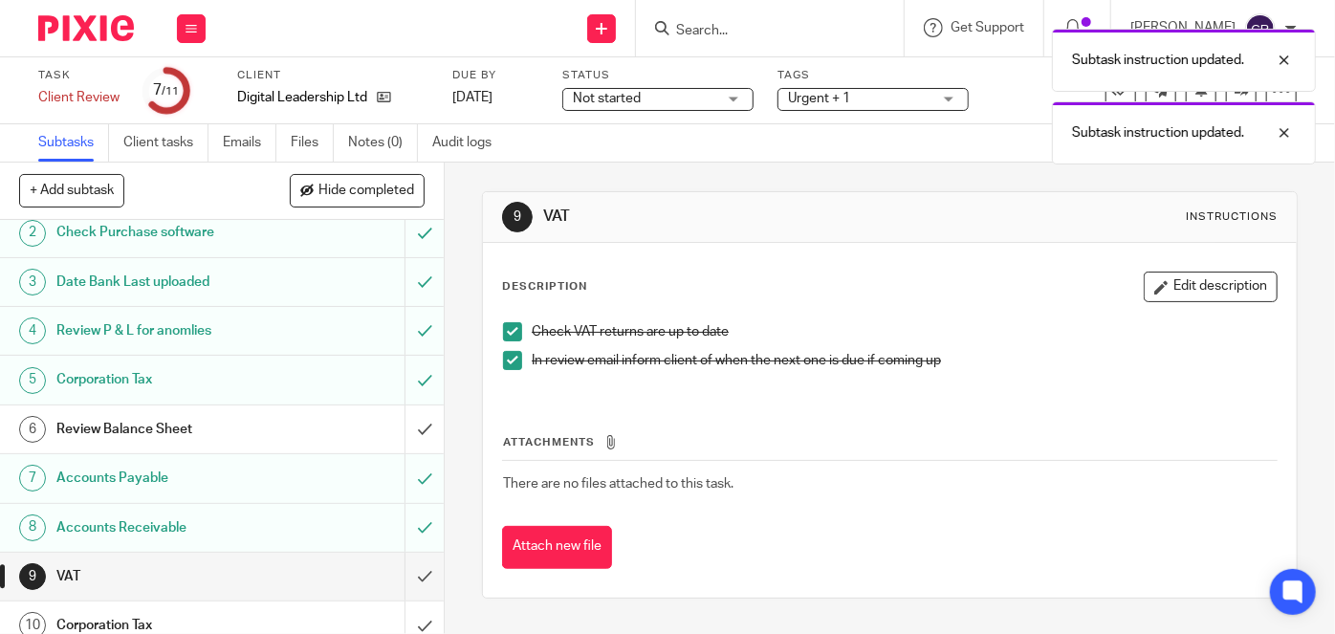
scroll to position [122, 0]
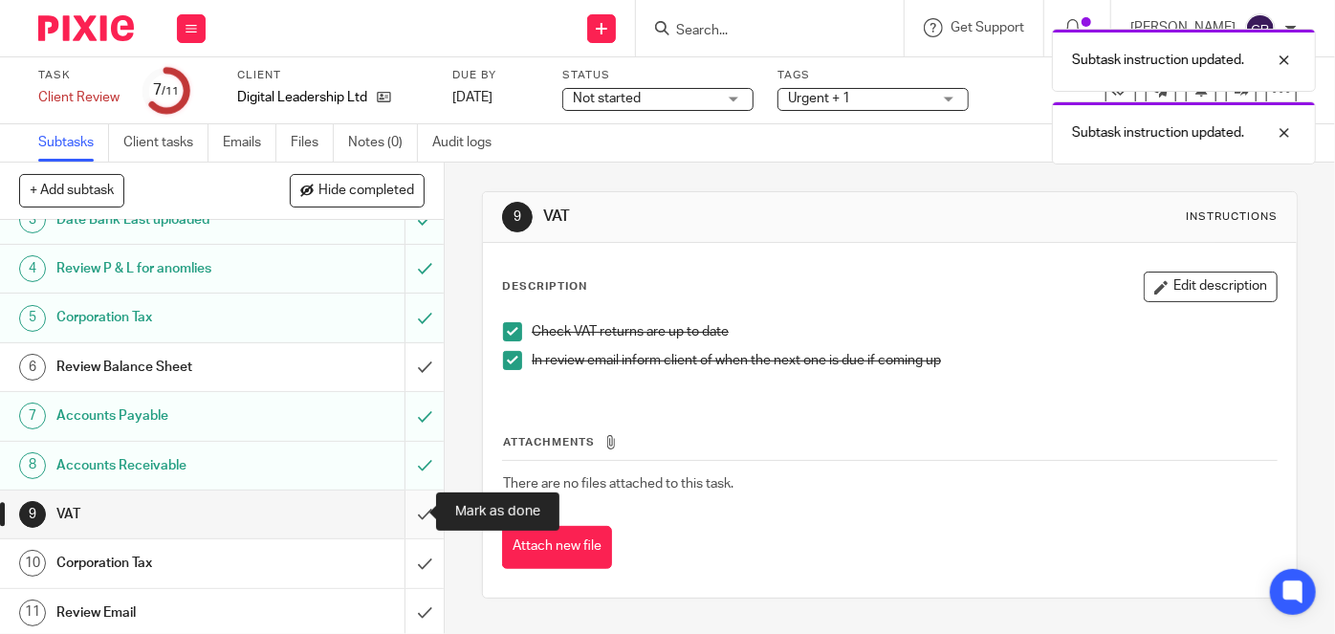
click at [412, 513] on input "submit" at bounding box center [222, 515] width 444 height 48
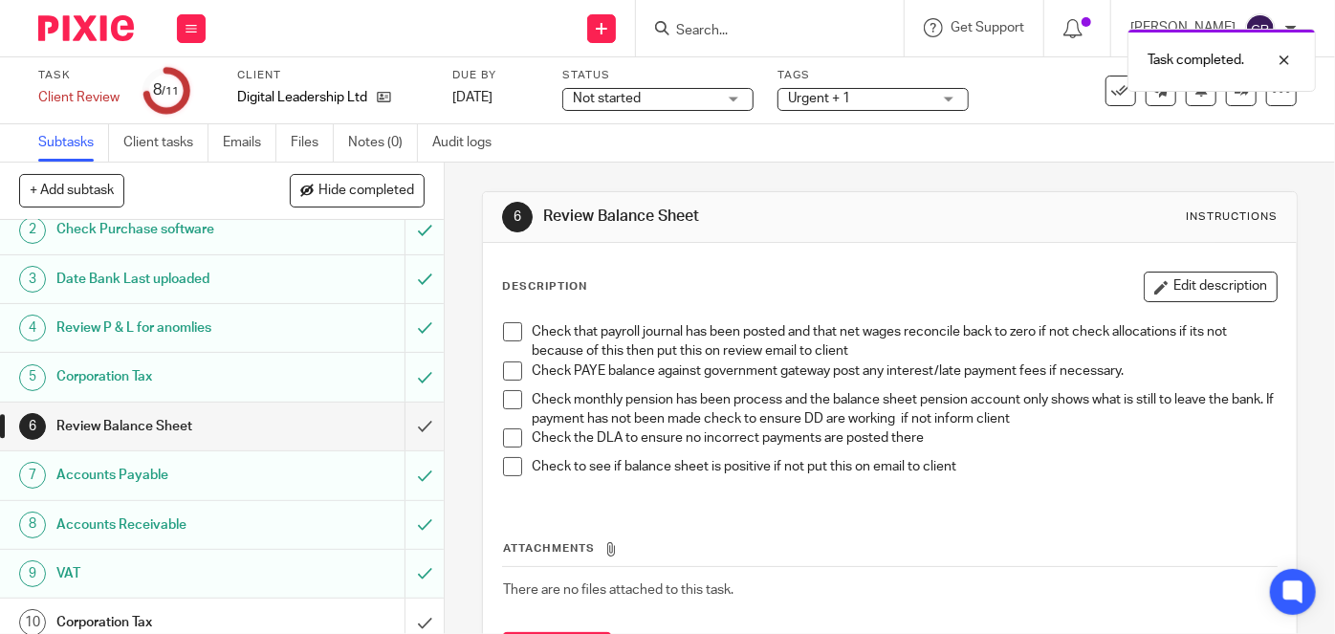
scroll to position [122, 0]
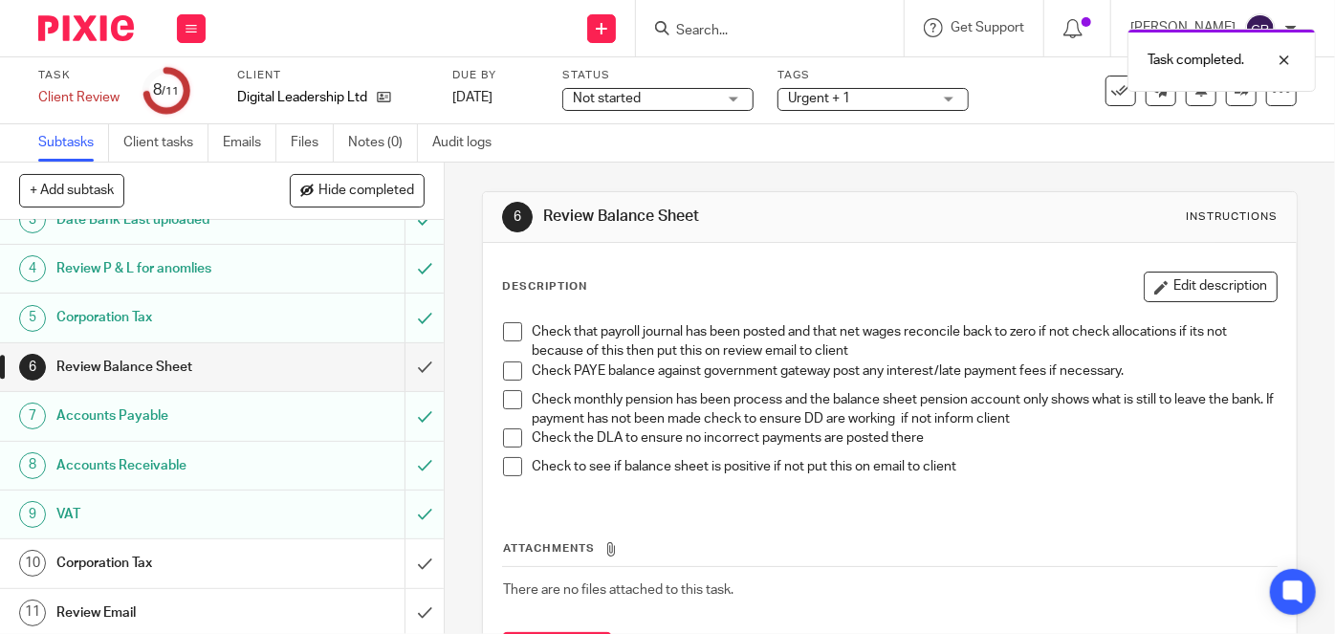
click at [231, 556] on h1 "Corporation Tax" at bounding box center [166, 563] width 220 height 29
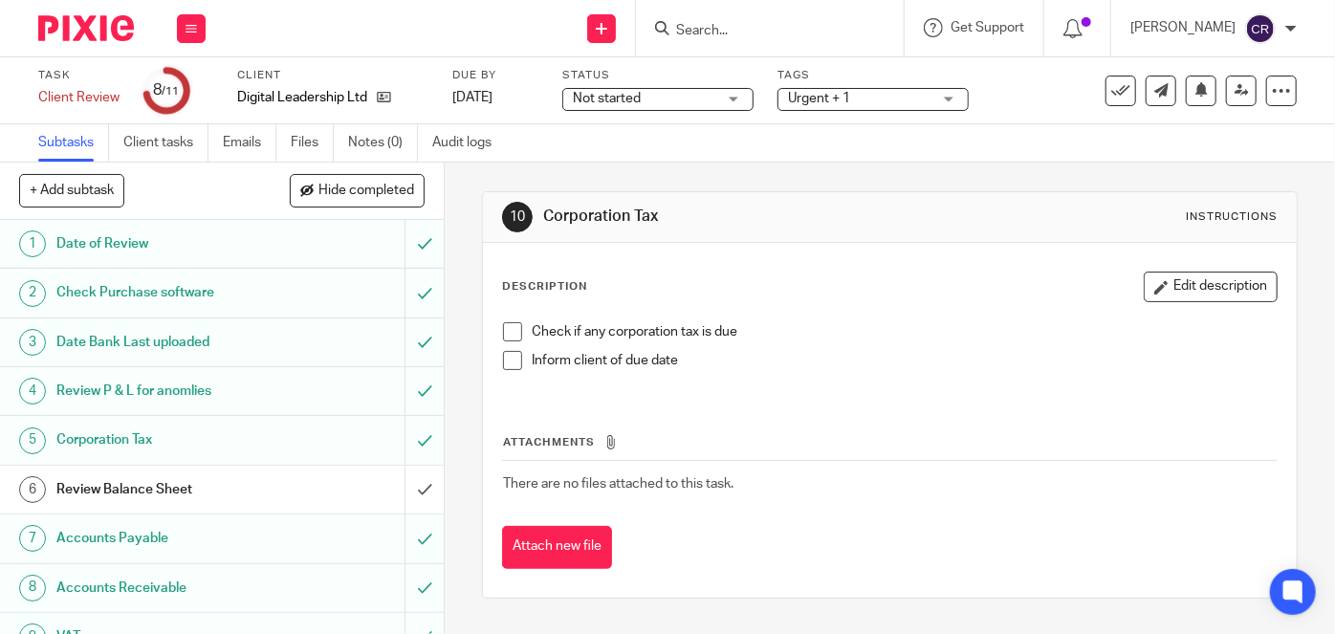
click at [514, 323] on span at bounding box center [512, 331] width 19 height 19
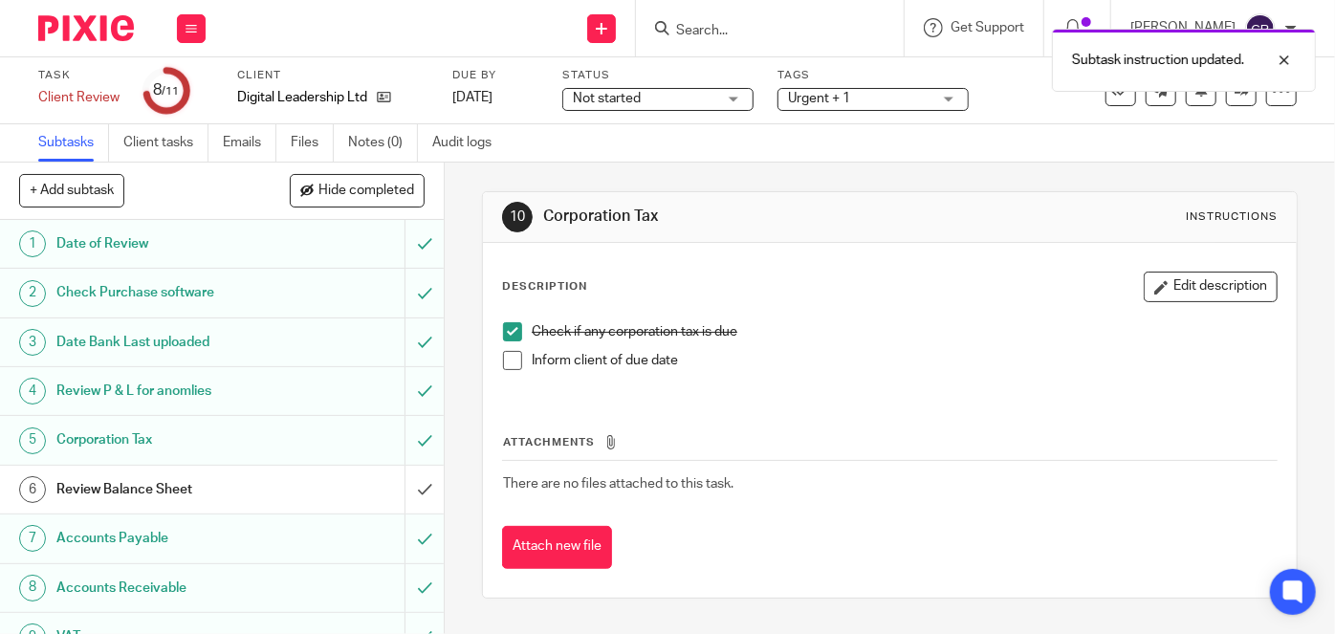
click at [507, 354] on span at bounding box center [512, 360] width 19 height 19
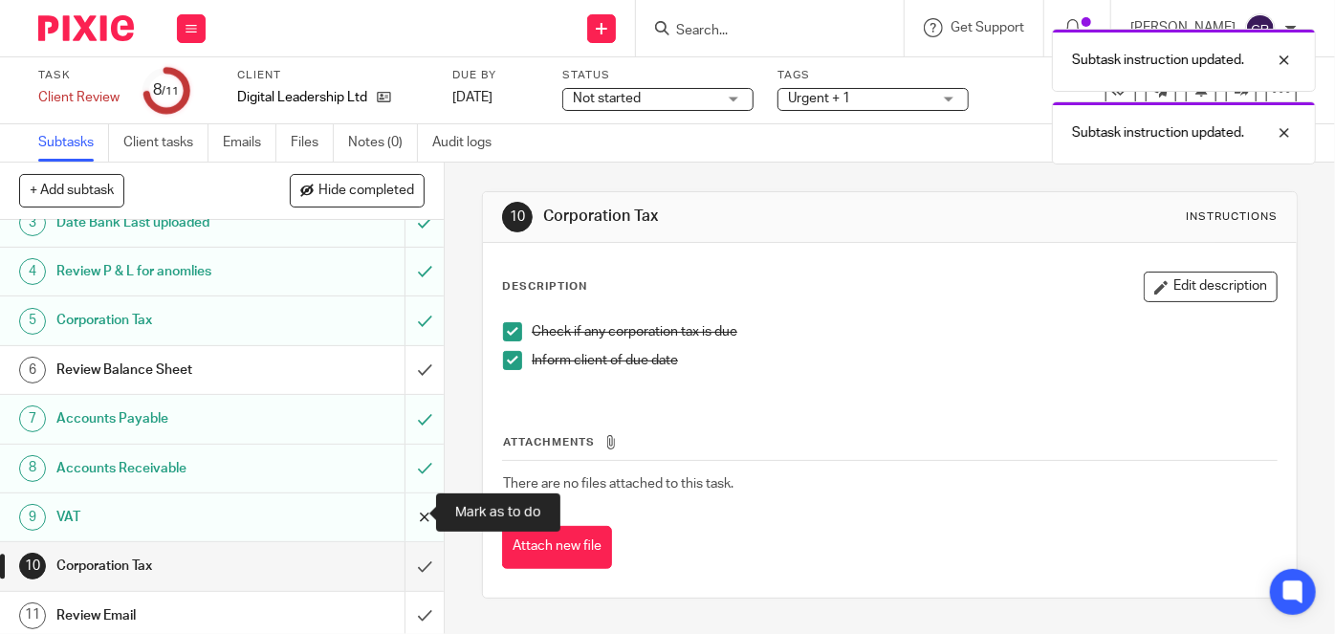
scroll to position [122, 0]
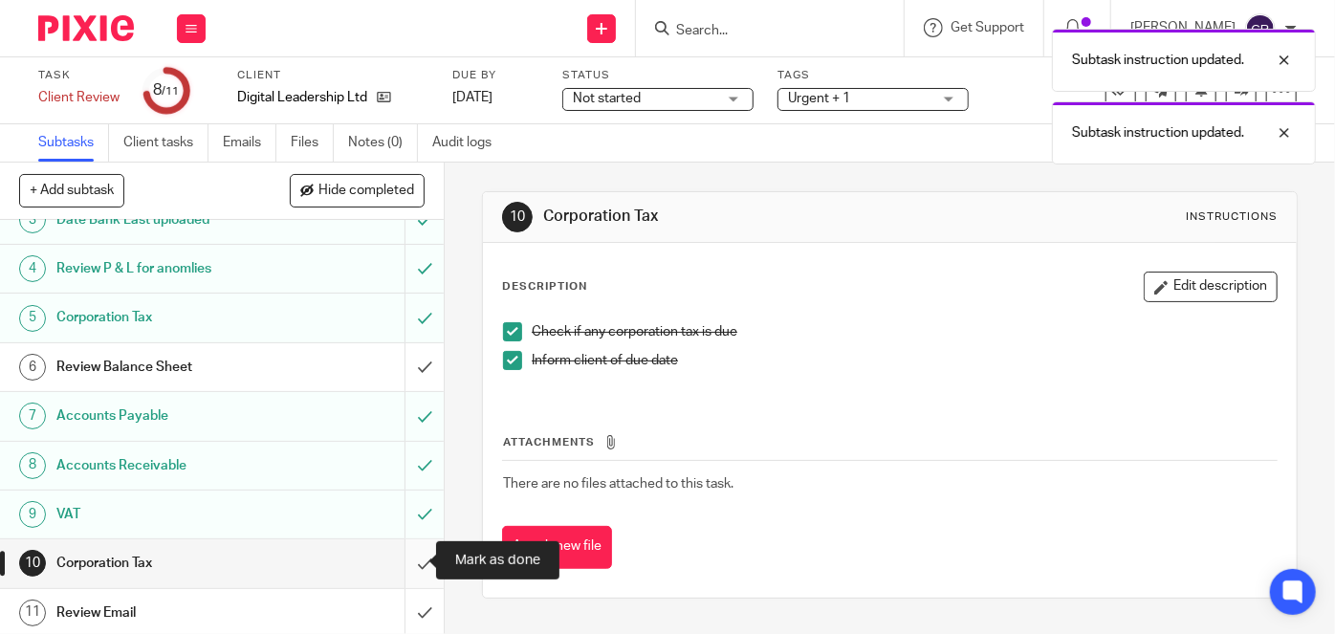
click at [412, 568] on input "submit" at bounding box center [222, 563] width 444 height 48
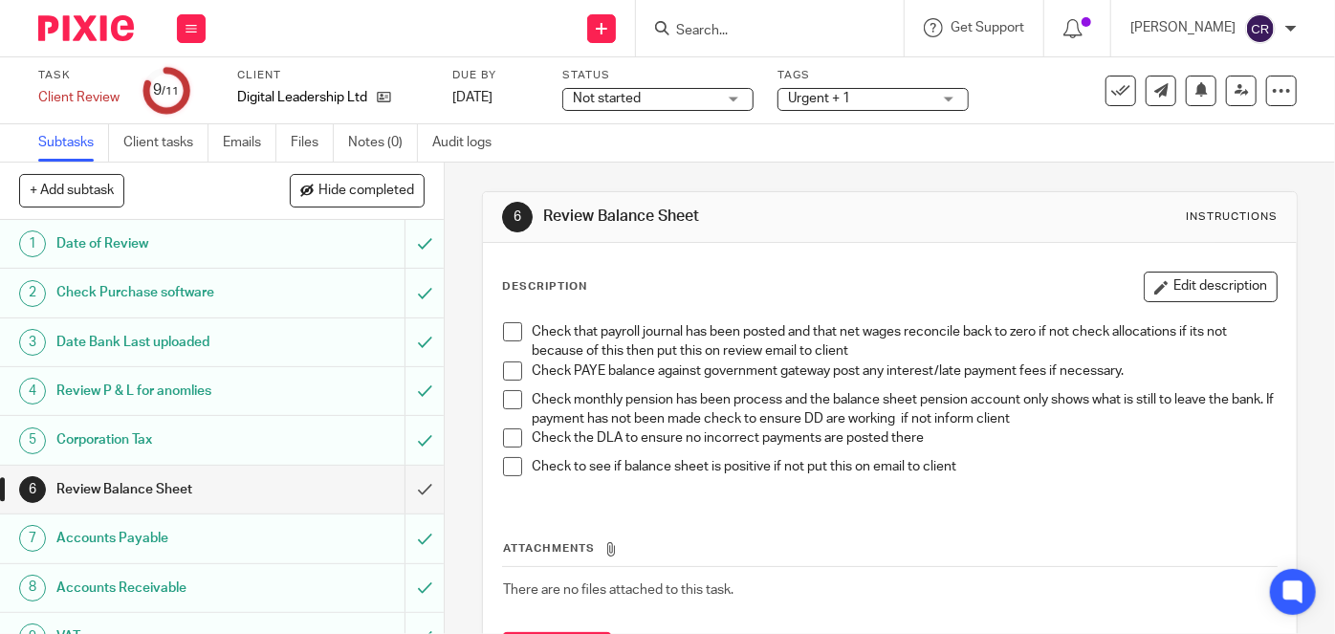
click at [512, 339] on span at bounding box center [512, 331] width 19 height 19
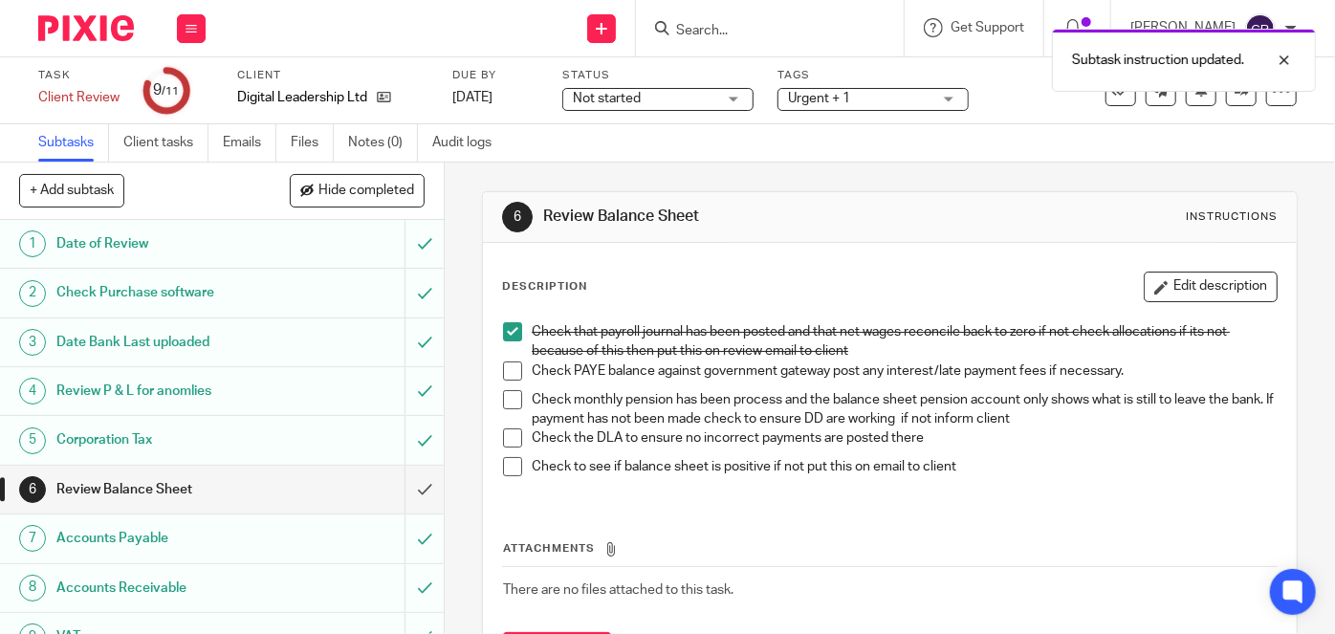
click at [506, 361] on span at bounding box center [512, 370] width 19 height 19
click at [506, 395] on span at bounding box center [512, 399] width 19 height 19
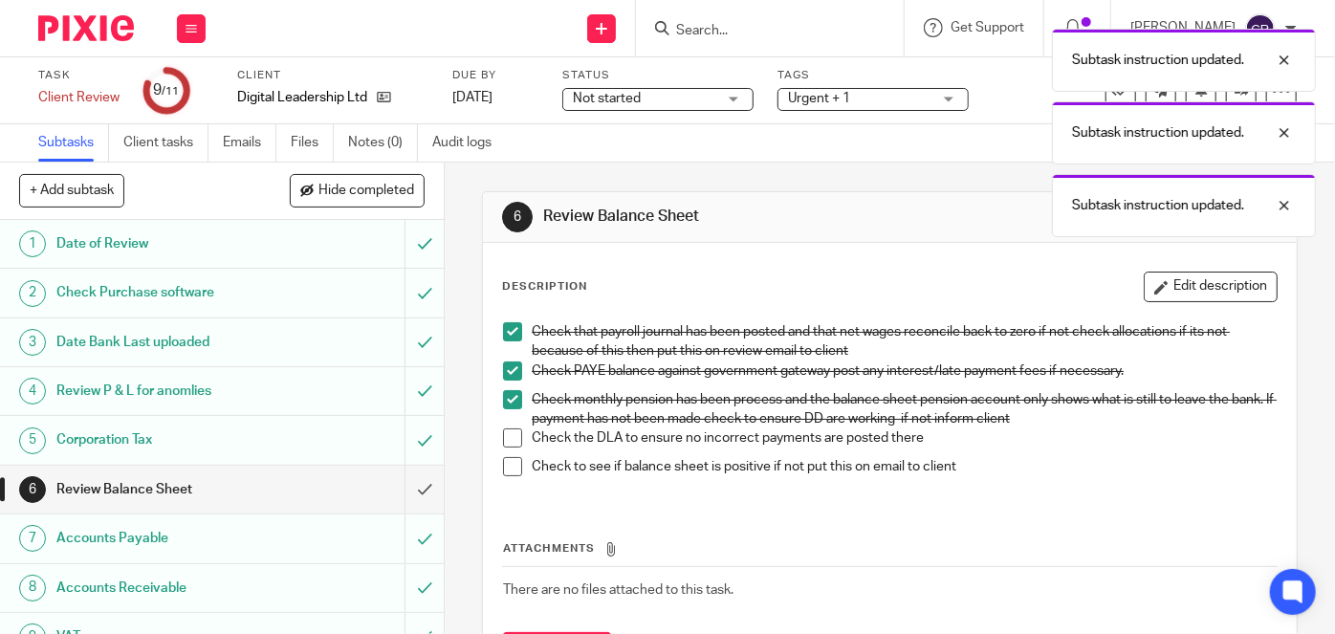
click at [503, 433] on span at bounding box center [512, 437] width 19 height 19
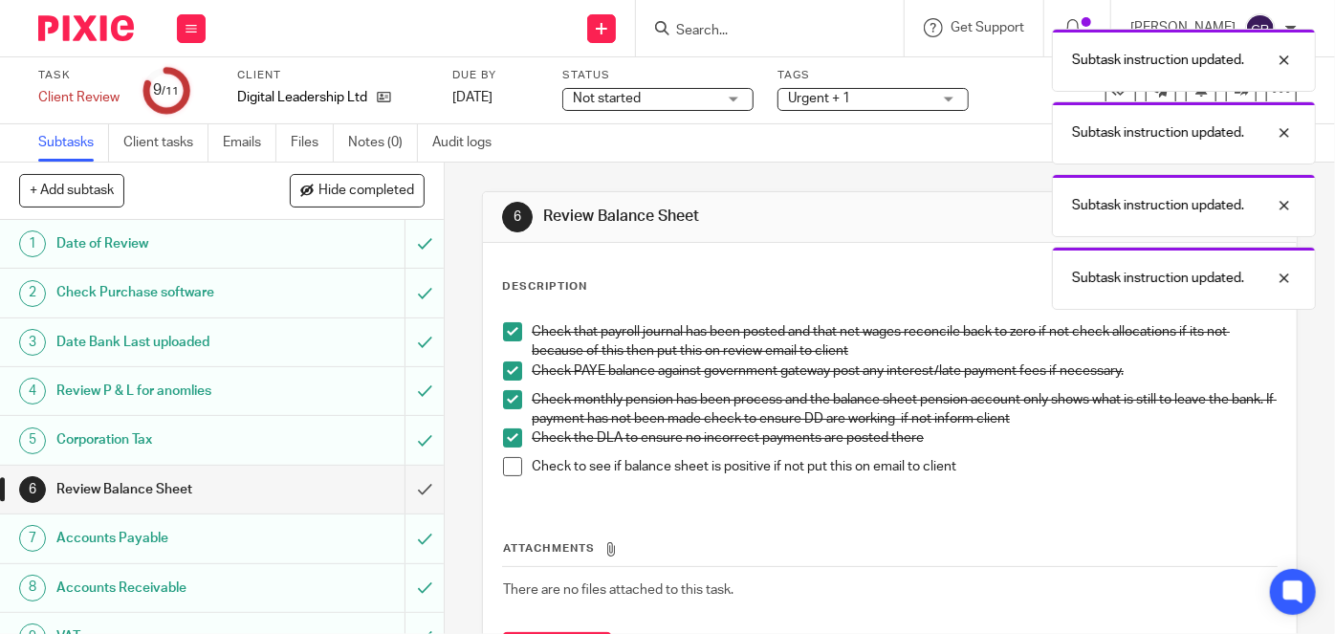
click at [503, 469] on span at bounding box center [512, 466] width 19 height 19
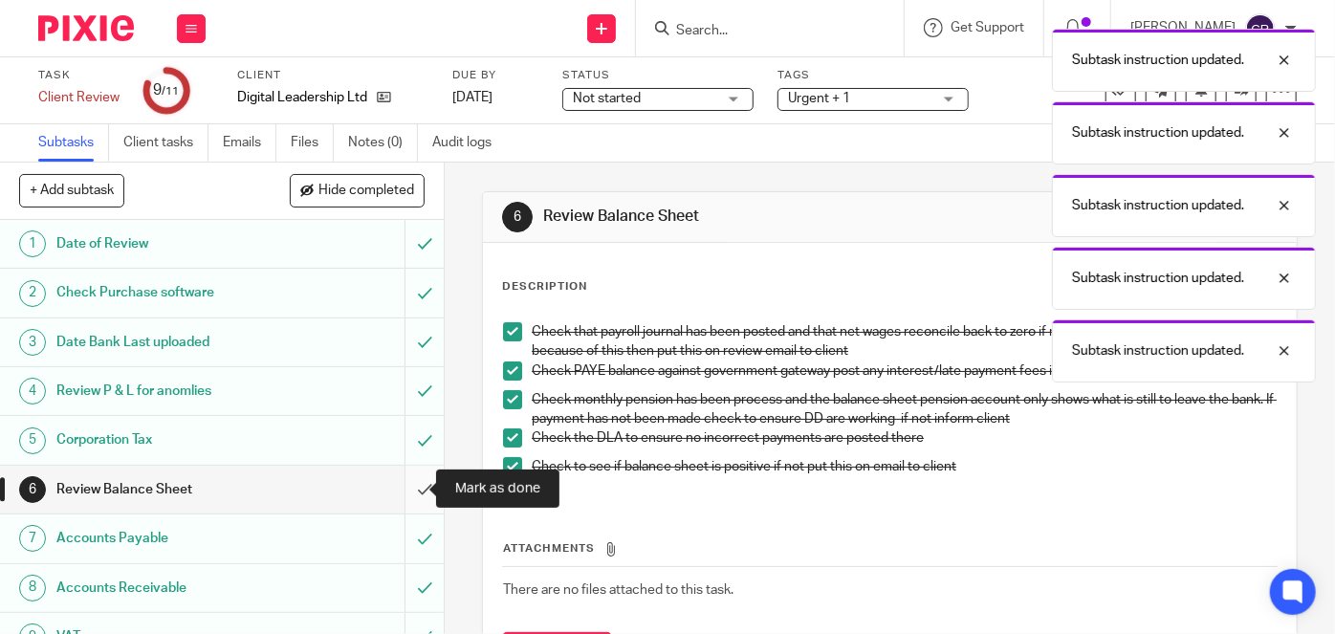
click at [405, 491] on input "submit" at bounding box center [222, 490] width 444 height 48
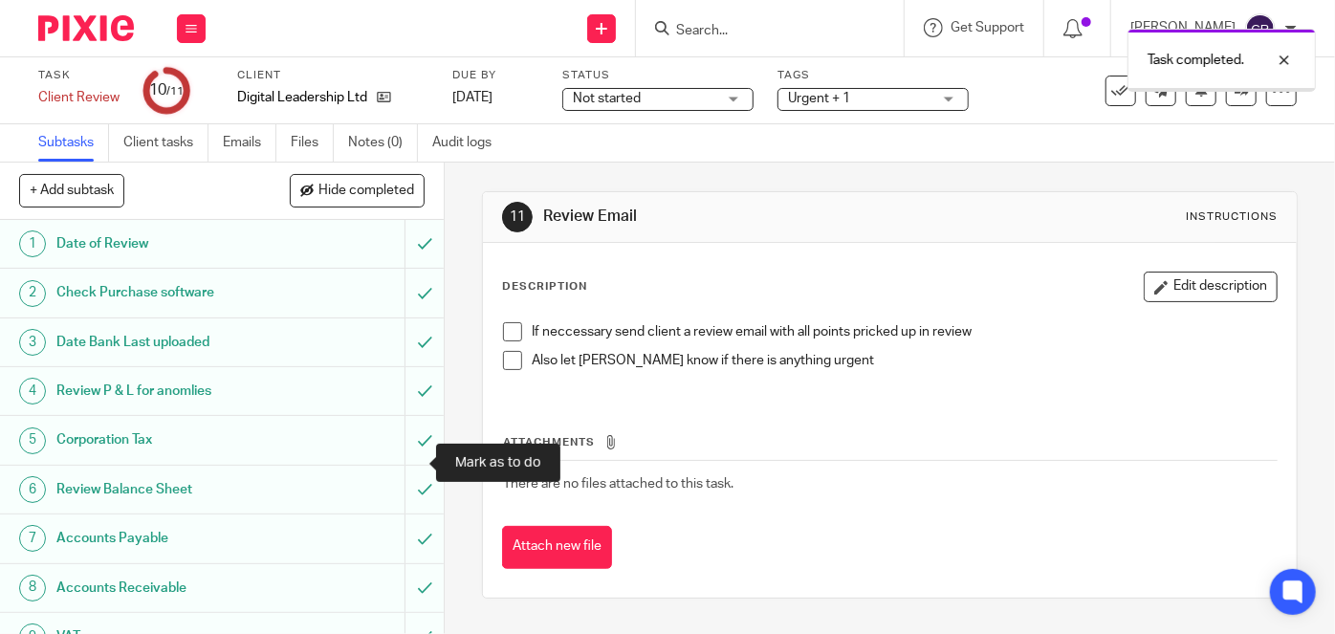
scroll to position [122, 0]
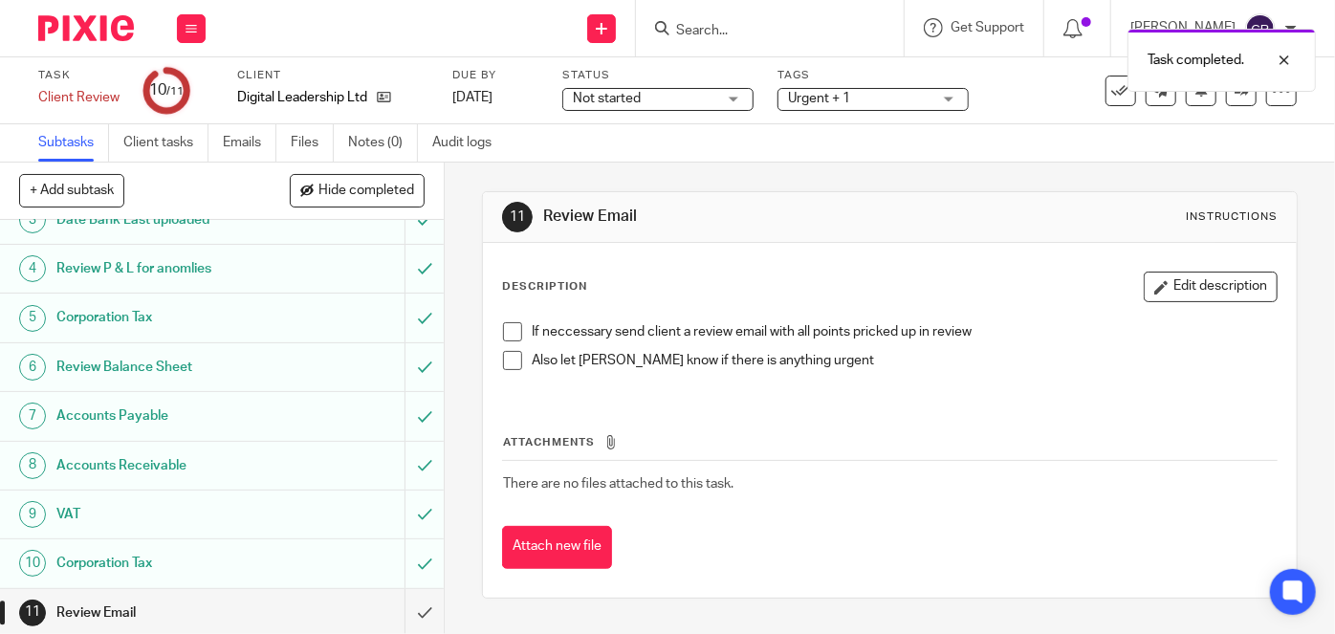
click at [503, 338] on span at bounding box center [512, 331] width 19 height 19
click at [503, 358] on span at bounding box center [512, 360] width 19 height 19
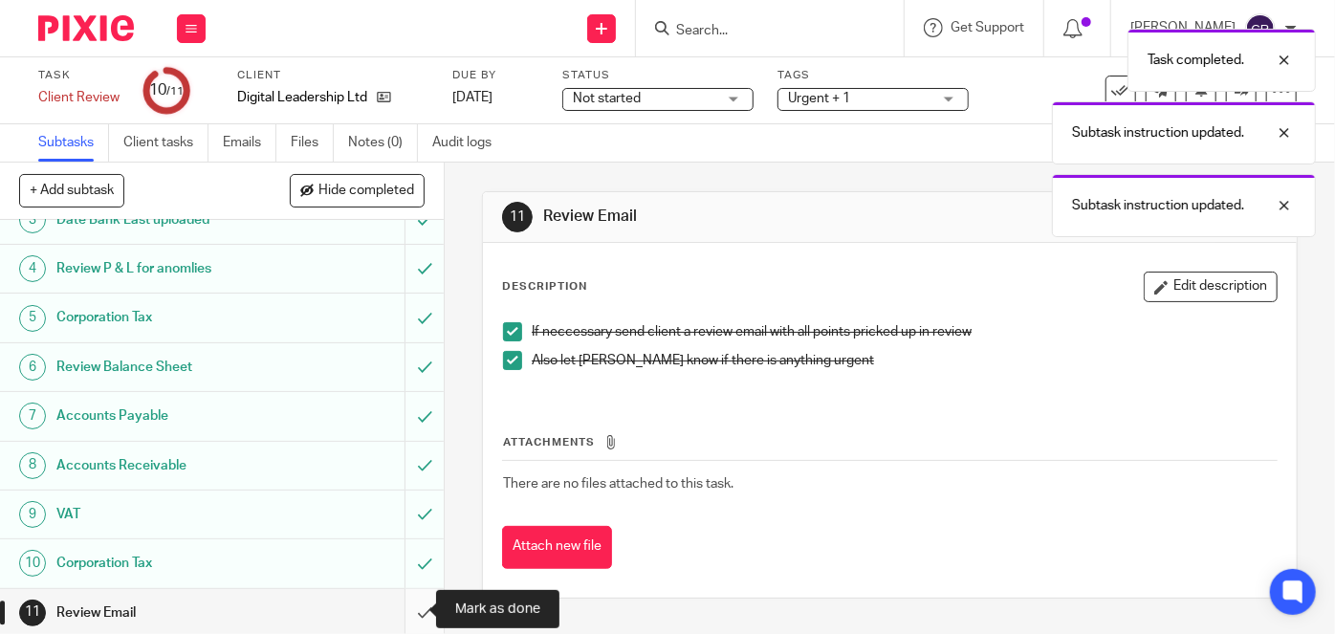
click at [411, 610] on input "submit" at bounding box center [222, 613] width 444 height 48
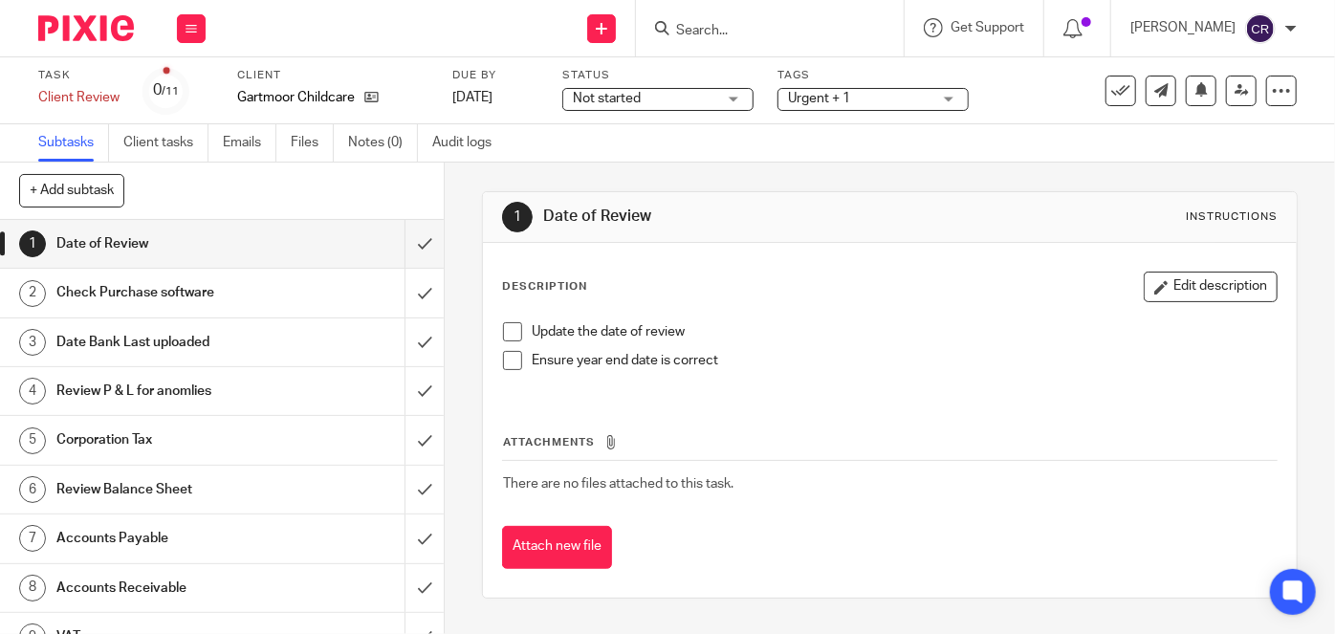
click at [510, 322] on span at bounding box center [512, 331] width 19 height 19
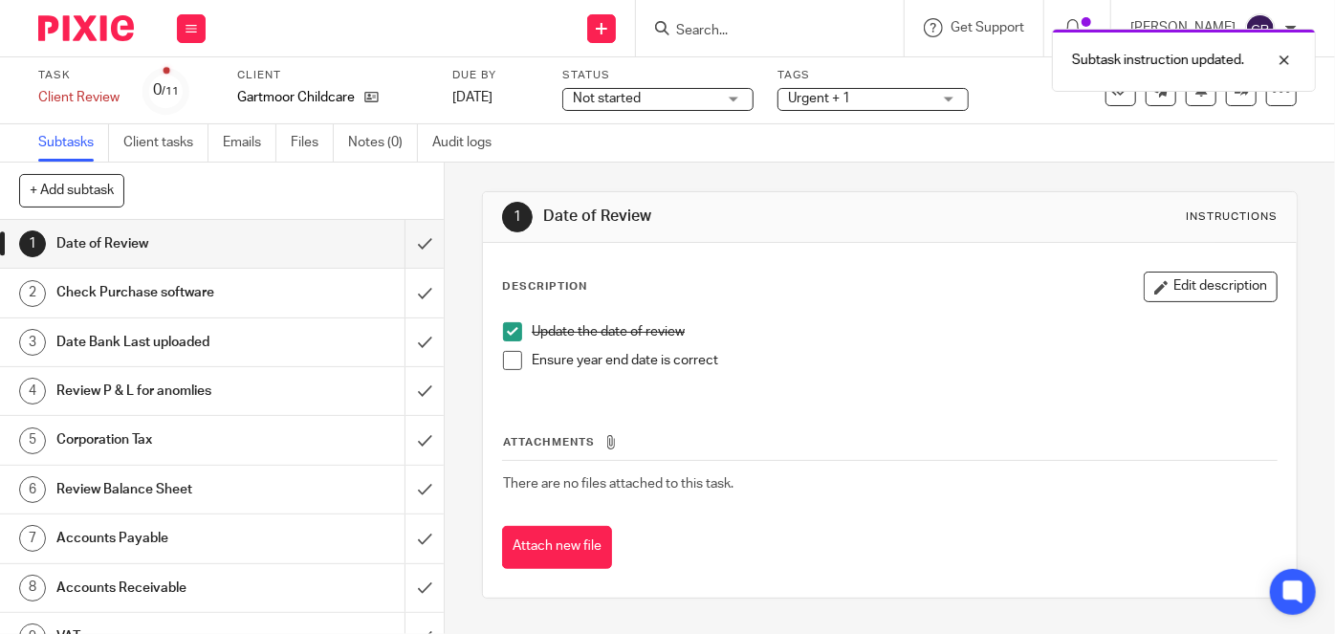
click at [511, 351] on span at bounding box center [512, 360] width 19 height 19
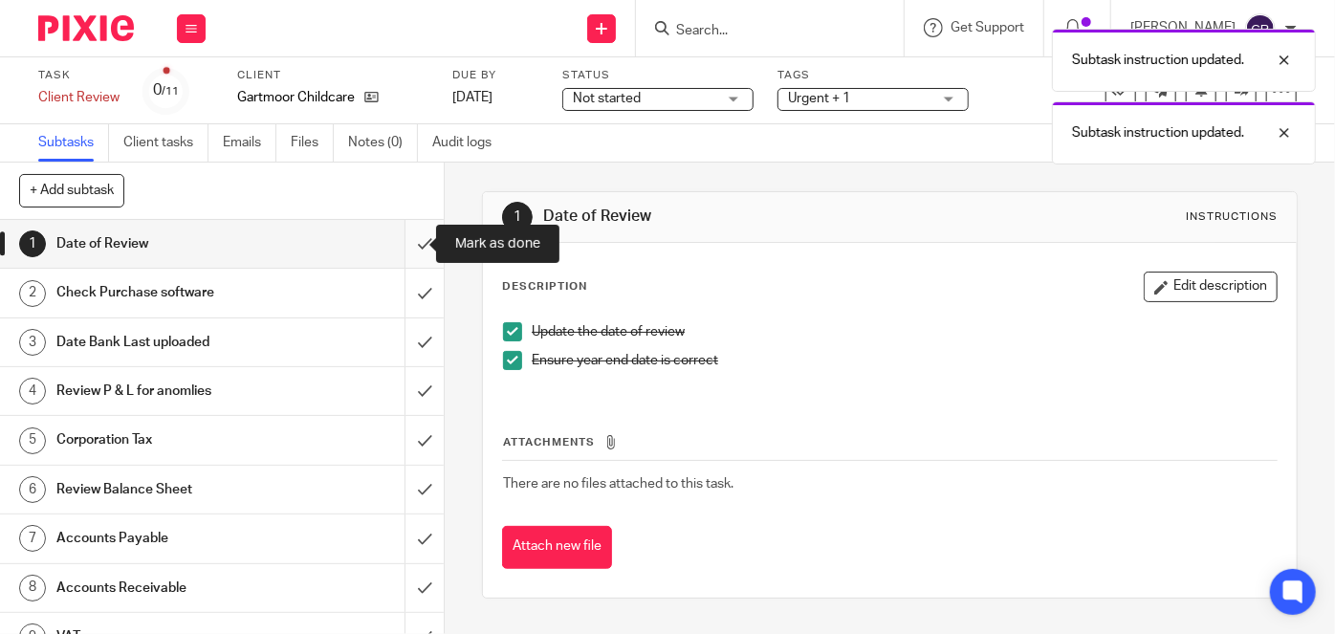
click at [401, 241] on input "submit" at bounding box center [222, 244] width 444 height 48
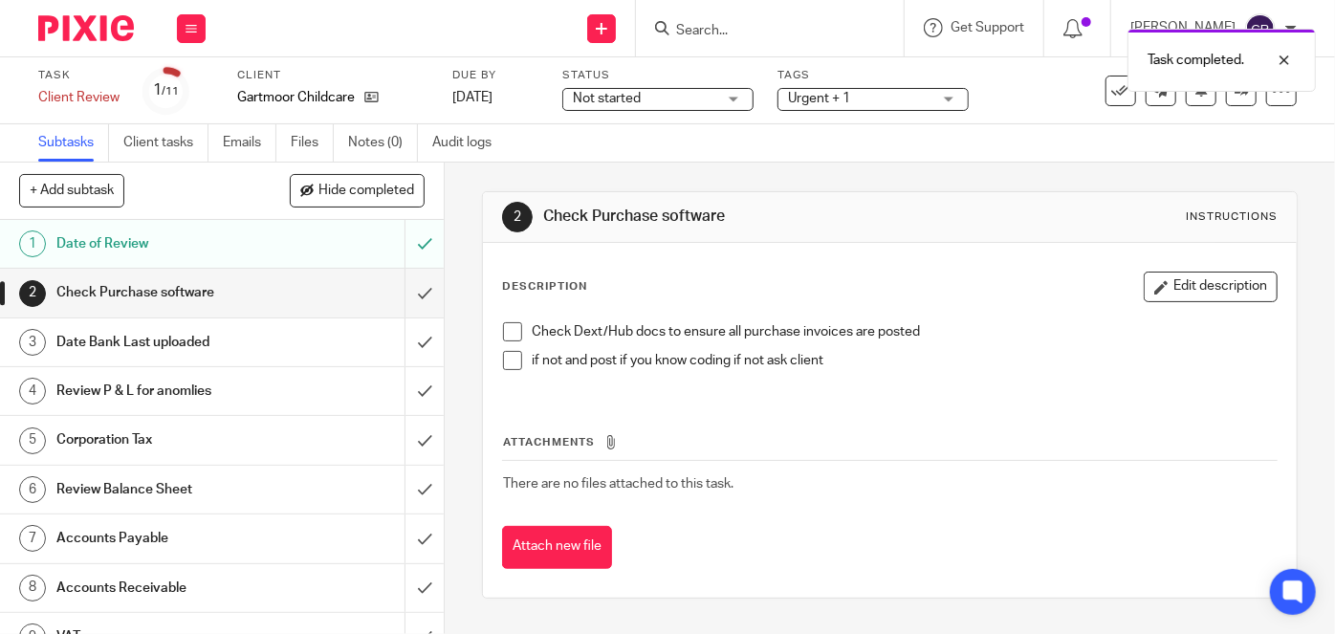
click at [510, 357] on span at bounding box center [512, 360] width 19 height 19
click at [510, 327] on span at bounding box center [512, 331] width 19 height 19
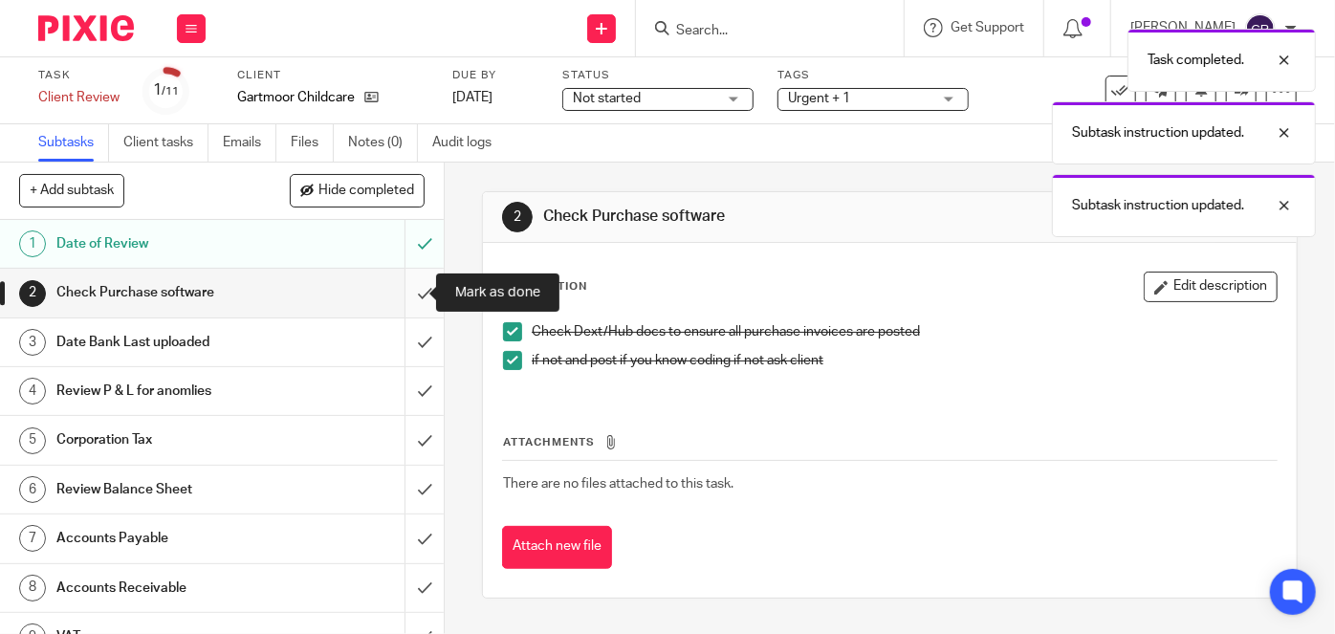
click at [410, 296] on input "submit" at bounding box center [222, 293] width 444 height 48
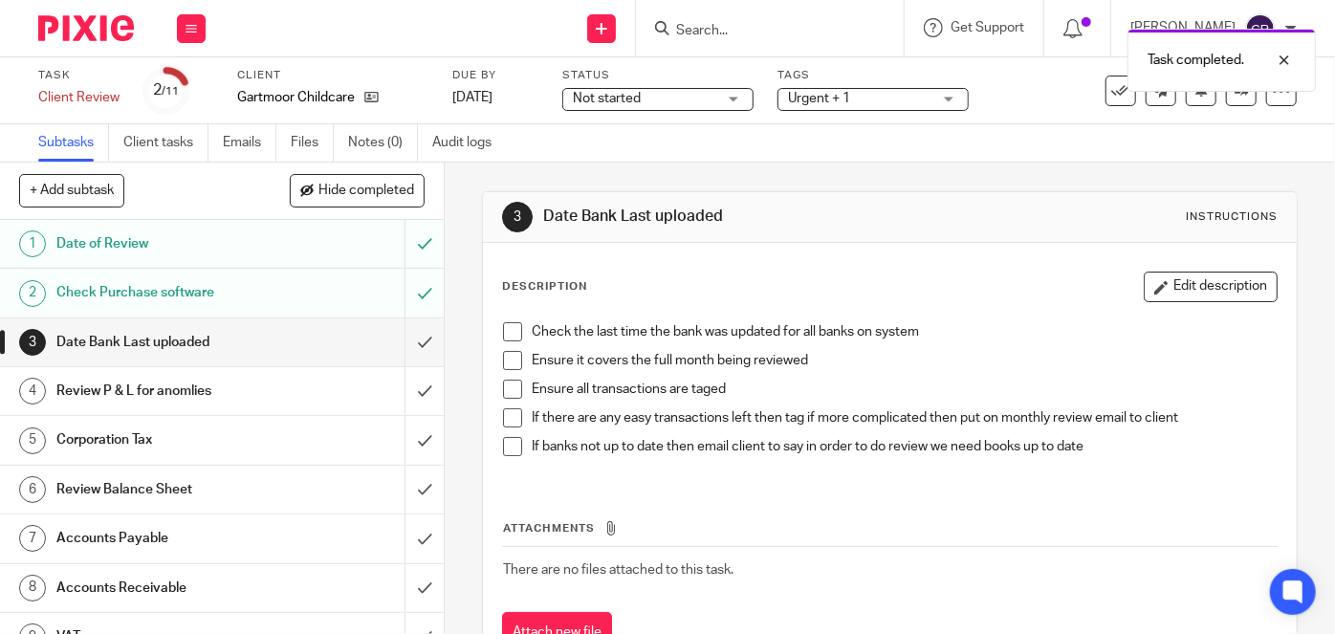
click at [503, 332] on span at bounding box center [512, 331] width 19 height 19
click at [507, 354] on span at bounding box center [512, 360] width 19 height 19
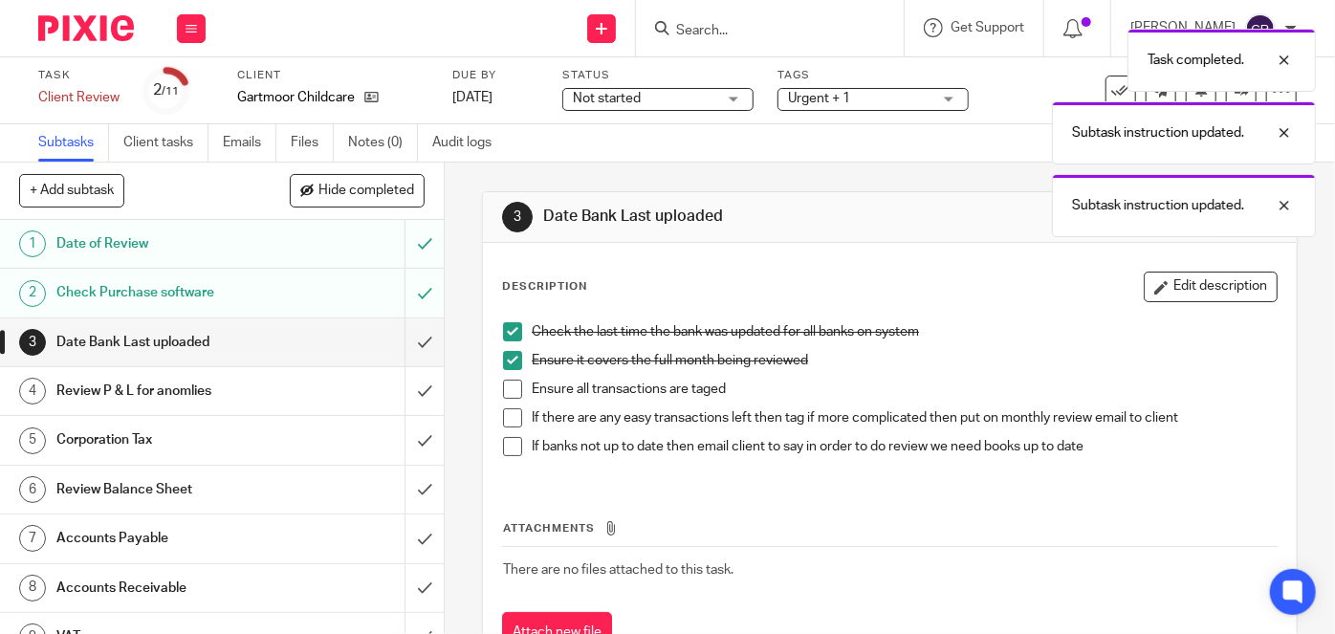
click at [507, 415] on span at bounding box center [512, 417] width 19 height 19
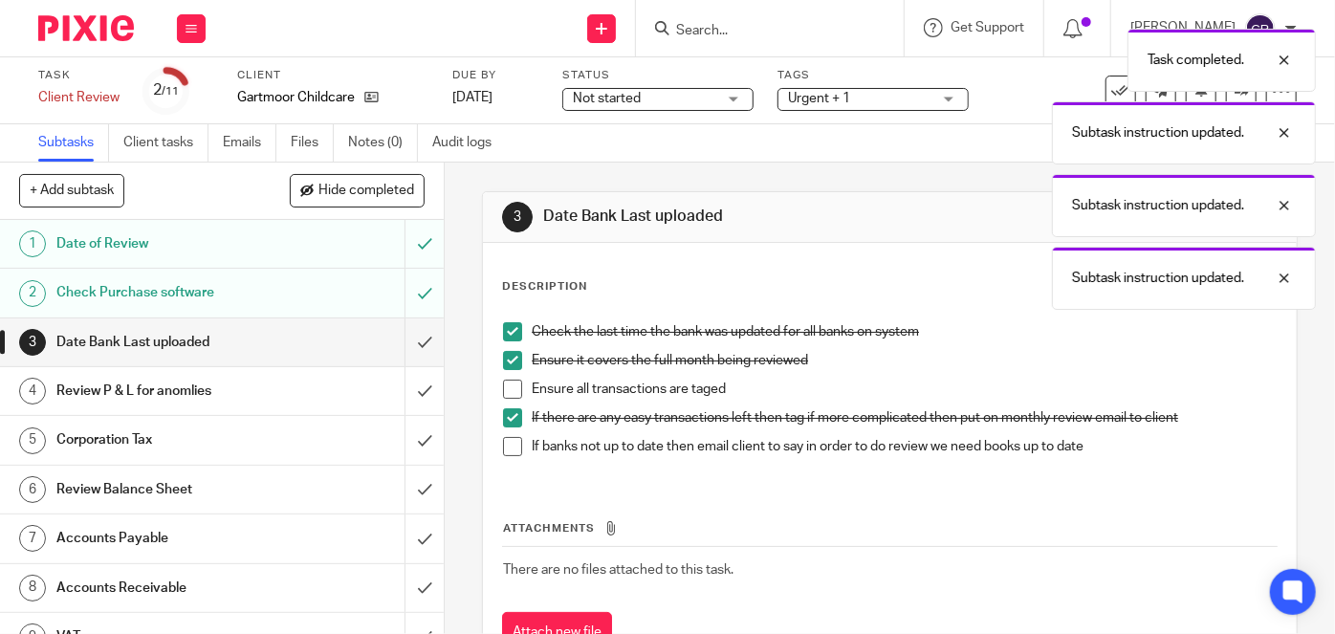
click at [503, 437] on span at bounding box center [512, 446] width 19 height 19
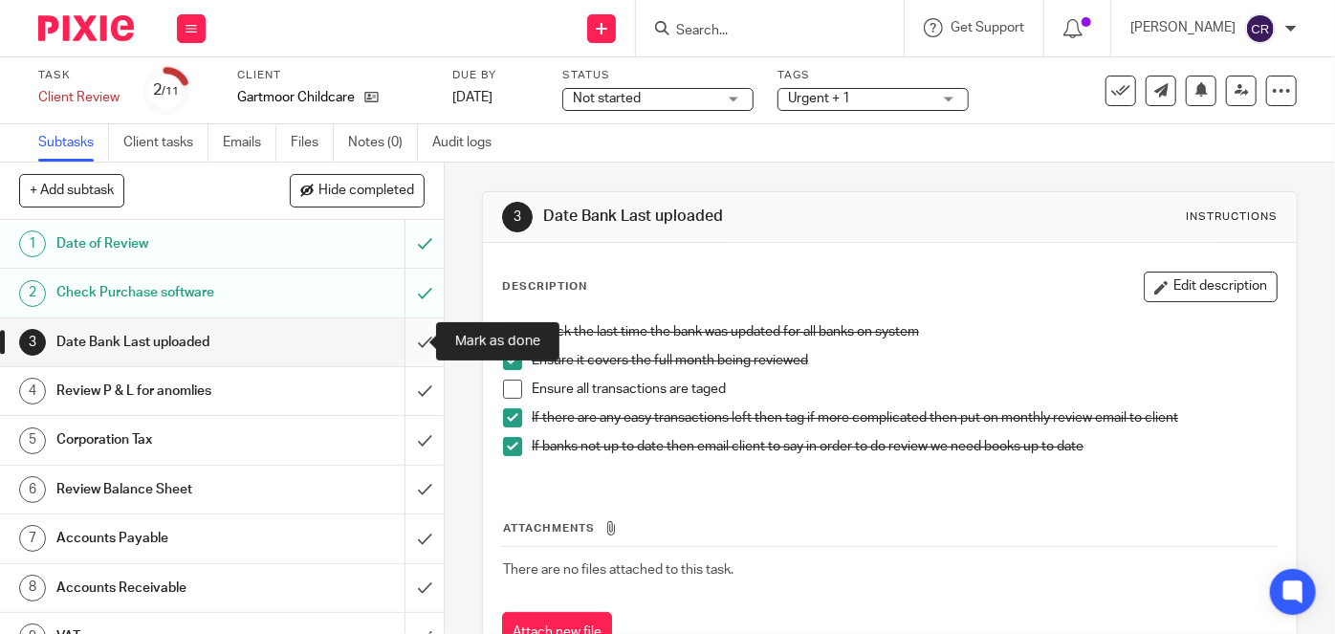
click at [410, 342] on input "submit" at bounding box center [222, 342] width 444 height 48
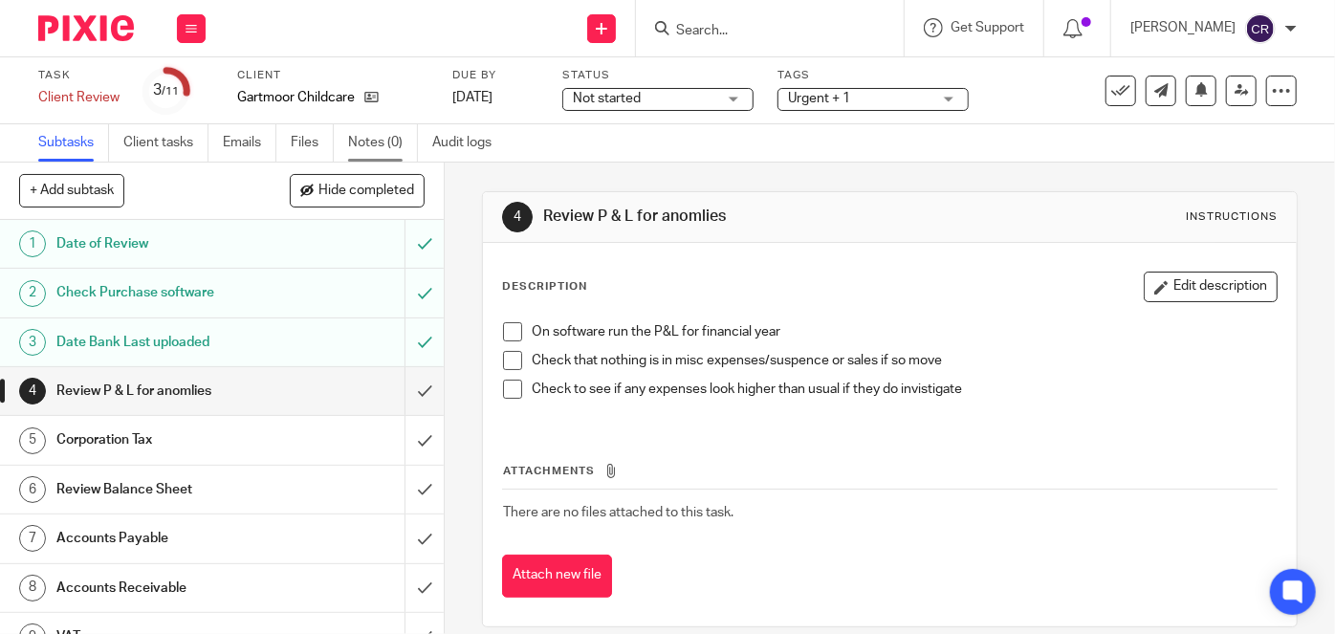
click at [367, 143] on link "Notes (0)" at bounding box center [383, 142] width 70 height 37
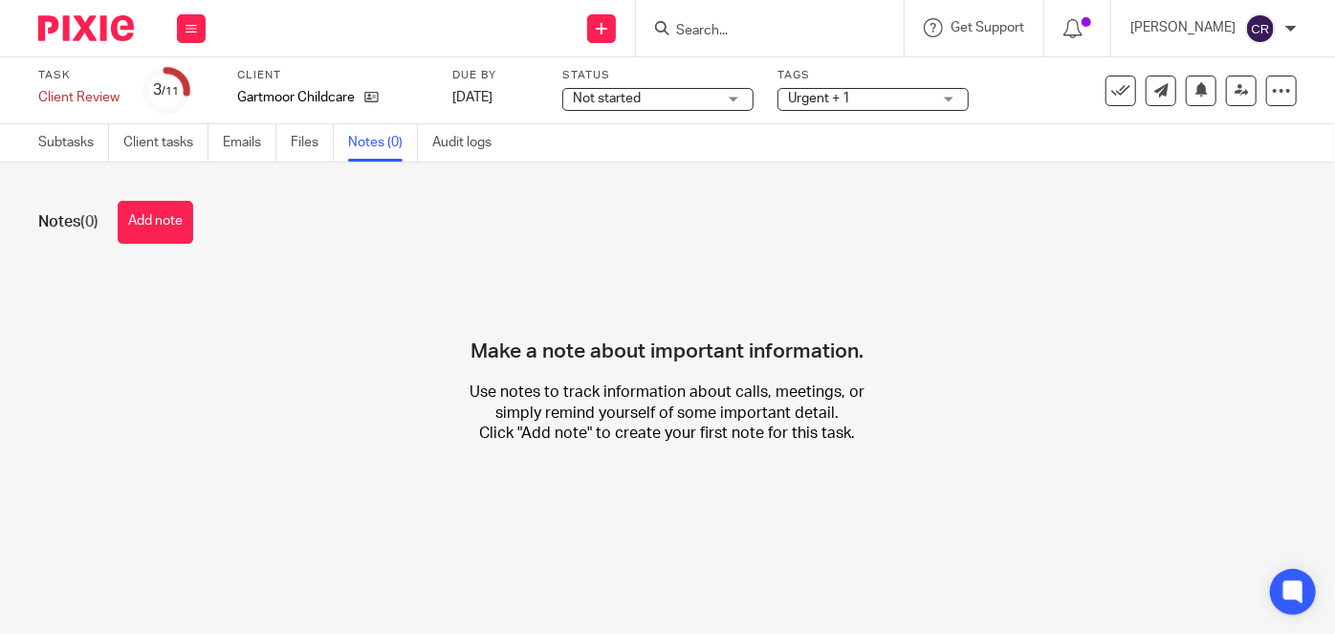
click at [170, 236] on button "Add note" at bounding box center [156, 222] width 76 height 43
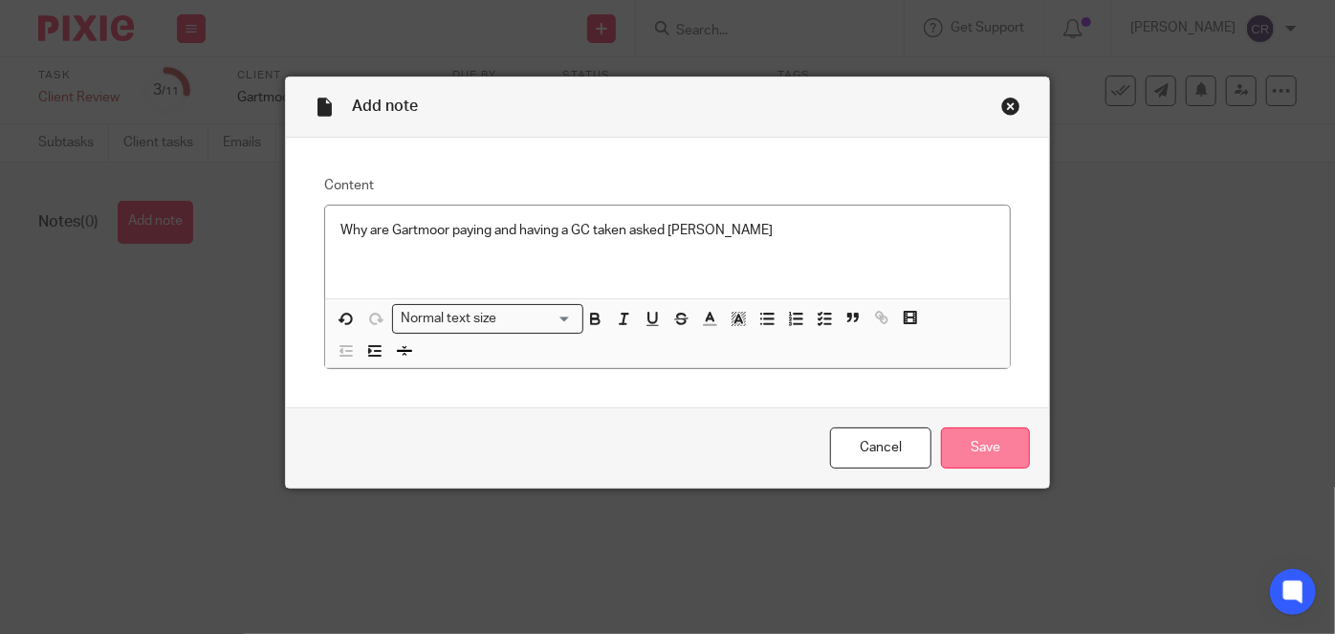
click at [972, 441] on input "Save" at bounding box center [985, 447] width 89 height 41
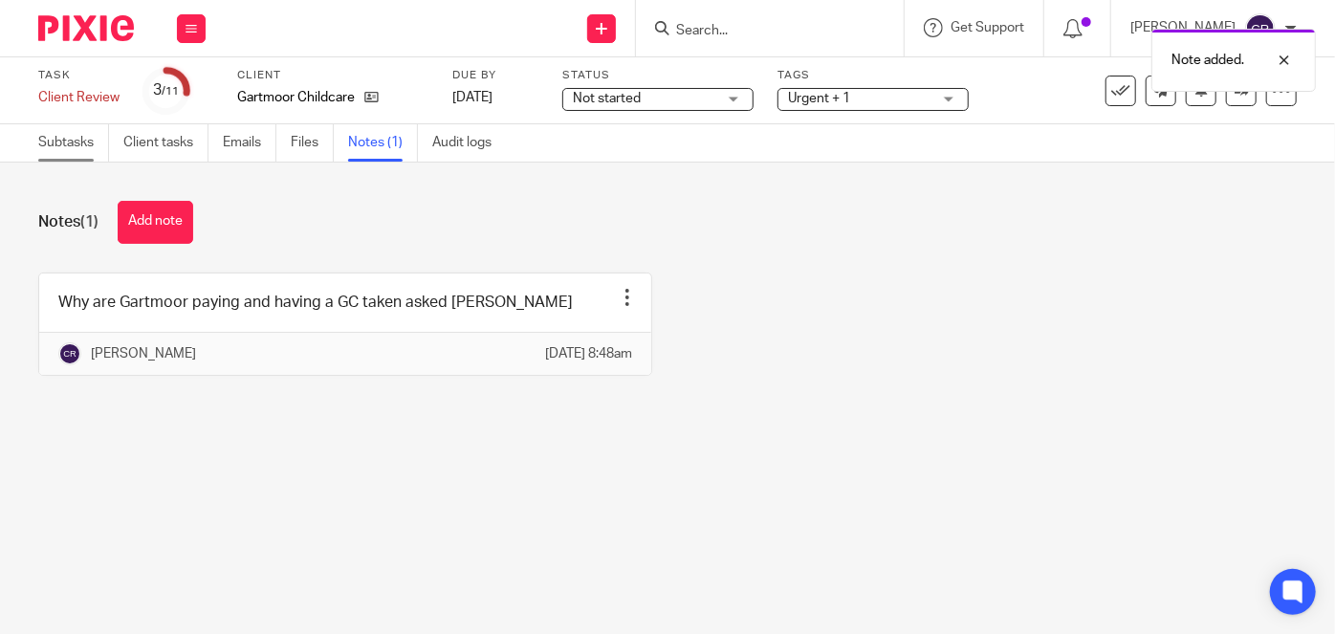
click at [76, 142] on link "Subtasks" at bounding box center [73, 142] width 71 height 37
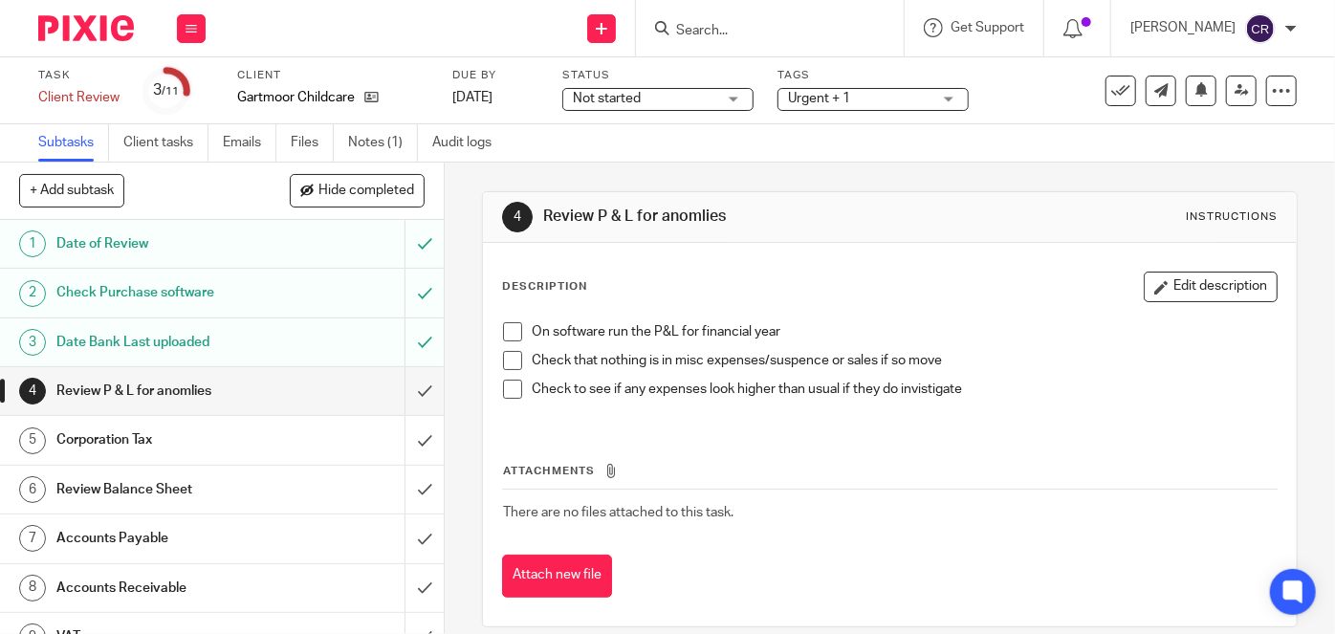
click at [504, 334] on span at bounding box center [512, 331] width 19 height 19
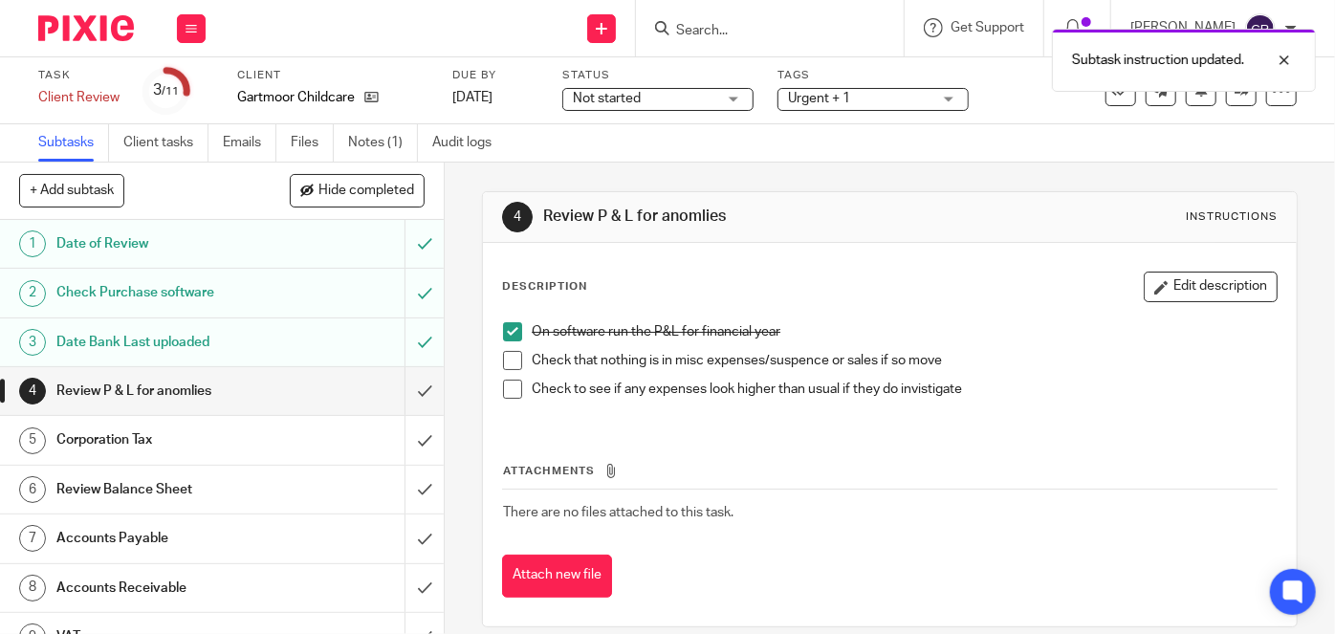
click at [505, 360] on span at bounding box center [512, 360] width 19 height 19
click at [503, 386] on span at bounding box center [512, 389] width 19 height 19
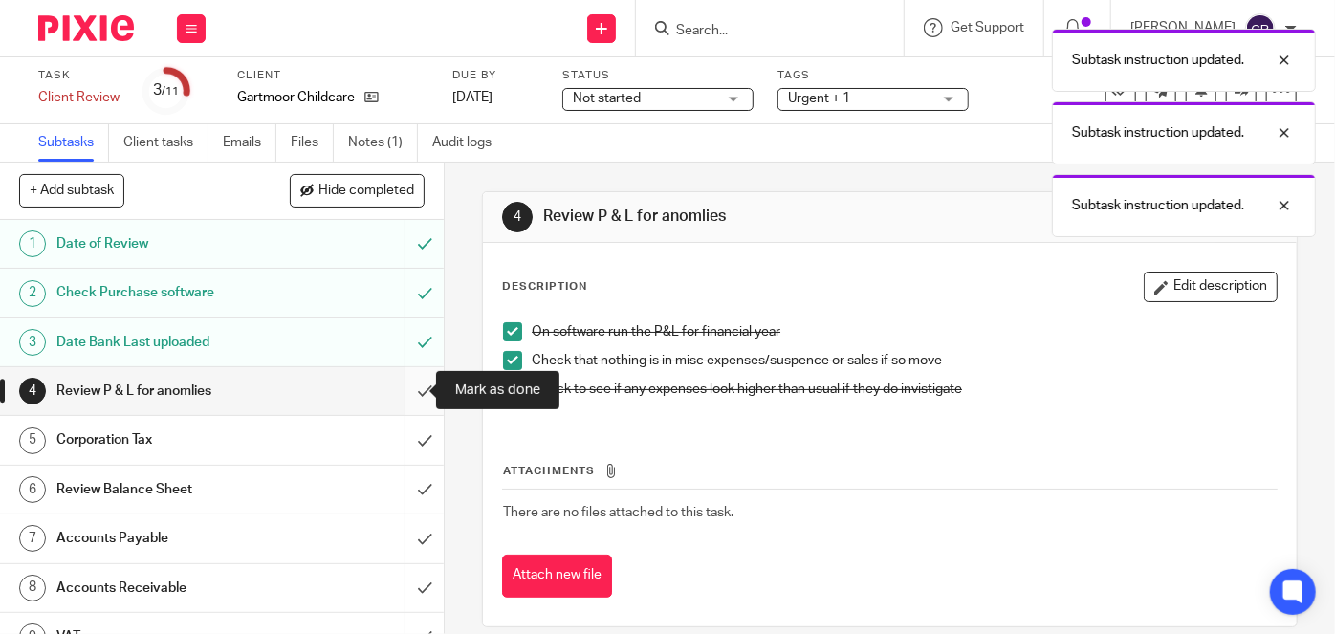
click at [410, 388] on input "submit" at bounding box center [222, 391] width 444 height 48
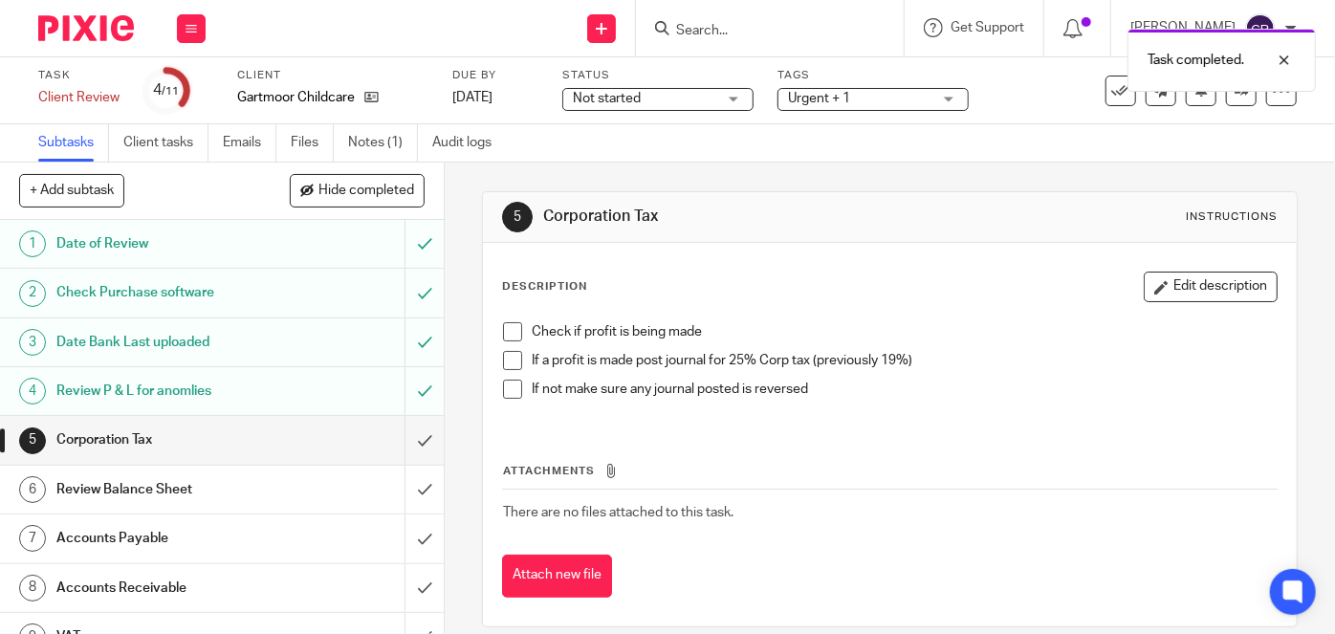
click at [503, 337] on span at bounding box center [512, 331] width 19 height 19
click at [503, 365] on span at bounding box center [512, 360] width 19 height 19
click at [509, 390] on span at bounding box center [512, 389] width 19 height 19
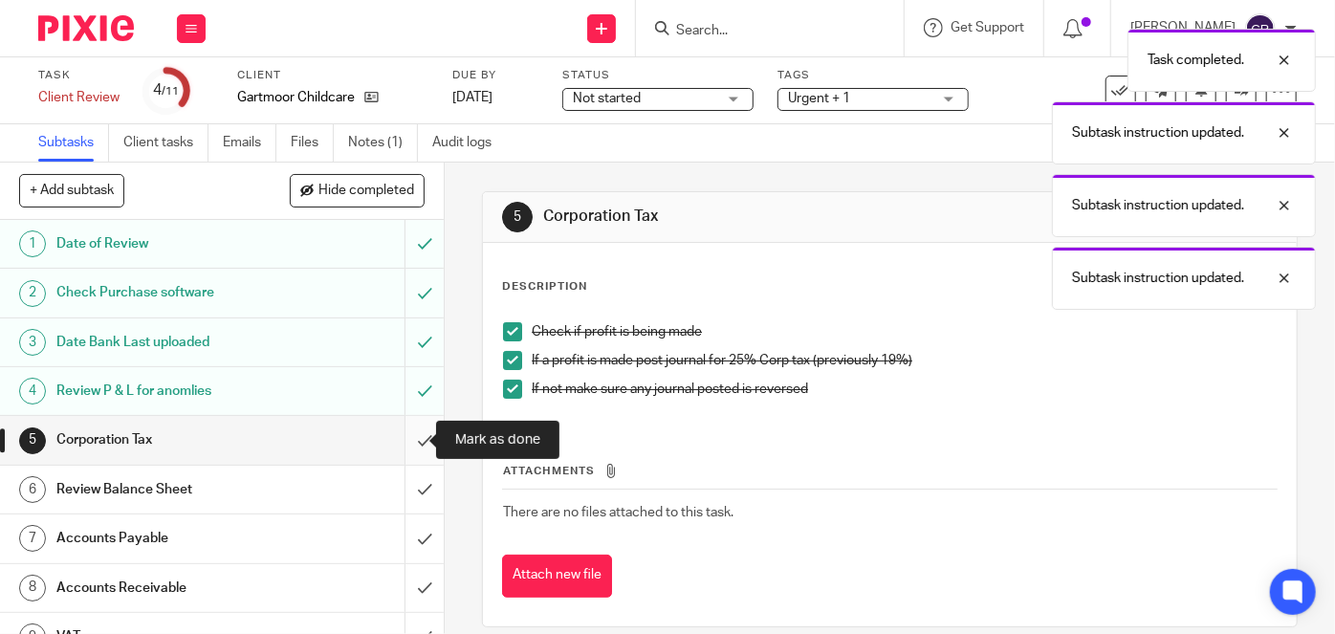
click at [401, 439] on input "submit" at bounding box center [222, 440] width 444 height 48
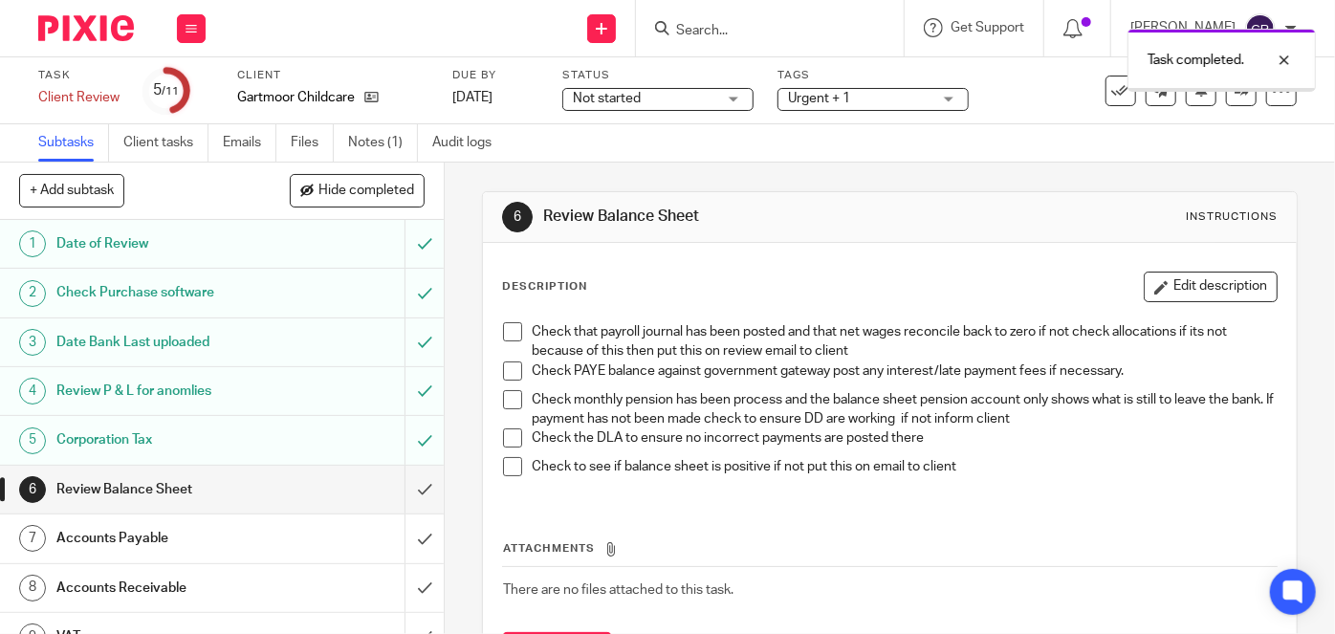
scroll to position [122, 0]
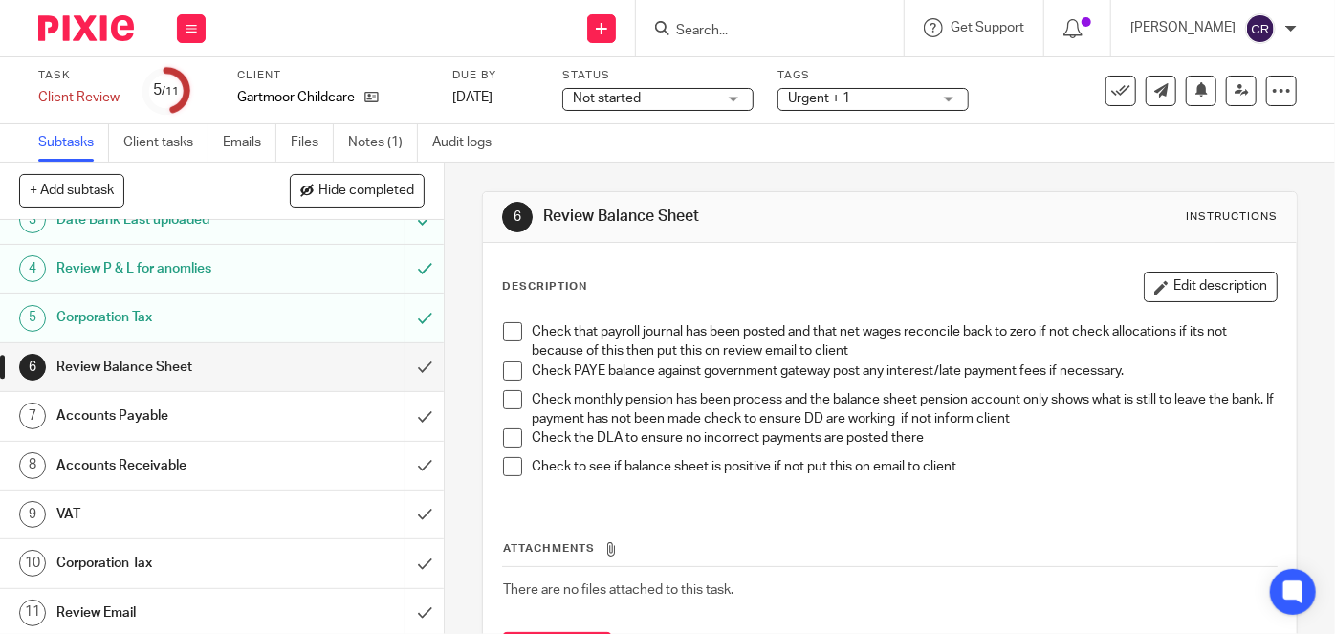
click at [234, 451] on h1 "Accounts Receivable" at bounding box center [166, 465] width 220 height 29
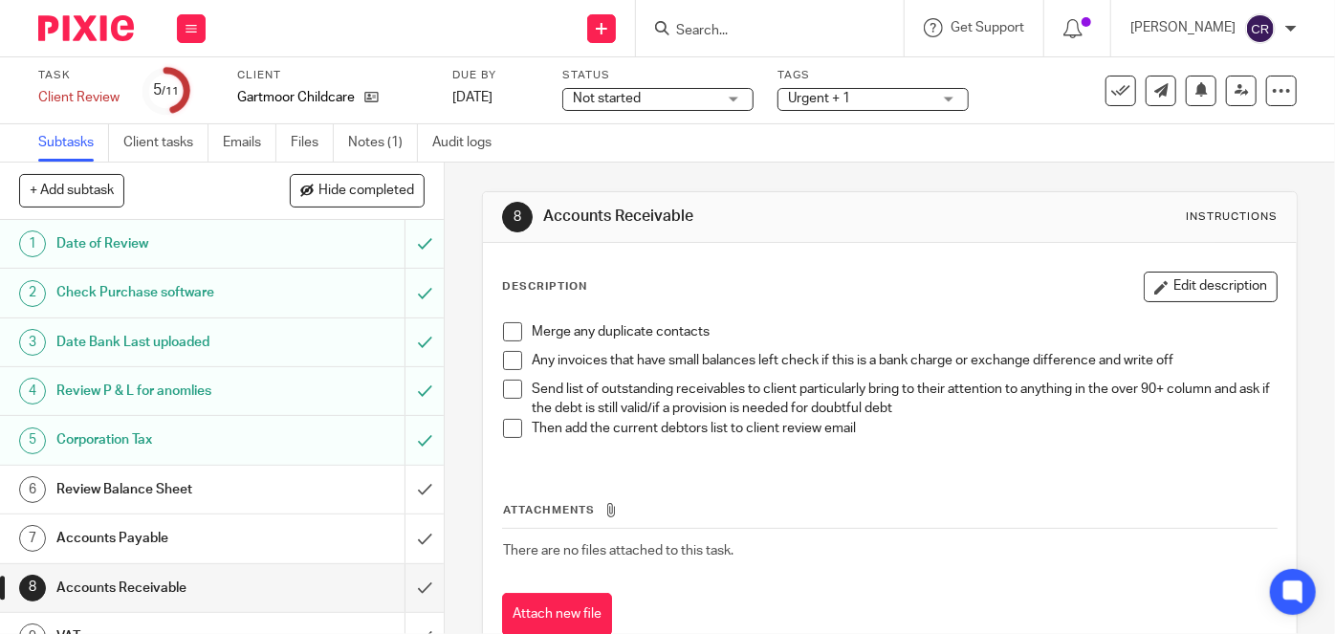
click at [510, 325] on span at bounding box center [512, 331] width 19 height 19
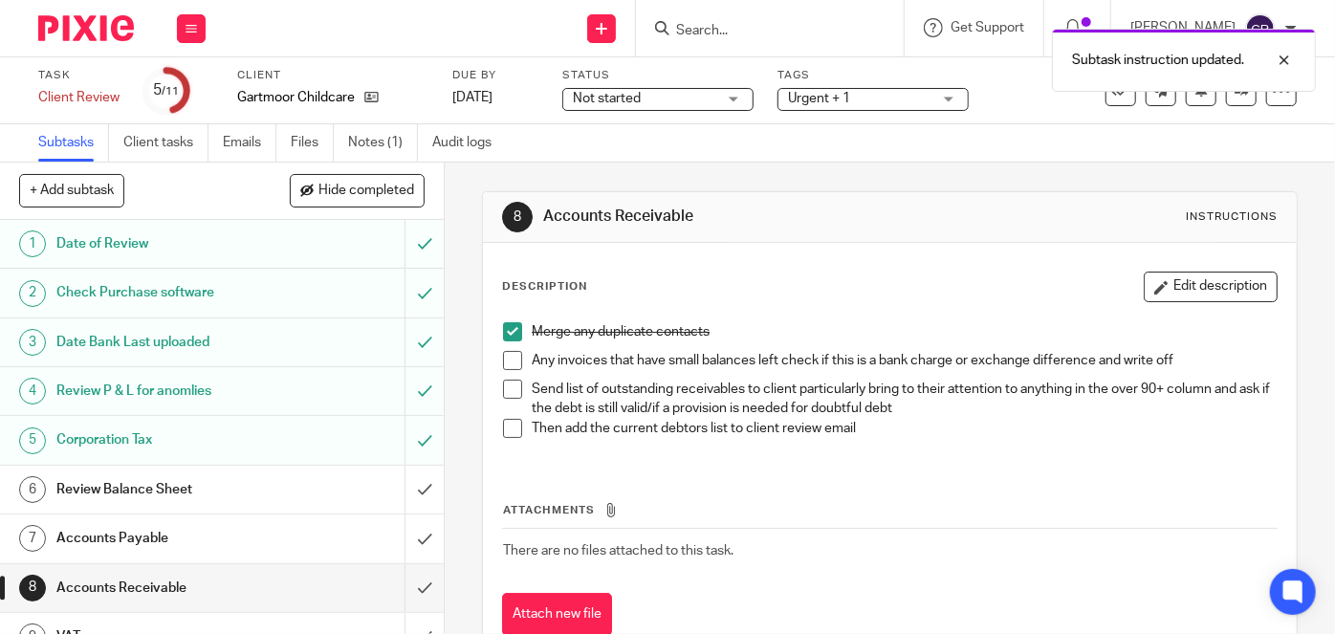
drag, startPoint x: 505, startPoint y: 353, endPoint x: 499, endPoint y: 390, distance: 37.7
click at [504, 355] on span at bounding box center [512, 360] width 19 height 19
click at [503, 397] on span at bounding box center [512, 389] width 19 height 19
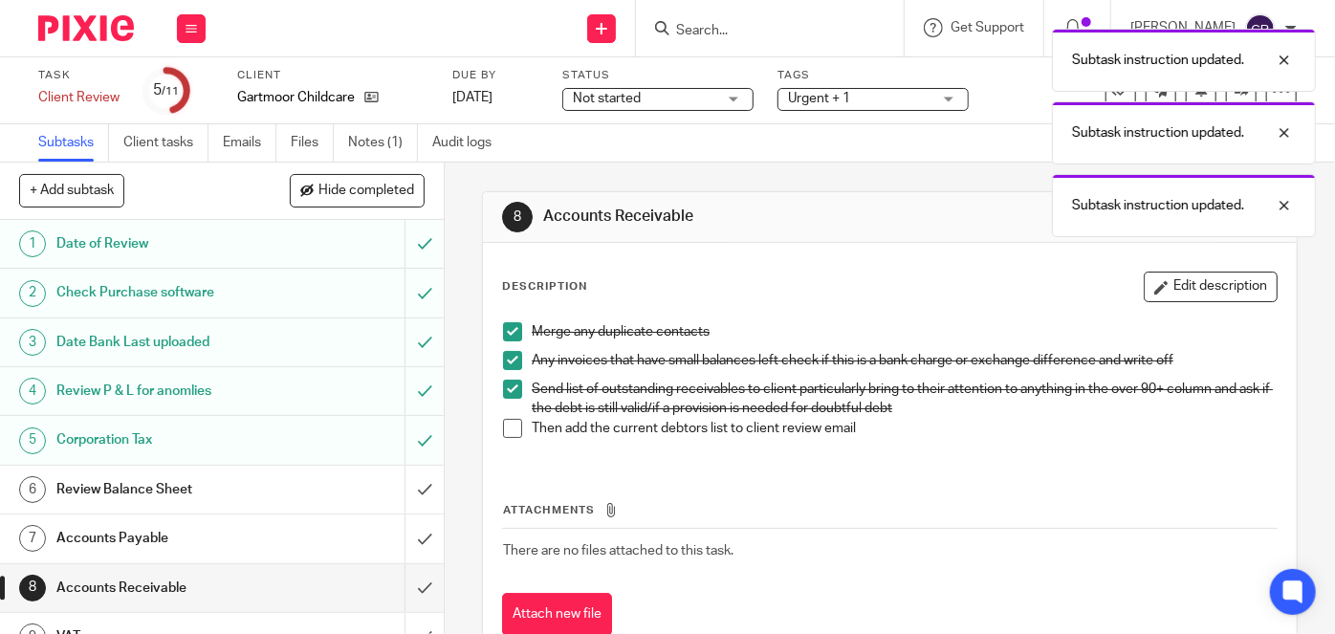
click at [503, 426] on span at bounding box center [512, 428] width 19 height 19
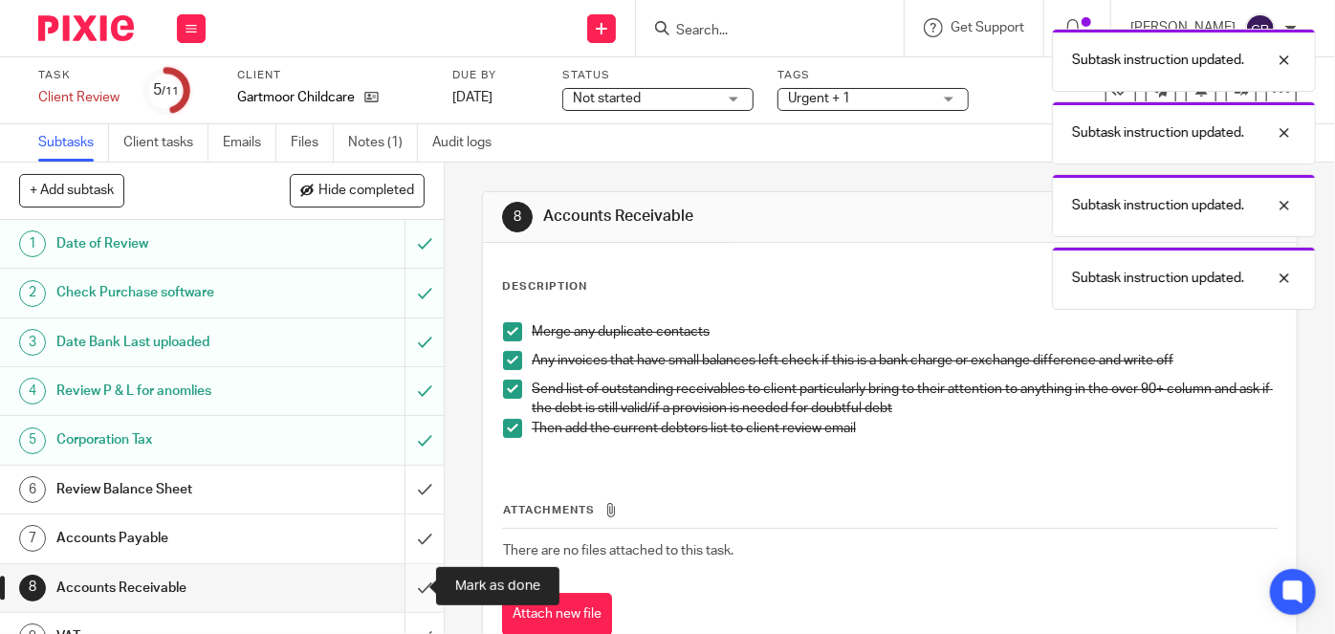
click at [409, 590] on input "submit" at bounding box center [222, 588] width 444 height 48
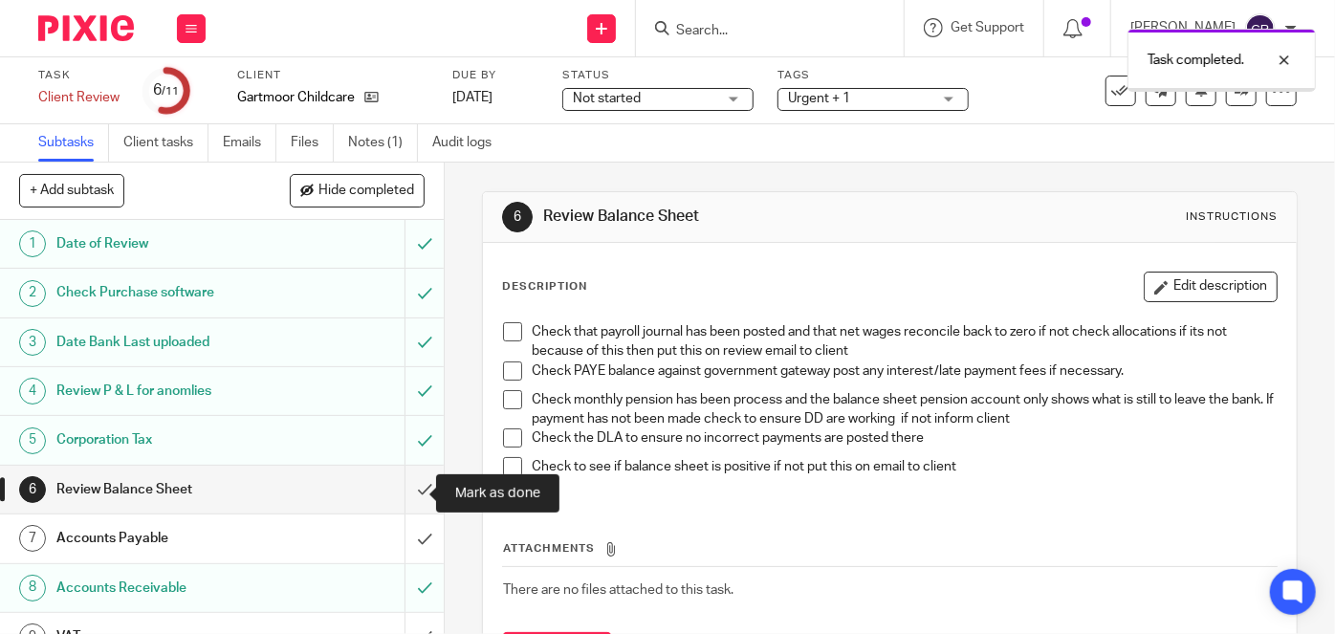
scroll to position [122, 0]
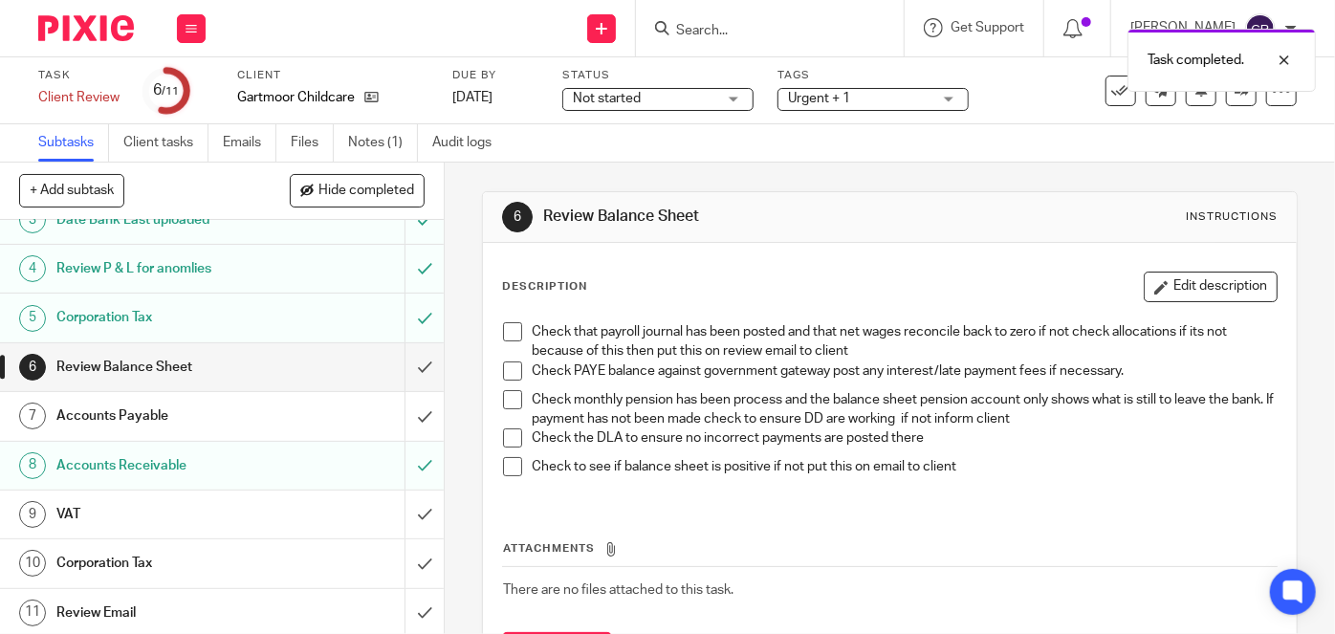
click at [231, 511] on h1 "VAT" at bounding box center [166, 514] width 220 height 29
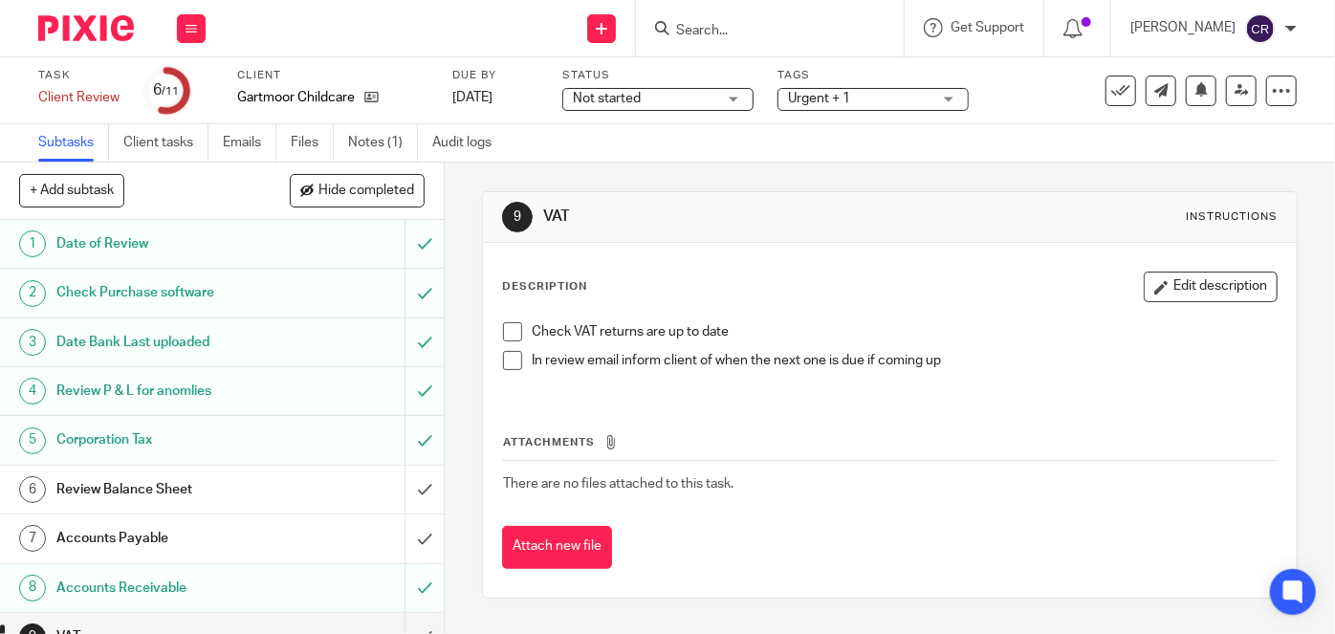
click at [512, 332] on span at bounding box center [512, 331] width 19 height 19
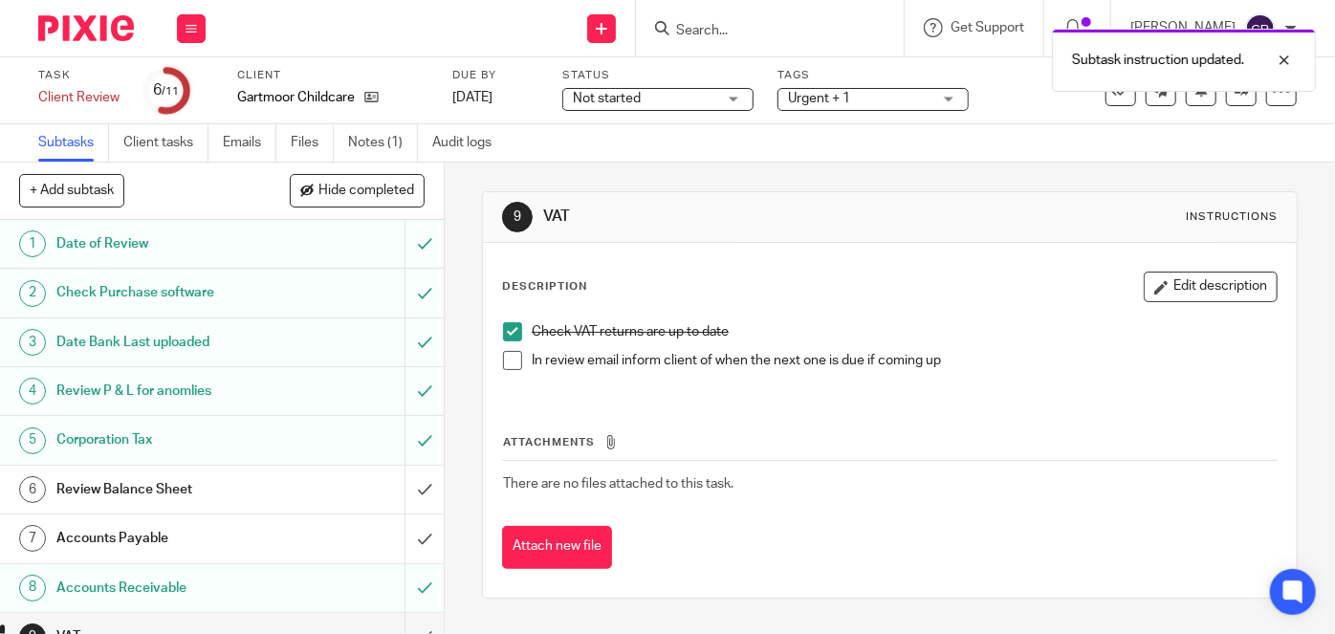
click at [503, 361] on span at bounding box center [512, 360] width 19 height 19
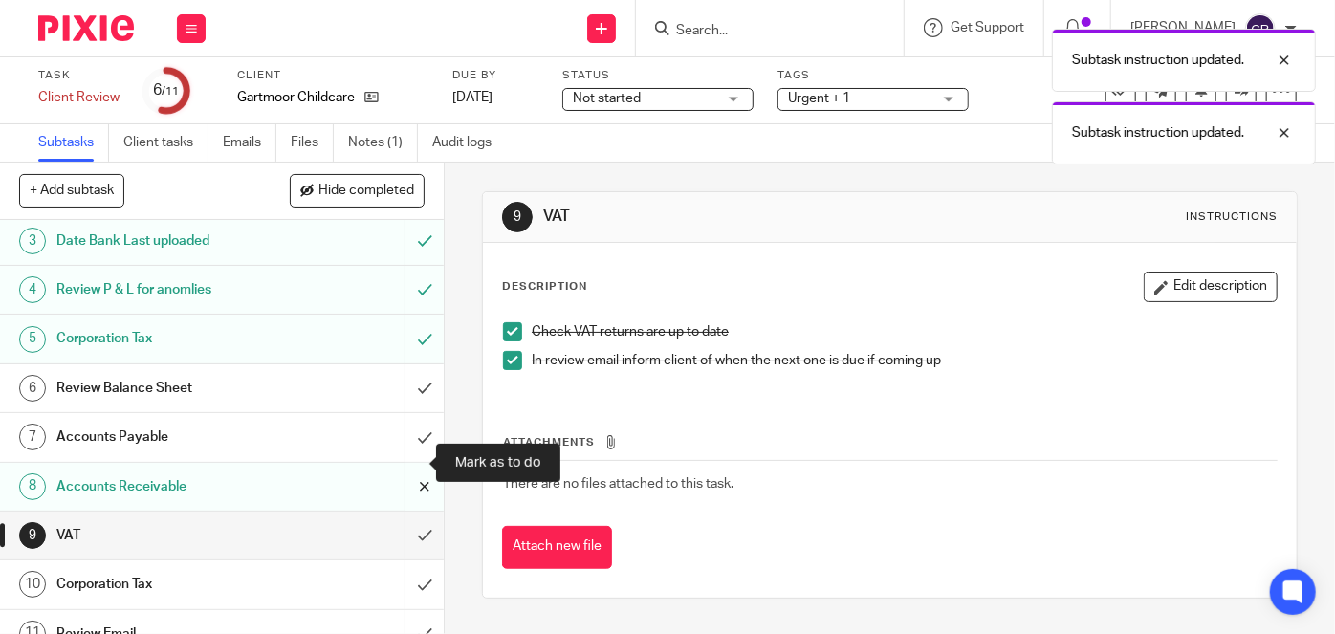
scroll to position [122, 0]
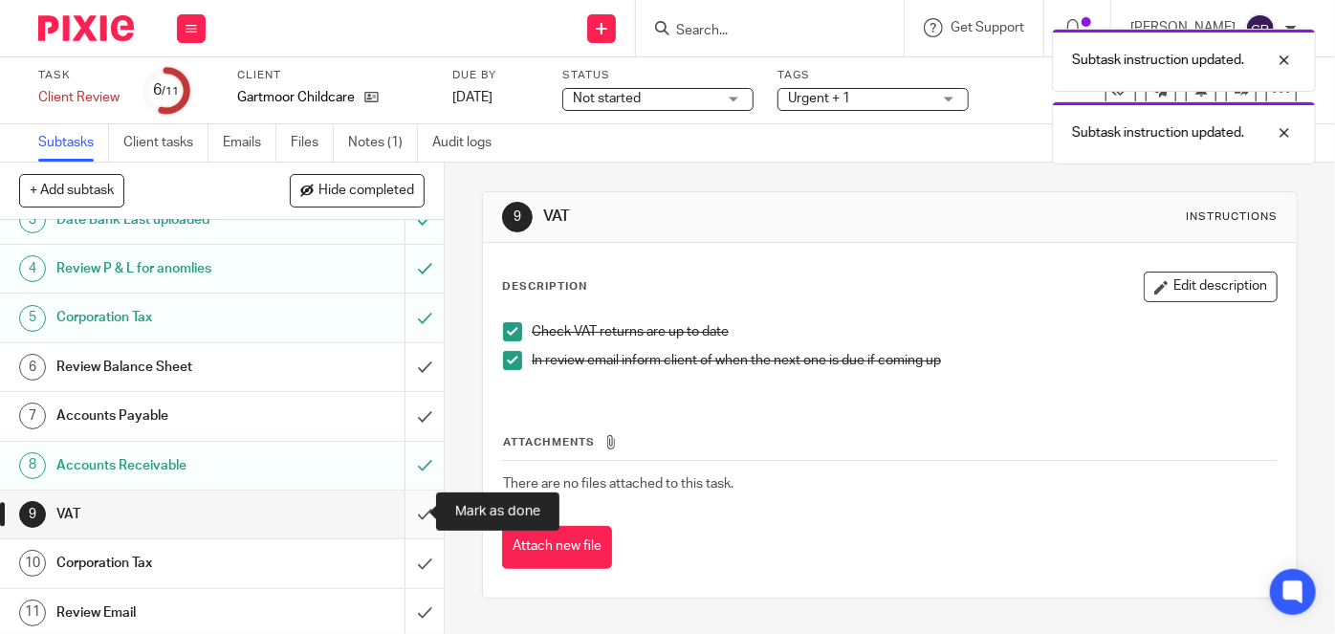
click at [411, 512] on input "submit" at bounding box center [222, 515] width 444 height 48
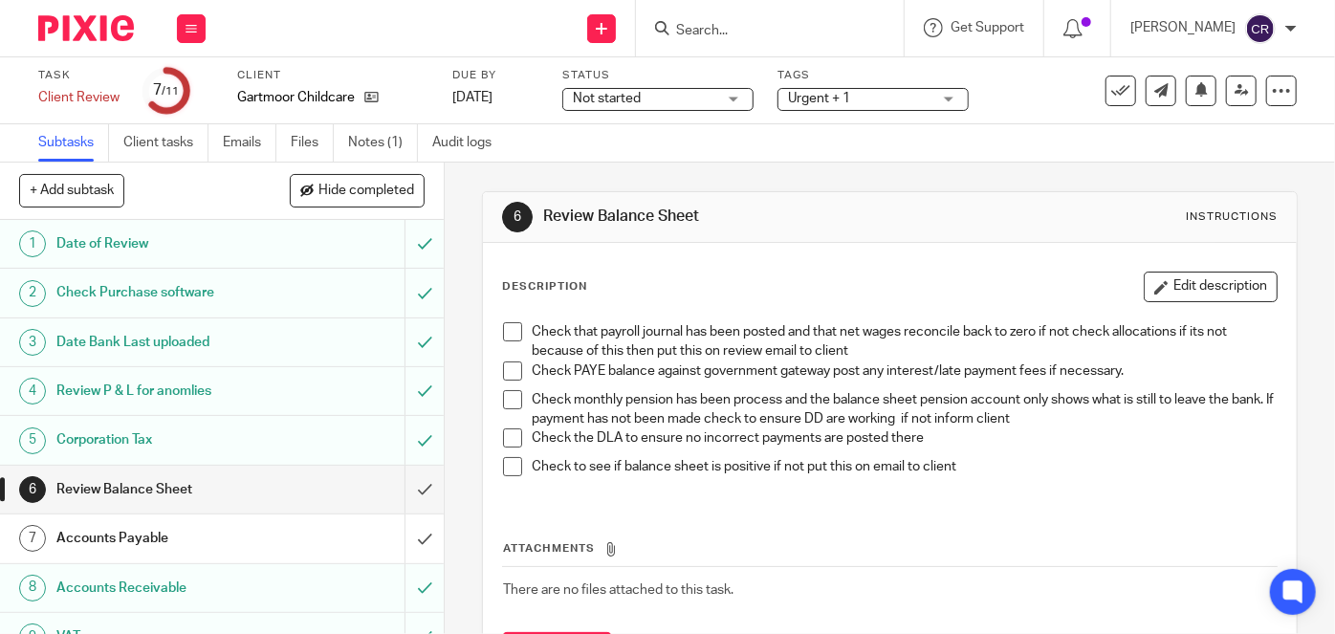
click at [300, 540] on div "Accounts Payable" at bounding box center [221, 538] width 330 height 29
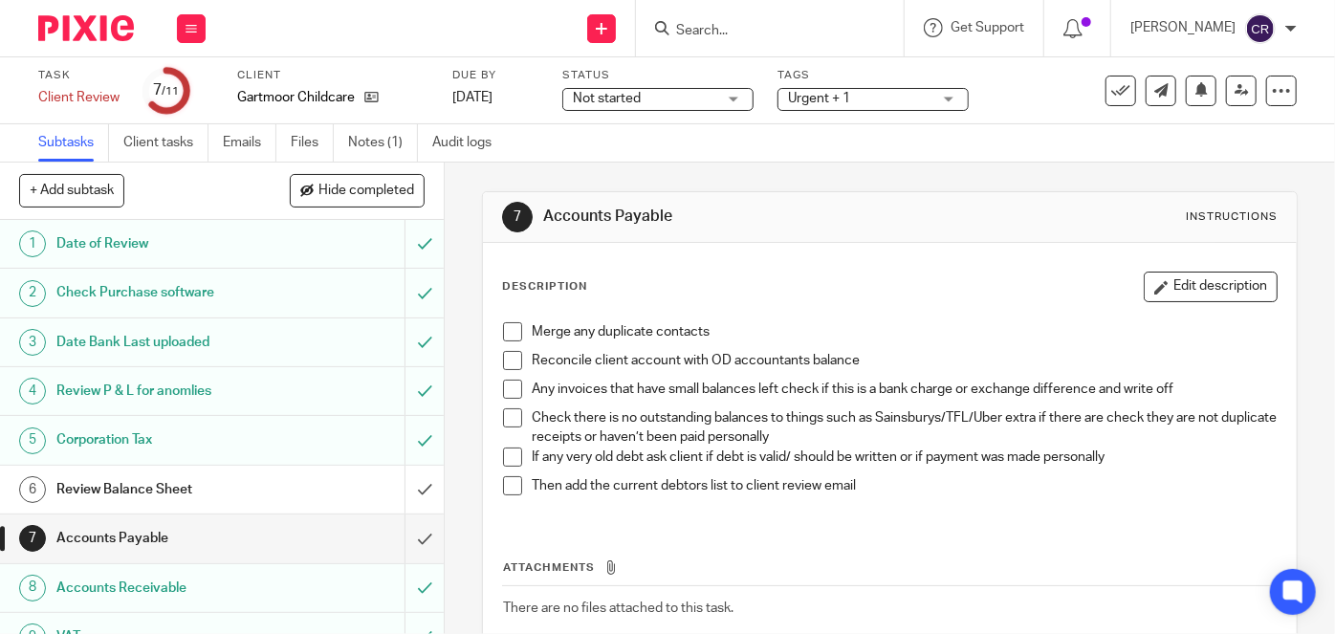
click at [505, 337] on span at bounding box center [512, 331] width 19 height 19
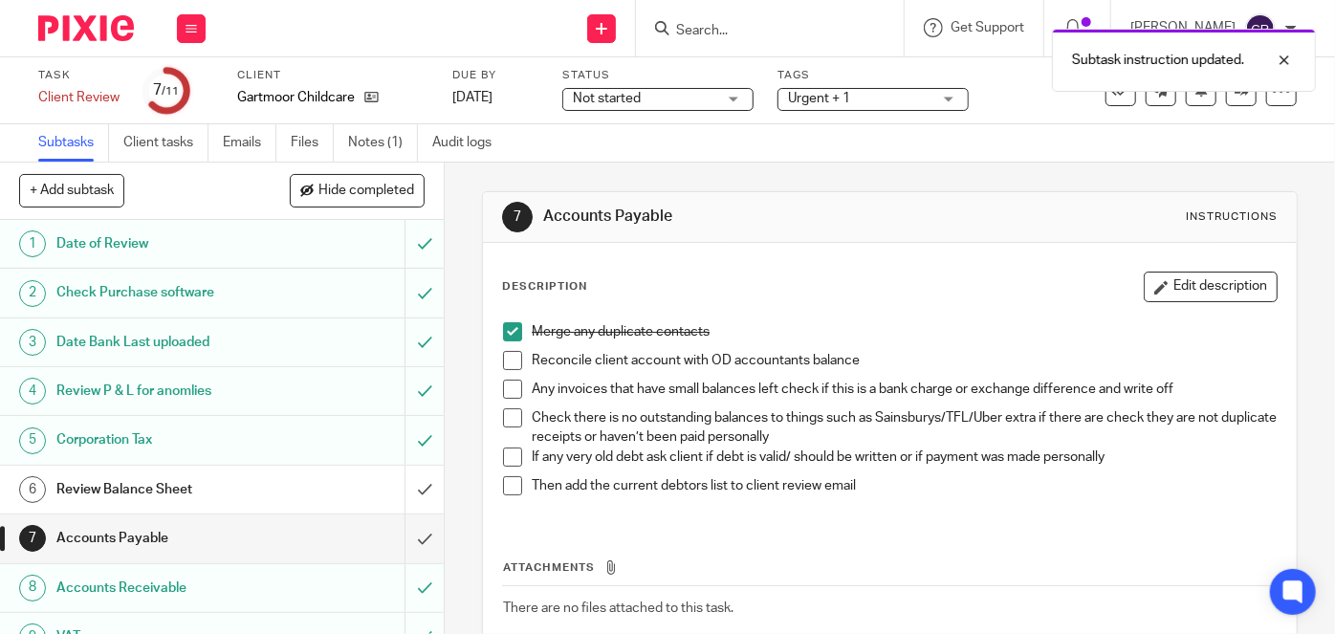
click at [503, 367] on span at bounding box center [512, 360] width 19 height 19
click at [505, 390] on span at bounding box center [512, 389] width 19 height 19
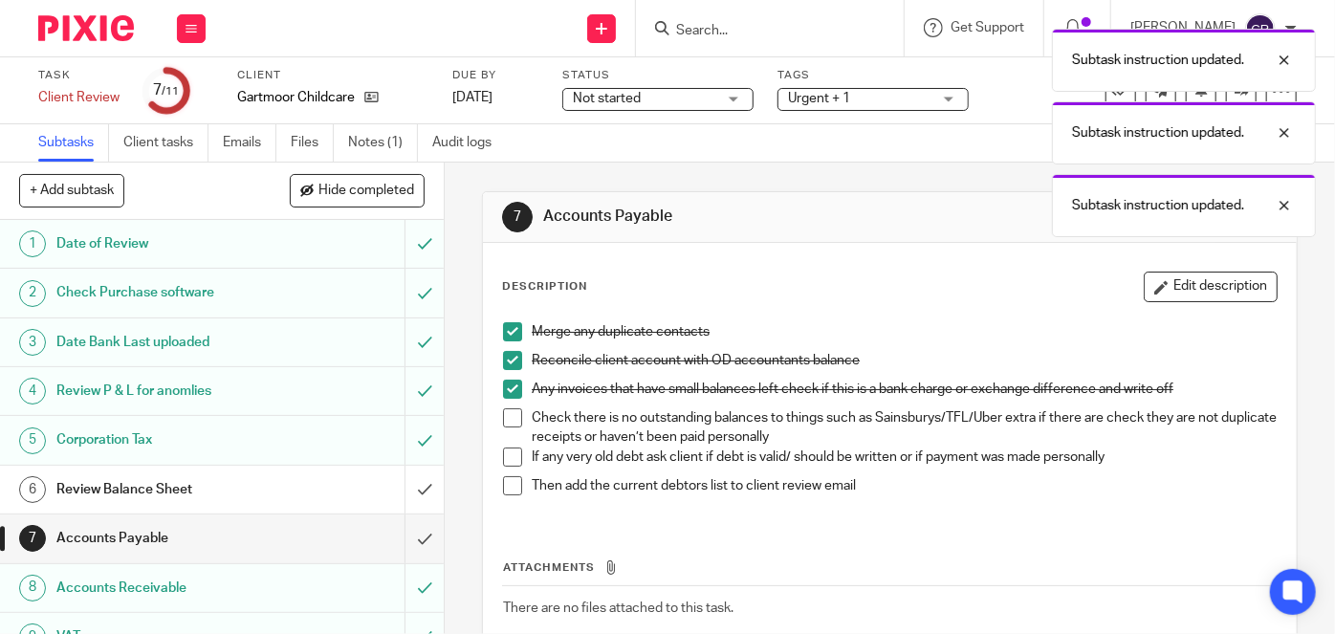
click at [503, 424] on span at bounding box center [512, 417] width 19 height 19
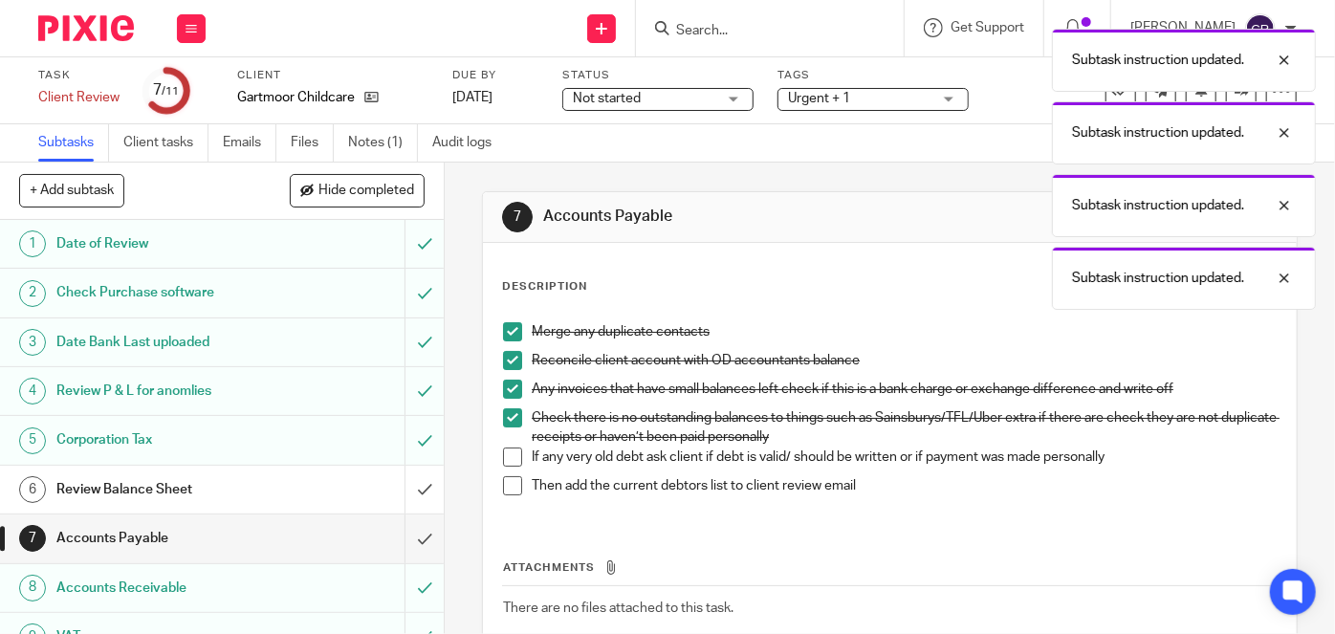
click at [503, 464] on span at bounding box center [512, 456] width 19 height 19
click at [503, 478] on span at bounding box center [512, 485] width 19 height 19
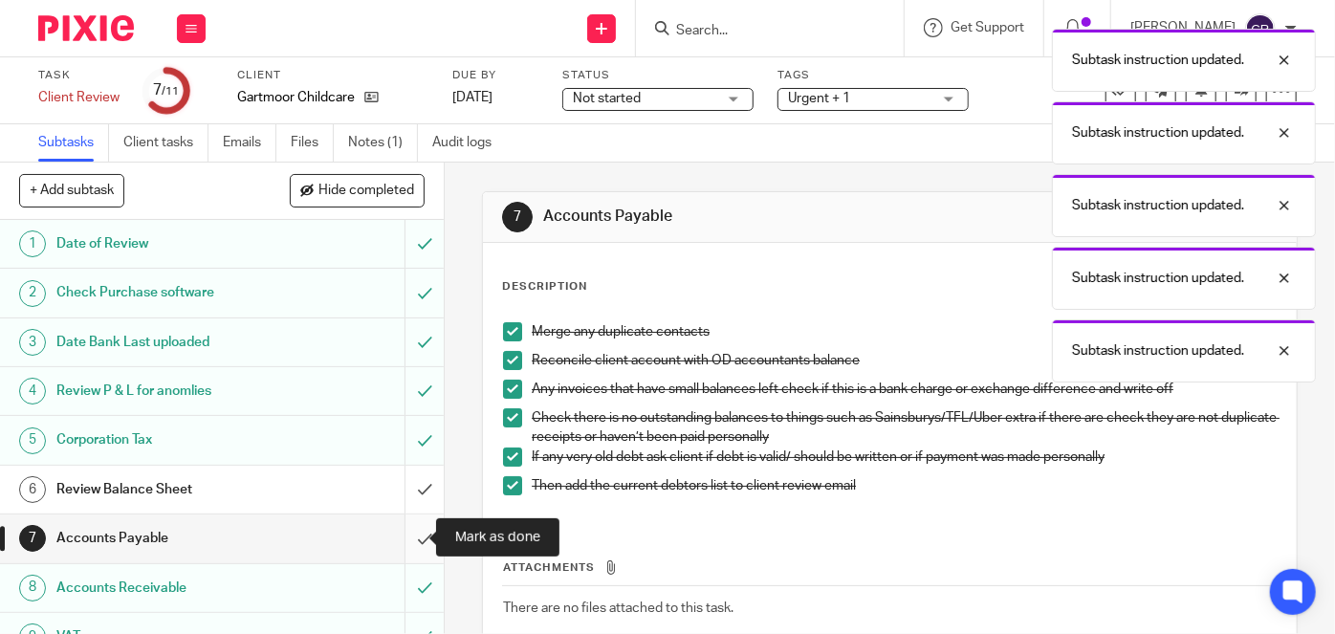
click at [414, 544] on input "submit" at bounding box center [222, 538] width 444 height 48
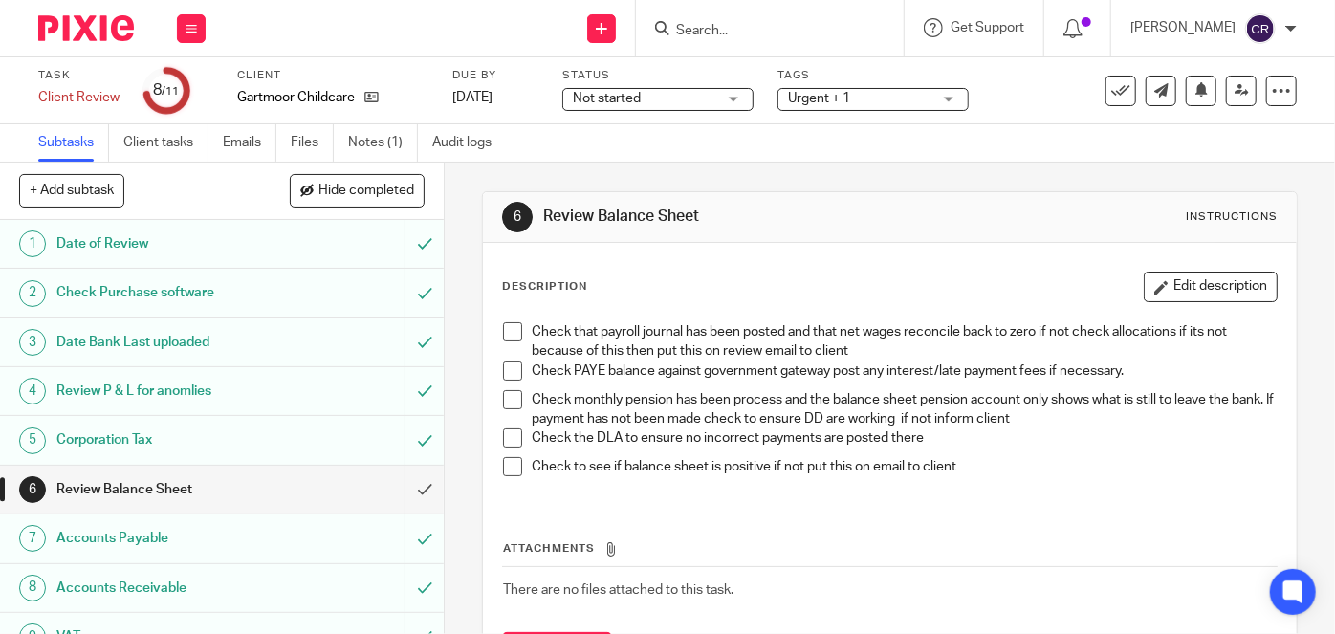
click at [507, 336] on span at bounding box center [512, 331] width 19 height 19
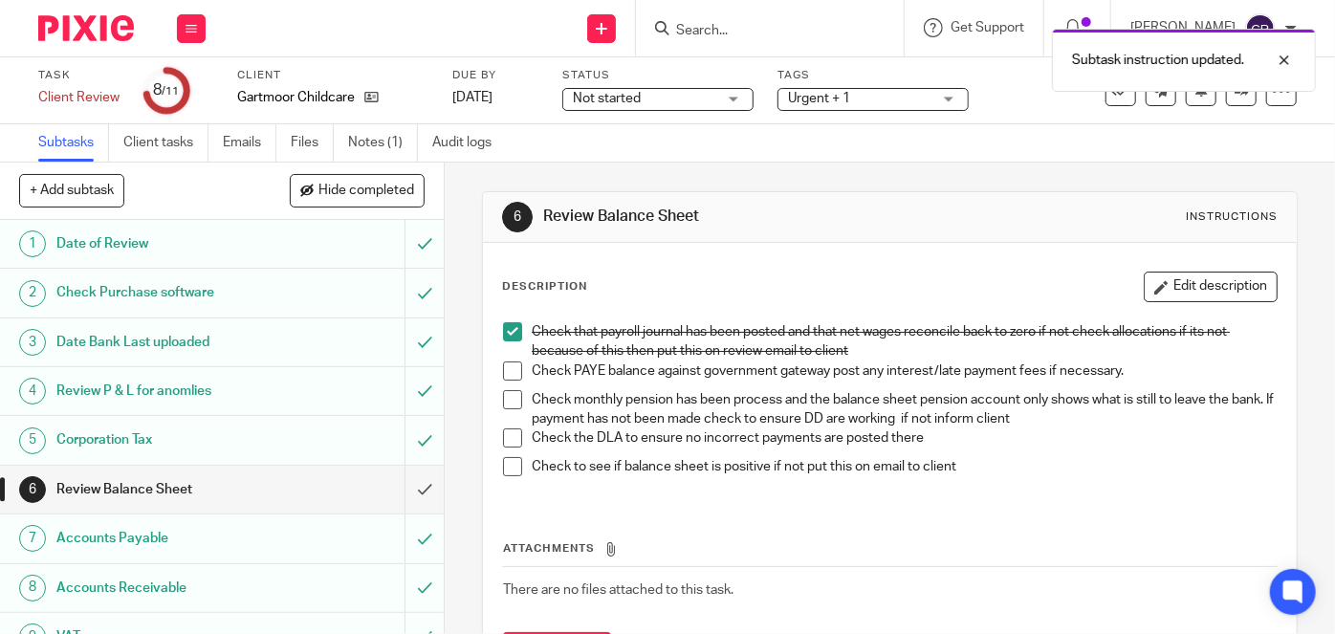
click at [503, 379] on li "Check PAYE balance against government gateway post any interest/late payment fe…" at bounding box center [890, 375] width 774 height 29
click at [505, 400] on span at bounding box center [512, 399] width 19 height 19
click at [505, 355] on li "Check that payroll journal has been posted and that net wages reconcile back to…" at bounding box center [890, 341] width 774 height 39
click at [505, 364] on span at bounding box center [512, 370] width 19 height 19
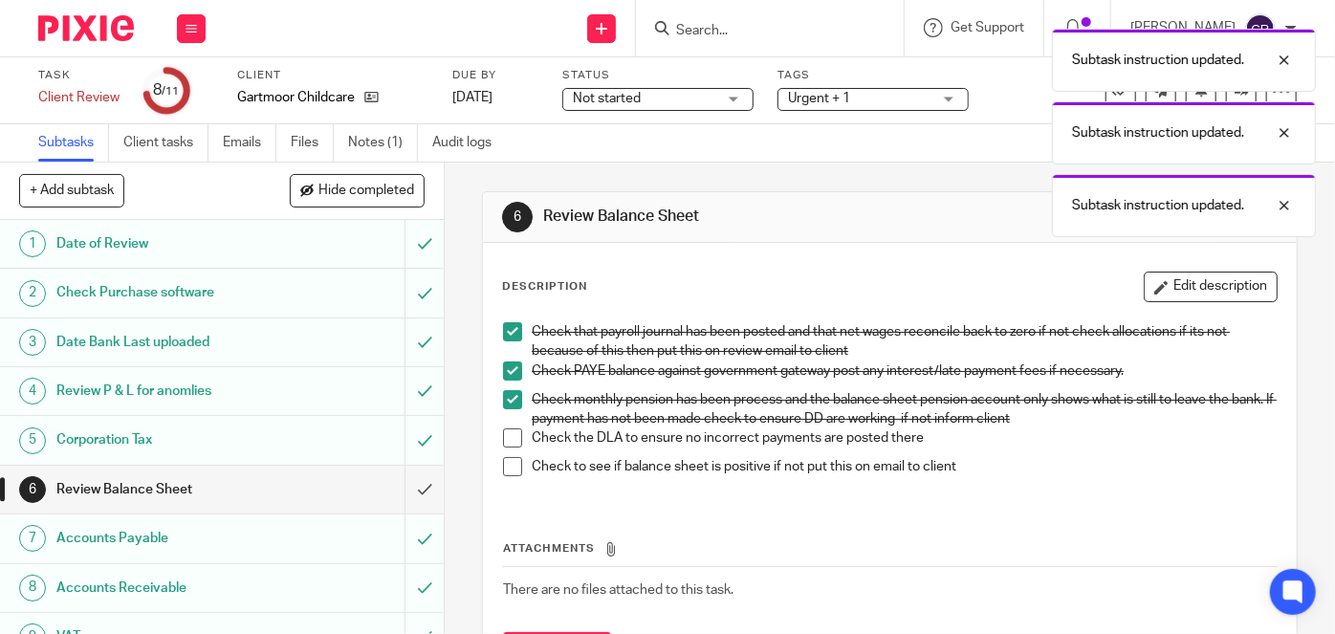
click at [503, 428] on span at bounding box center [512, 437] width 19 height 19
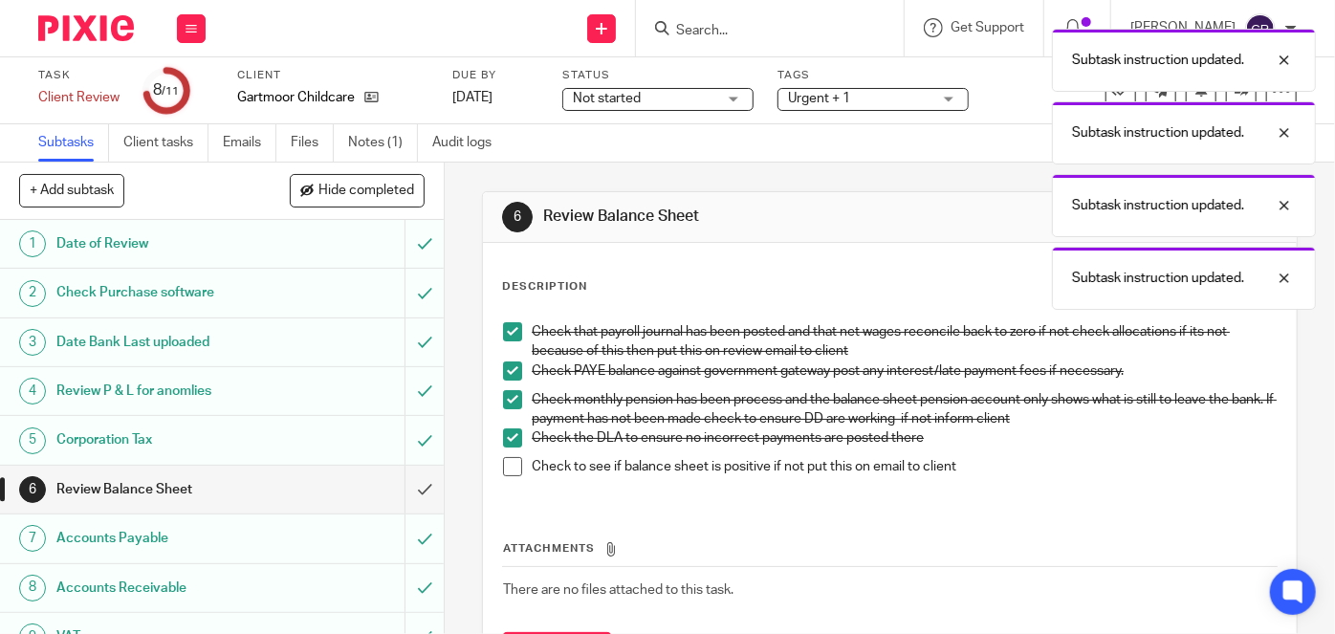
click at [503, 463] on span at bounding box center [512, 466] width 19 height 19
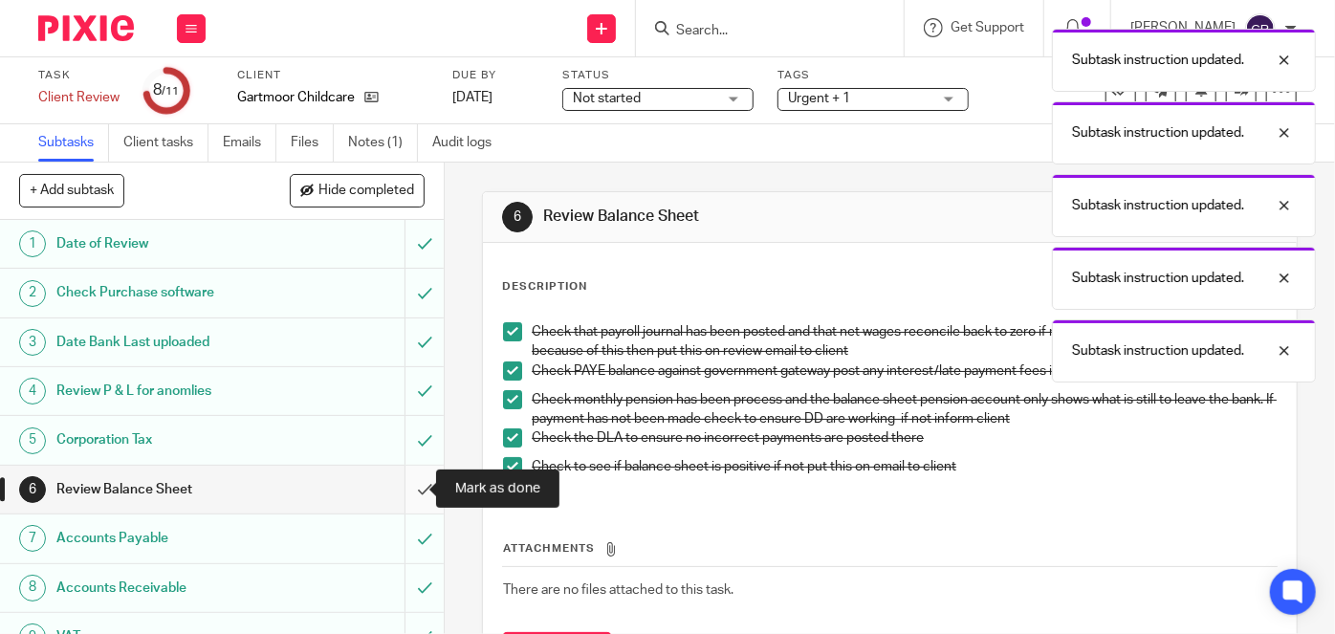
click at [407, 491] on input "submit" at bounding box center [222, 490] width 444 height 48
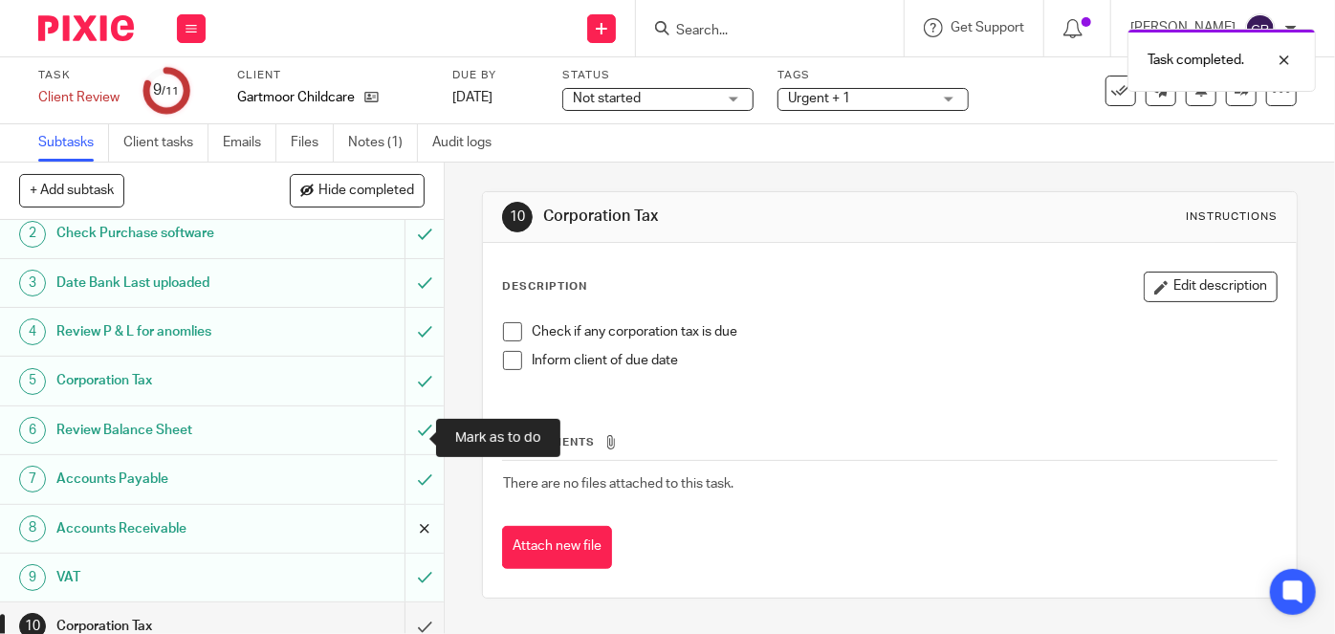
scroll to position [122, 0]
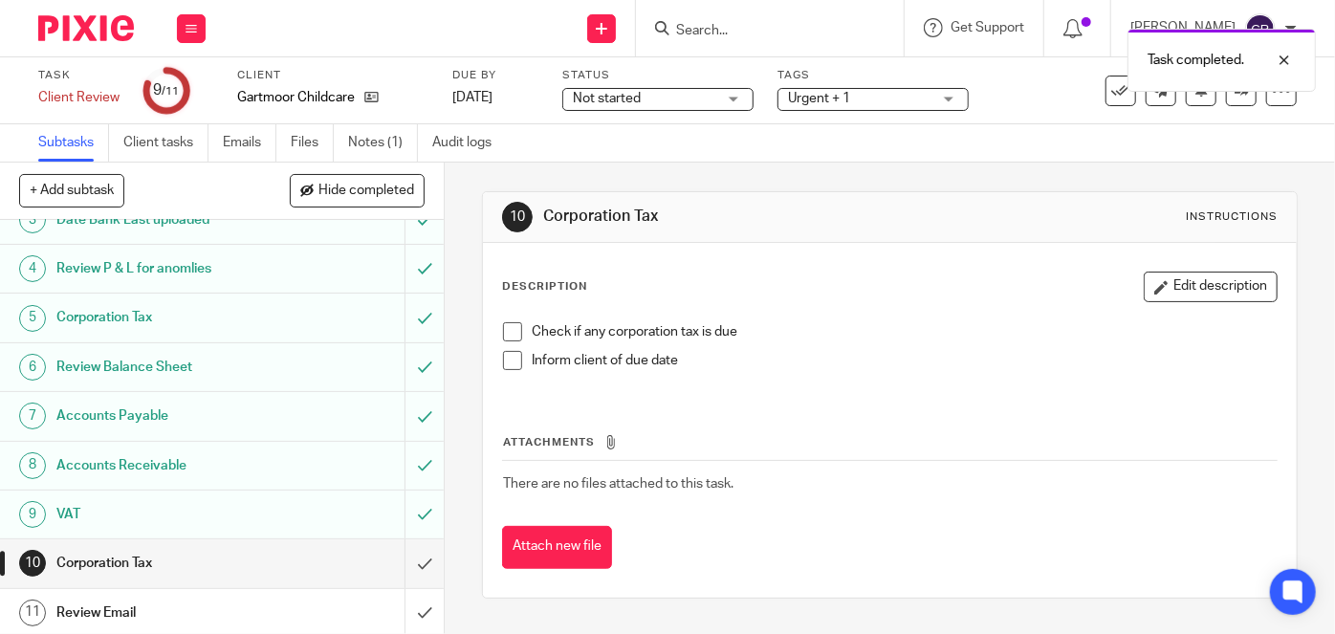
click at [509, 337] on span at bounding box center [512, 331] width 19 height 19
click at [503, 364] on span at bounding box center [512, 360] width 19 height 19
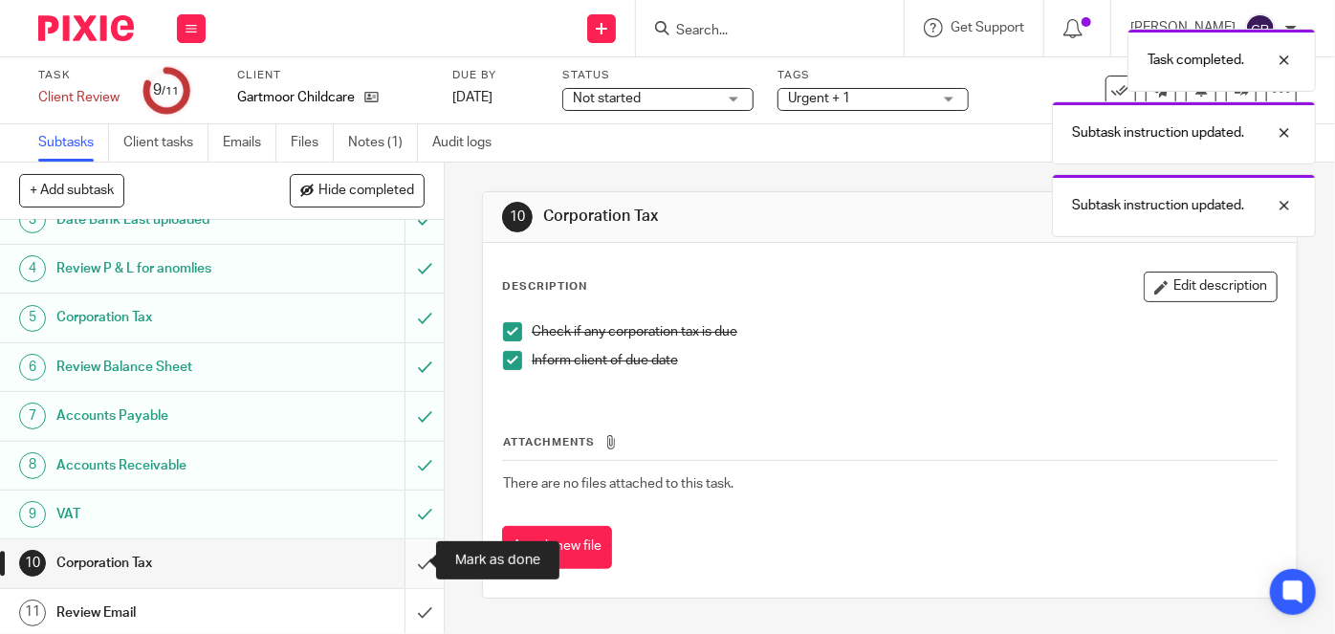
click at [415, 556] on input "submit" at bounding box center [222, 563] width 444 height 48
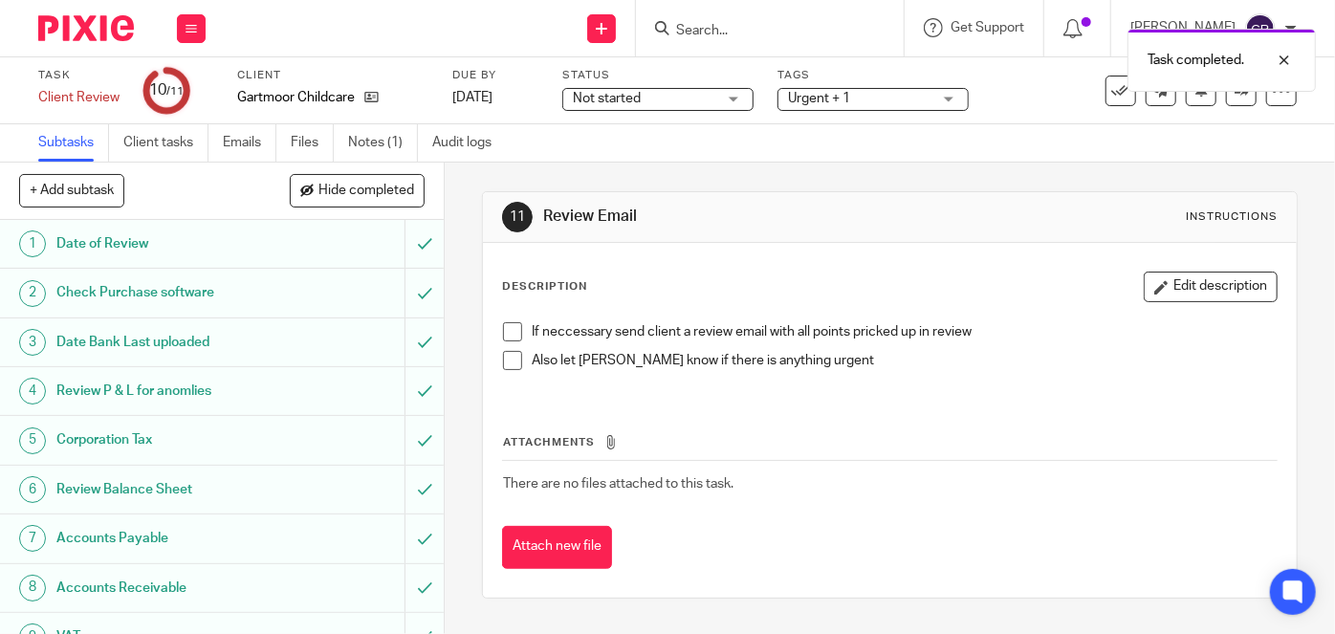
scroll to position [122, 0]
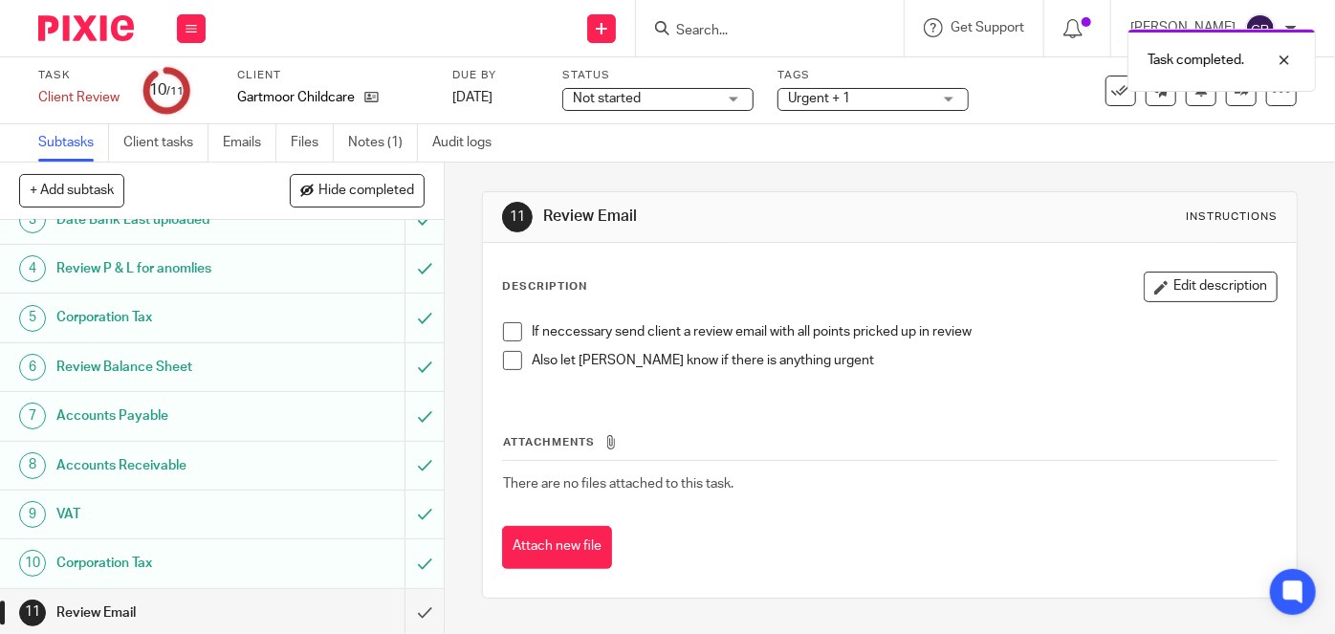
click at [503, 336] on span at bounding box center [512, 331] width 19 height 19
click at [503, 352] on span at bounding box center [512, 360] width 19 height 19
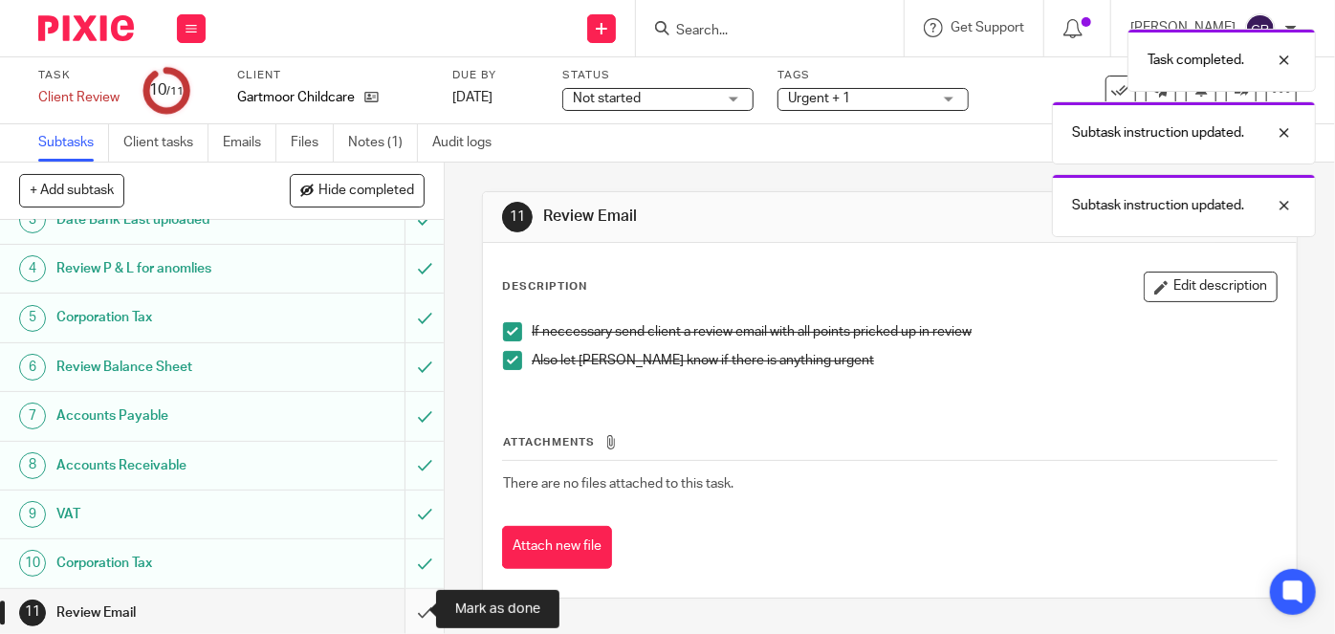
click at [407, 610] on input "submit" at bounding box center [222, 613] width 444 height 48
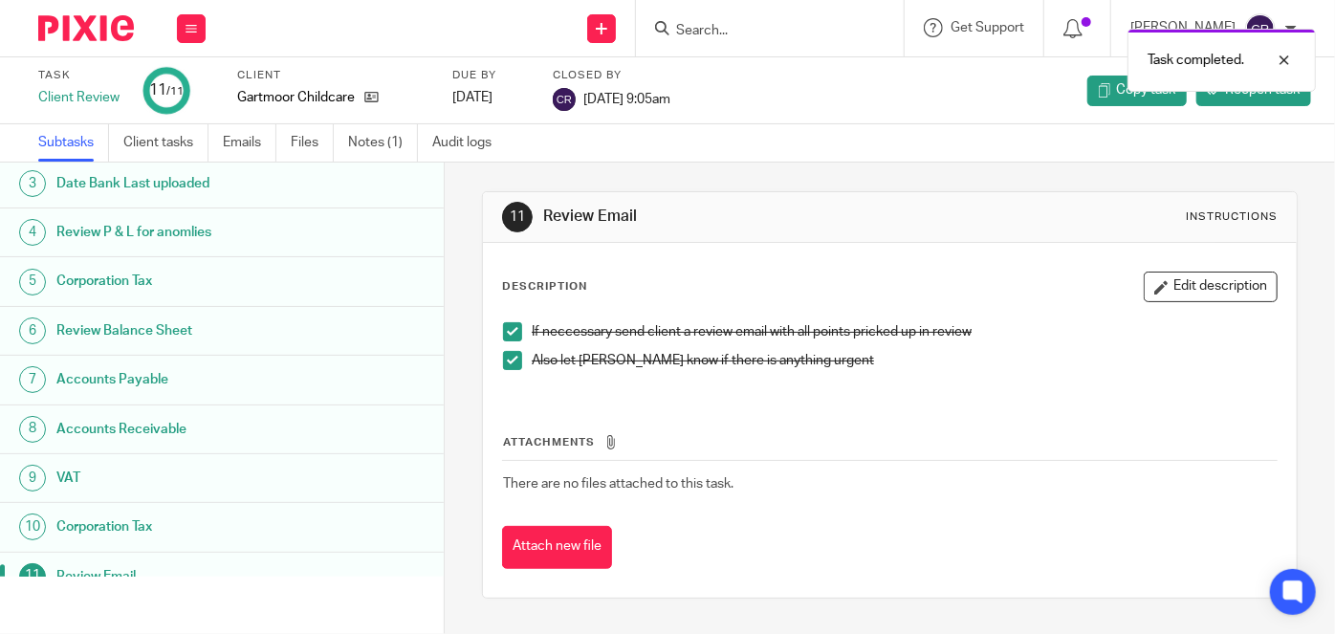
scroll to position [122, 0]
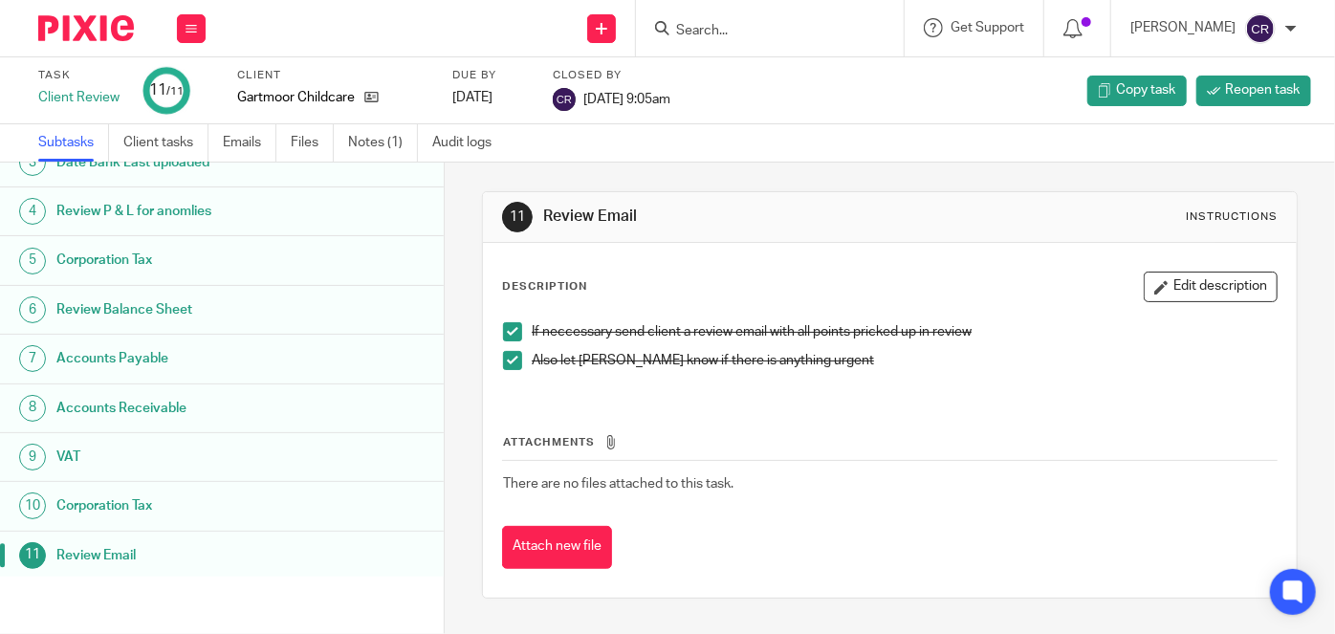
click at [750, 35] on input "Search" at bounding box center [760, 31] width 172 height 17
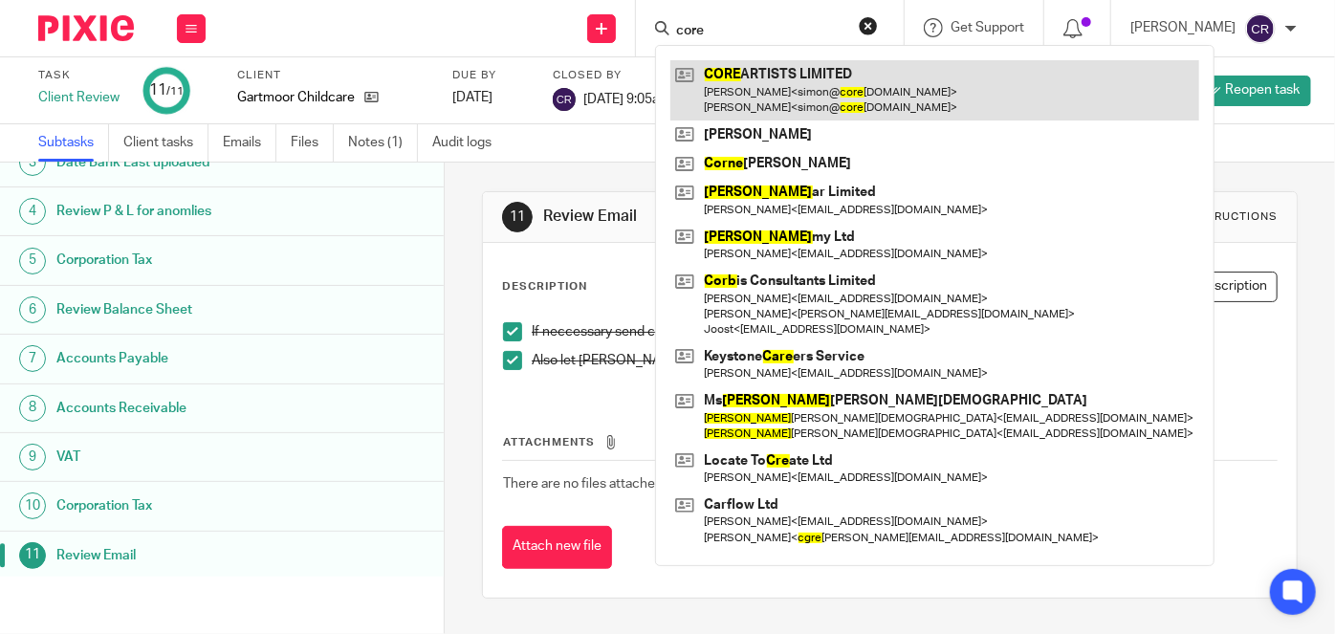
type input "core"
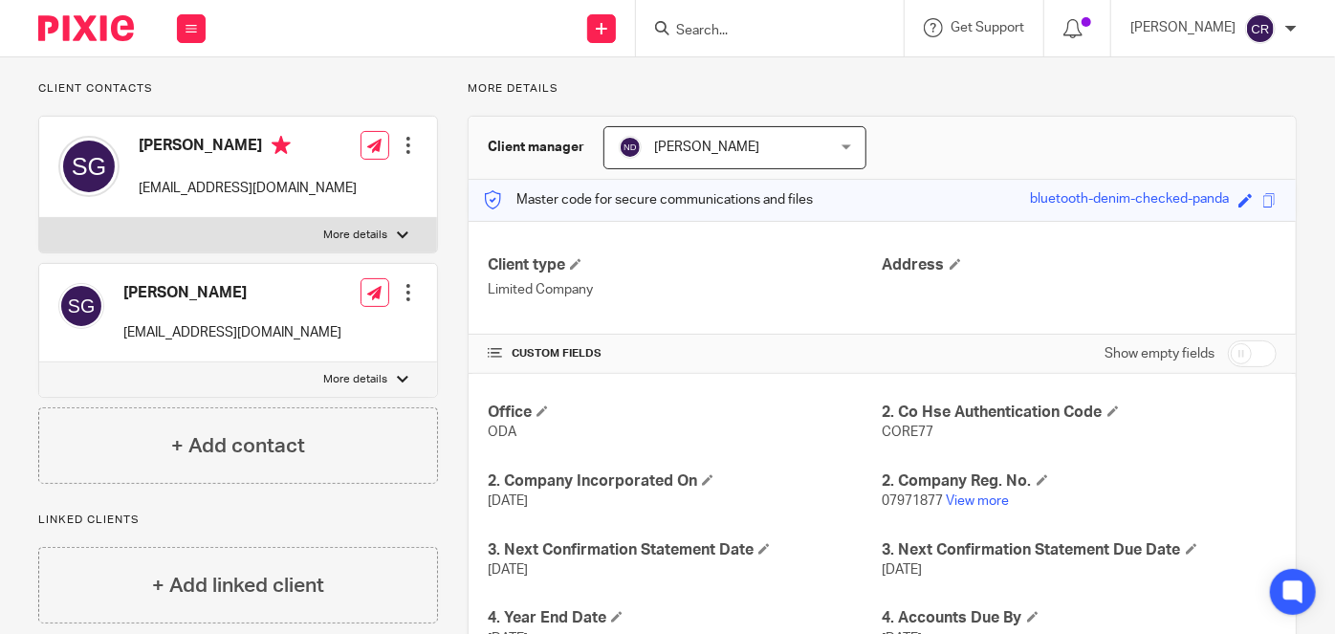
scroll to position [120, 0]
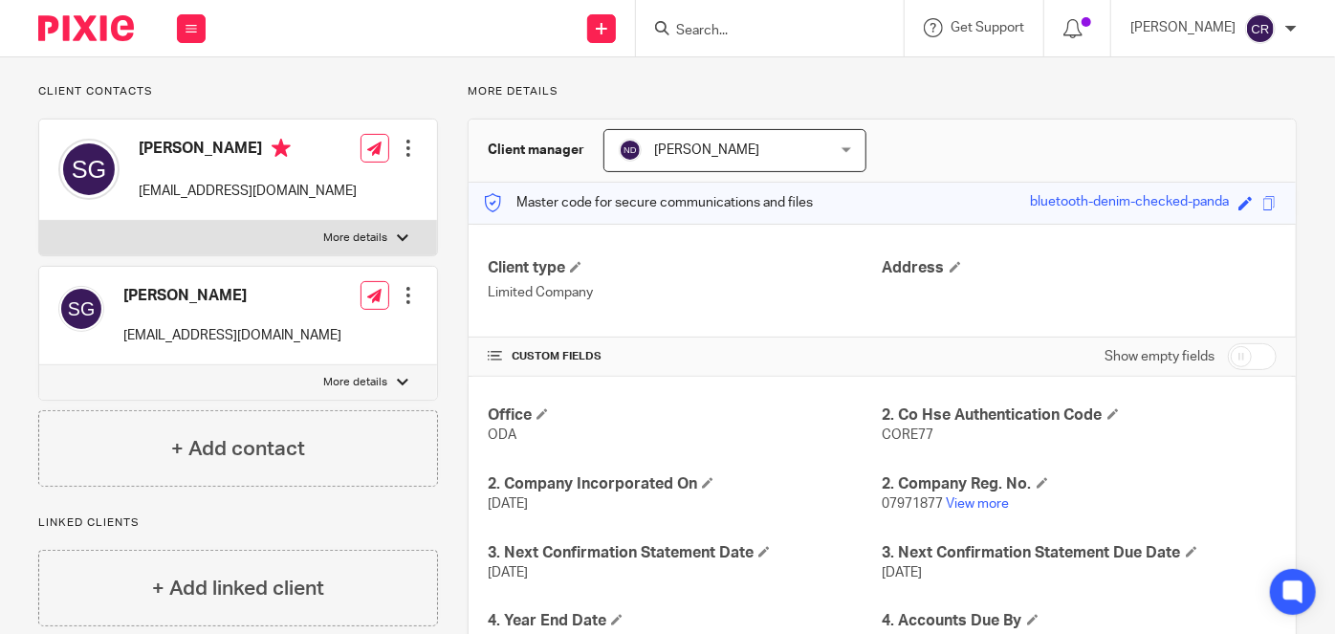
click at [409, 147] on div at bounding box center [408, 148] width 19 height 19
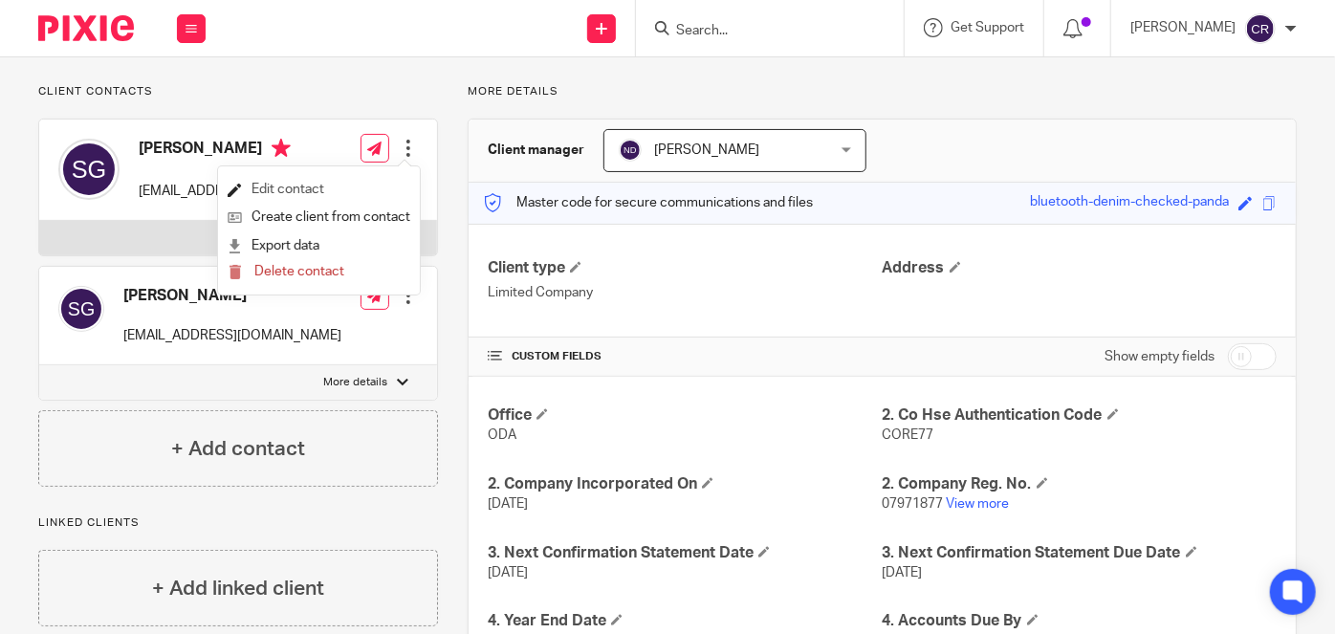
click at [347, 189] on link "Edit contact" at bounding box center [319, 190] width 183 height 28
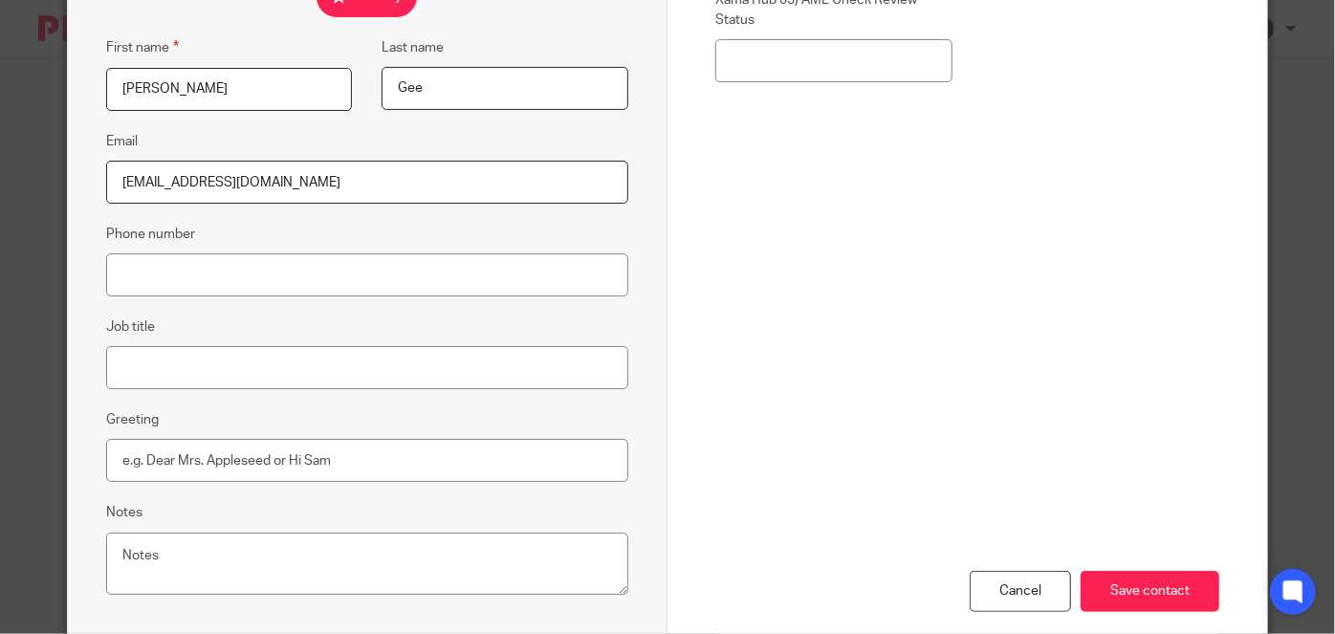
scroll to position [347, 0]
click at [388, 283] on input "Phone number" at bounding box center [367, 273] width 522 height 43
paste input "07999403752"
type input "07999403752"
click at [1172, 593] on input "Save contact" at bounding box center [1149, 590] width 139 height 41
